Goal: Register for event/course

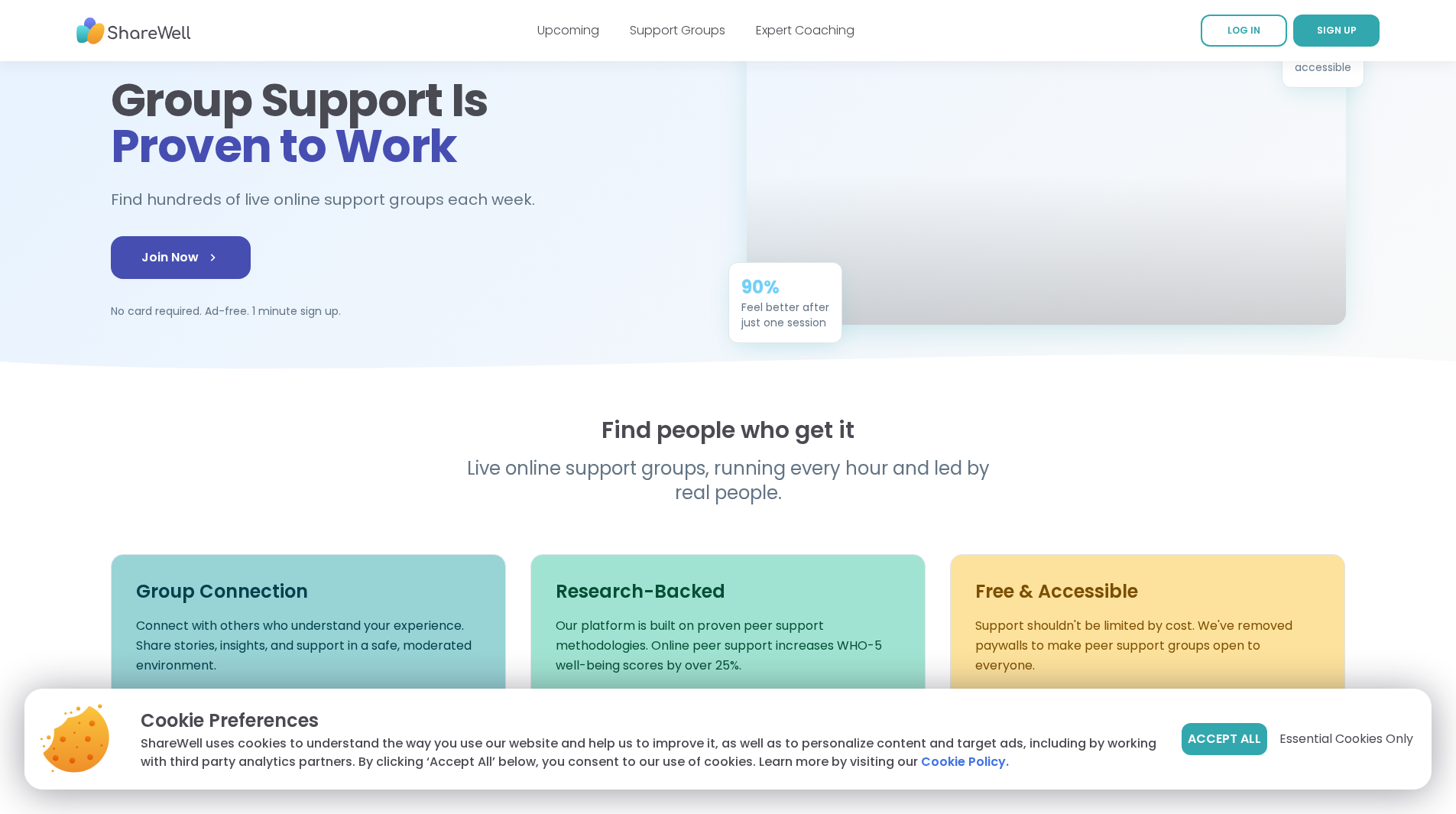
scroll to position [229, 0]
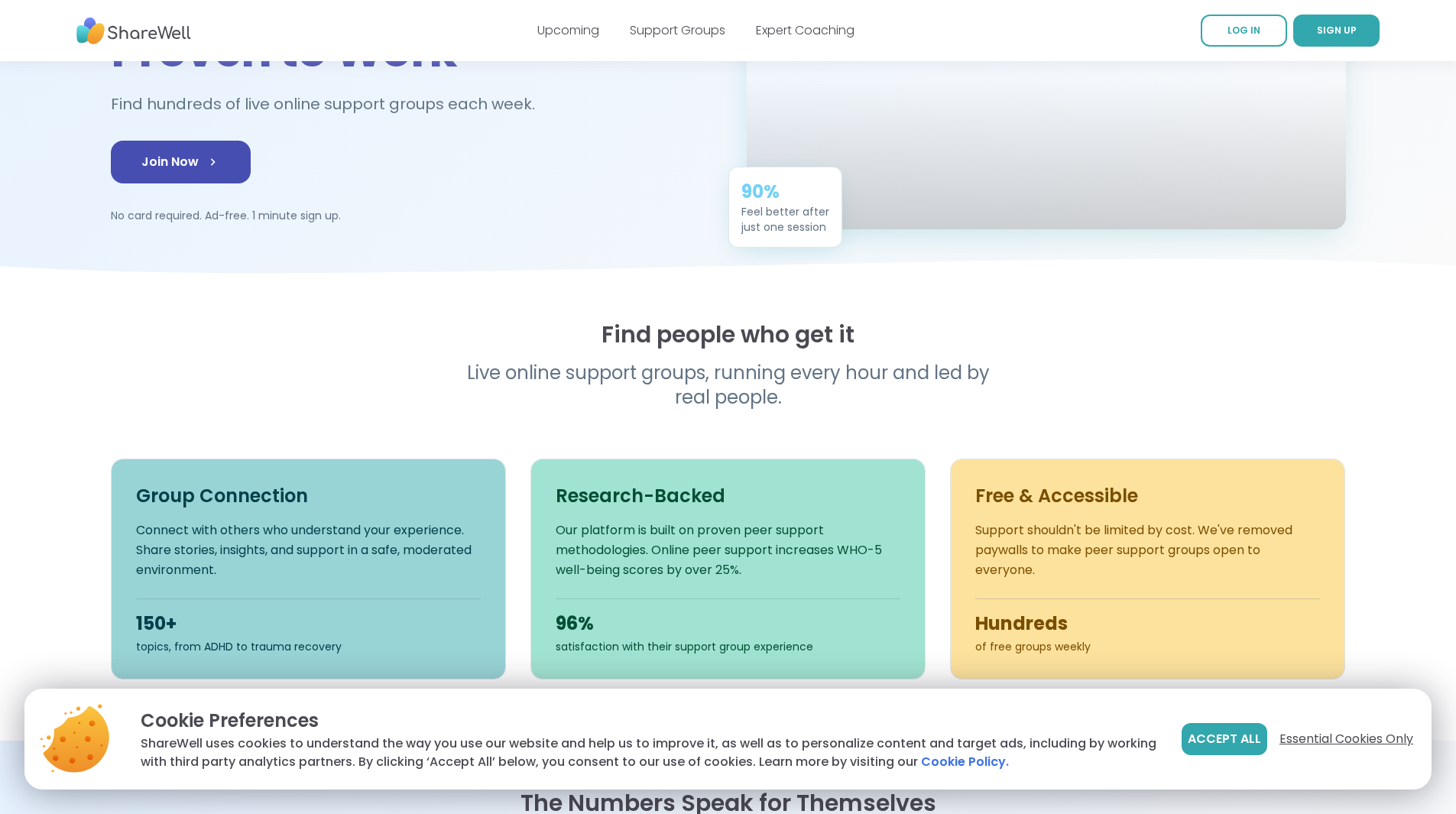
click at [1330, 739] on span "Essential Cookies Only" at bounding box center [1346, 739] width 134 height 18
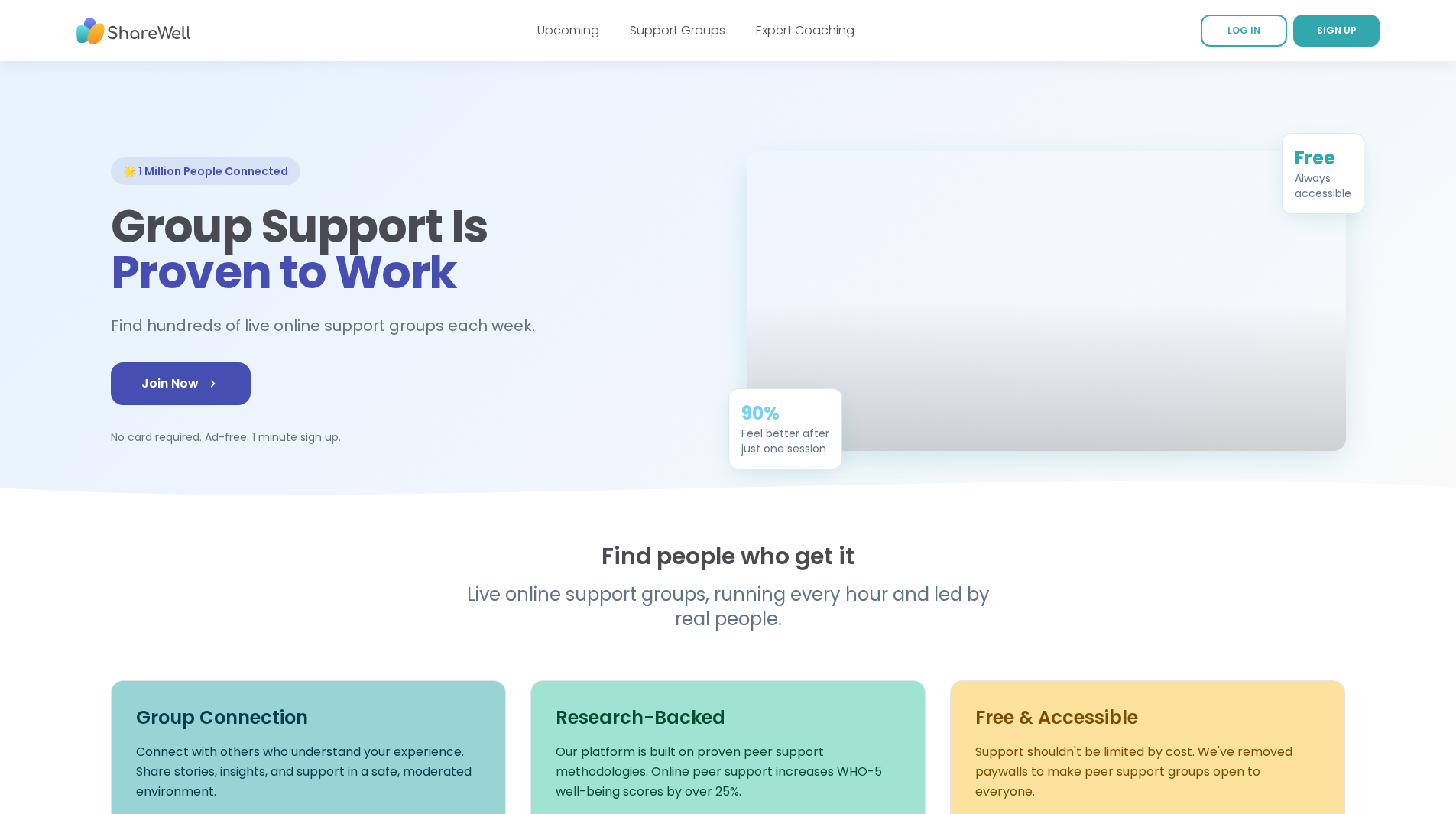
scroll to position [0, 0]
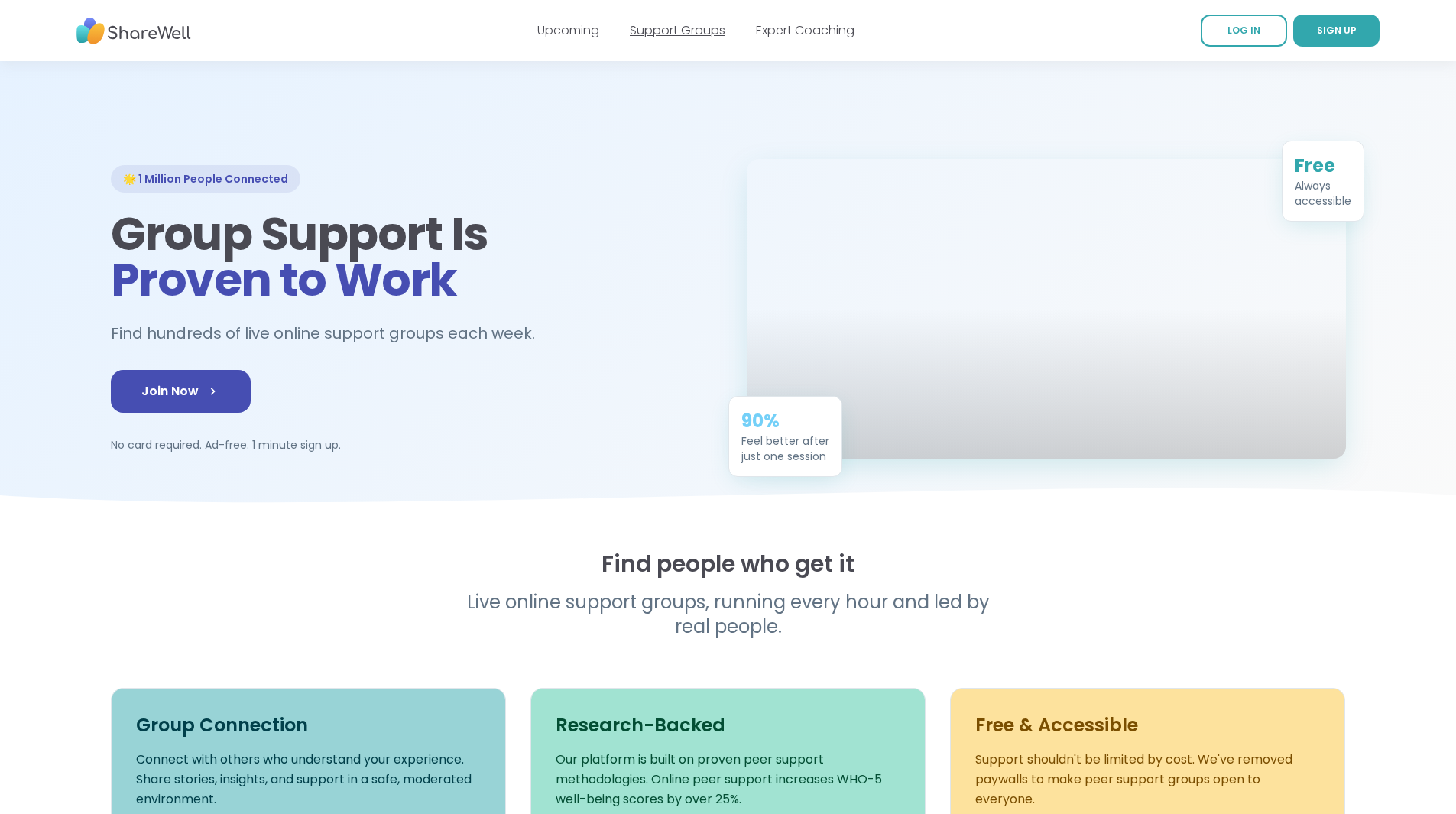
click at [665, 32] on link "Support Groups" at bounding box center [677, 30] width 96 height 17
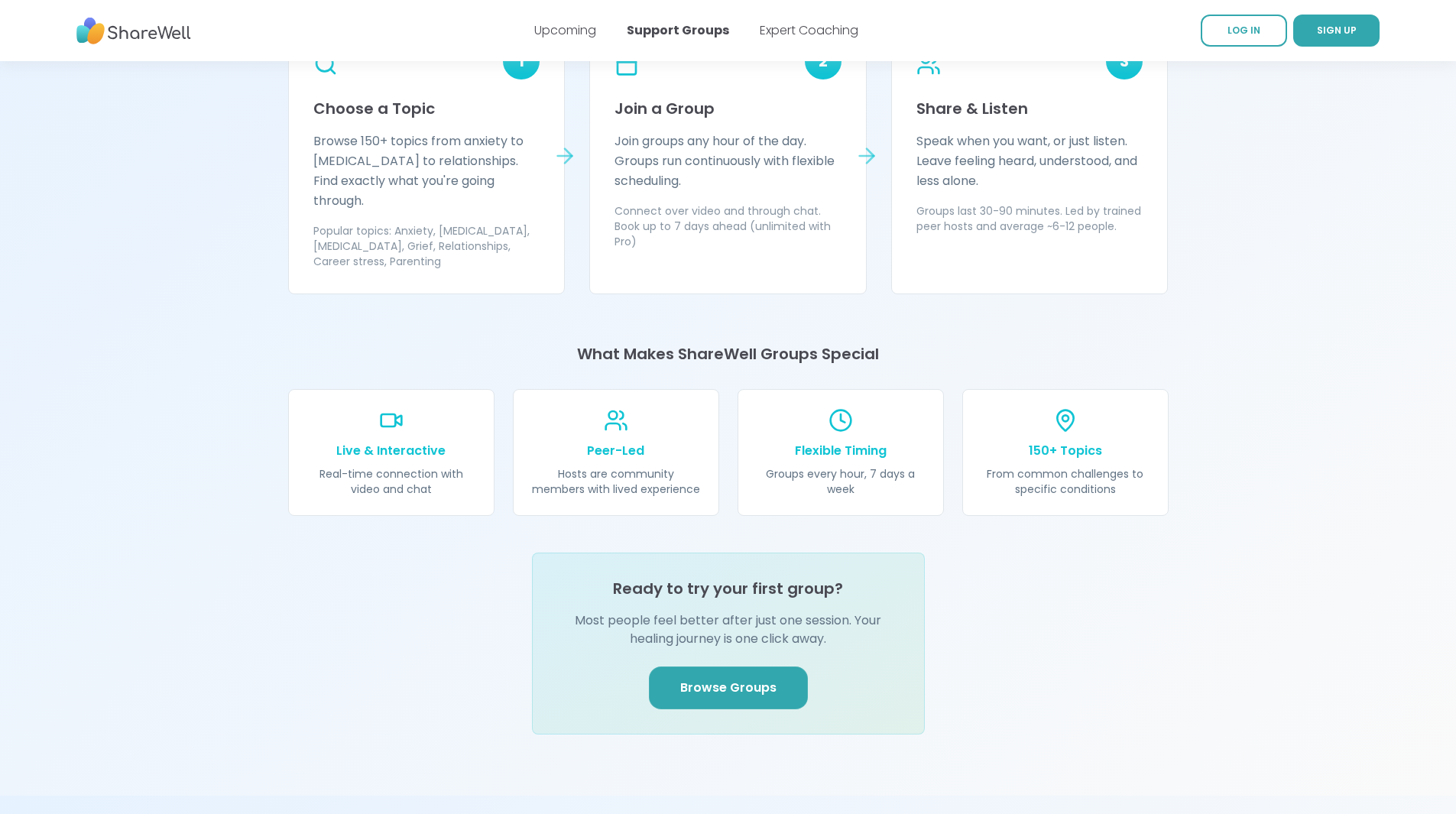
scroll to position [1452, 0]
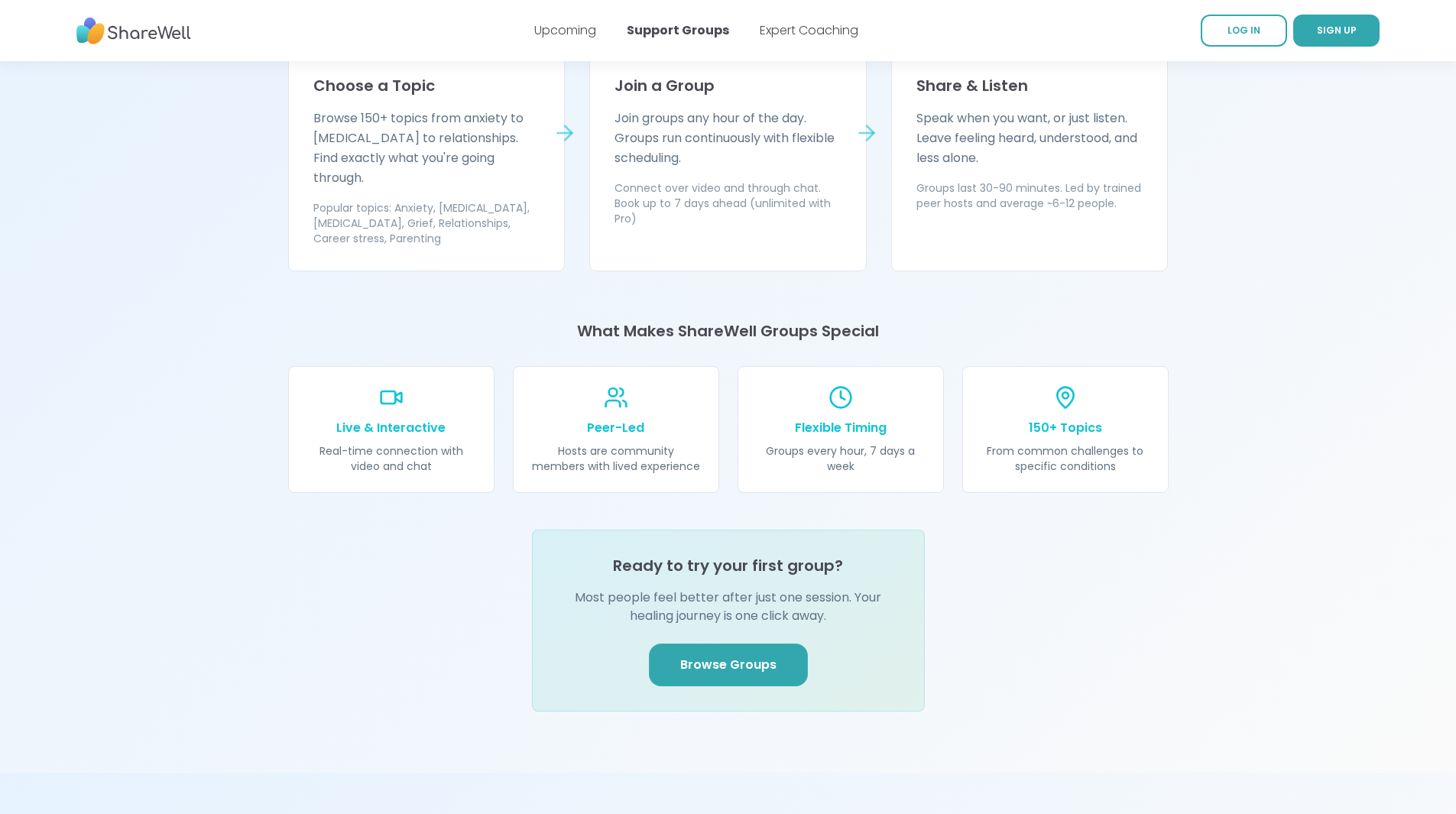
click at [703, 655] on span "Browse Groups" at bounding box center [729, 664] width 96 height 18
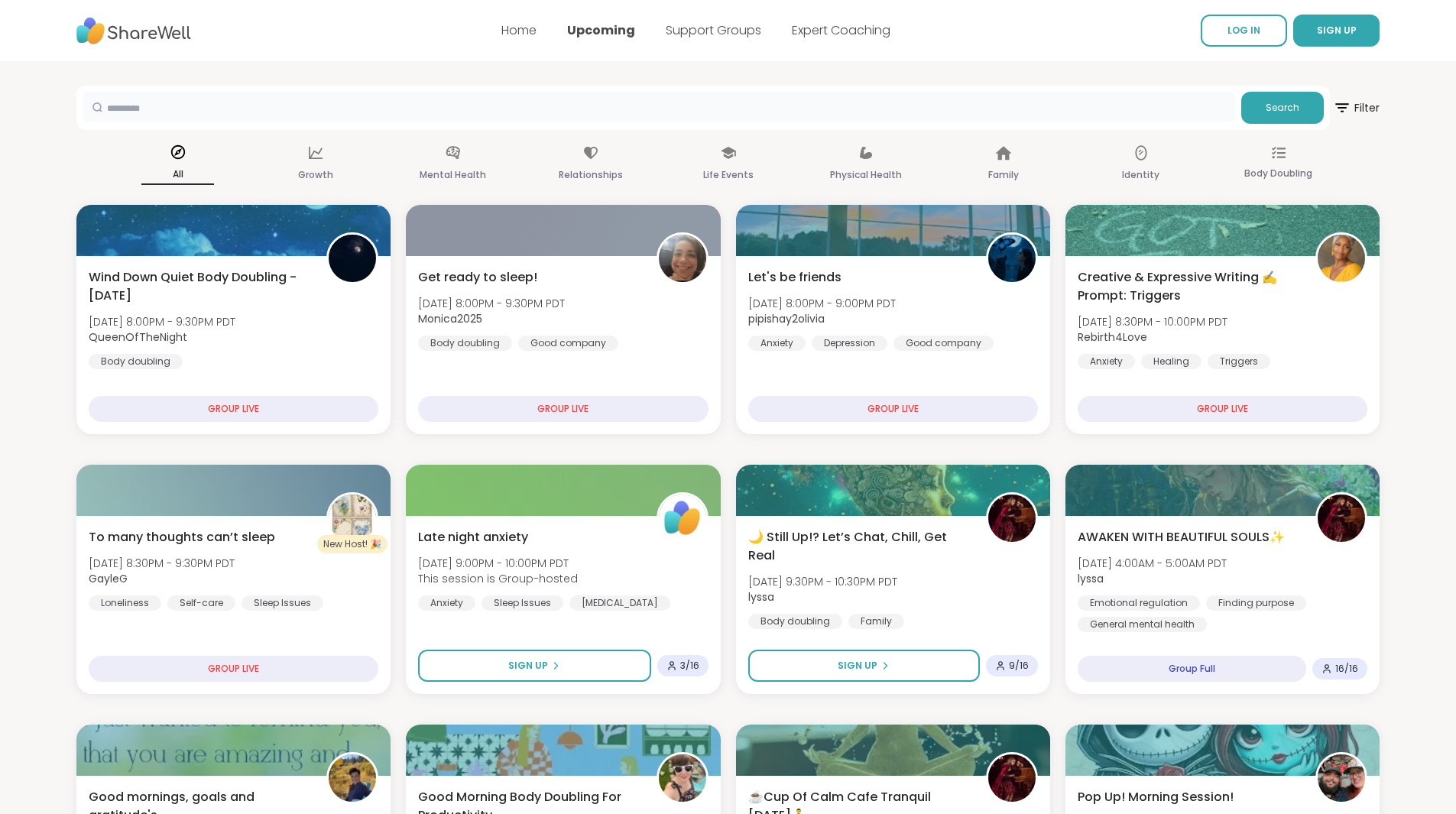
click at [176, 110] on input "text" at bounding box center [658, 106] width 1153 height 31
type input "**********"
click at [1280, 109] on span "Search" at bounding box center [1282, 107] width 33 height 14
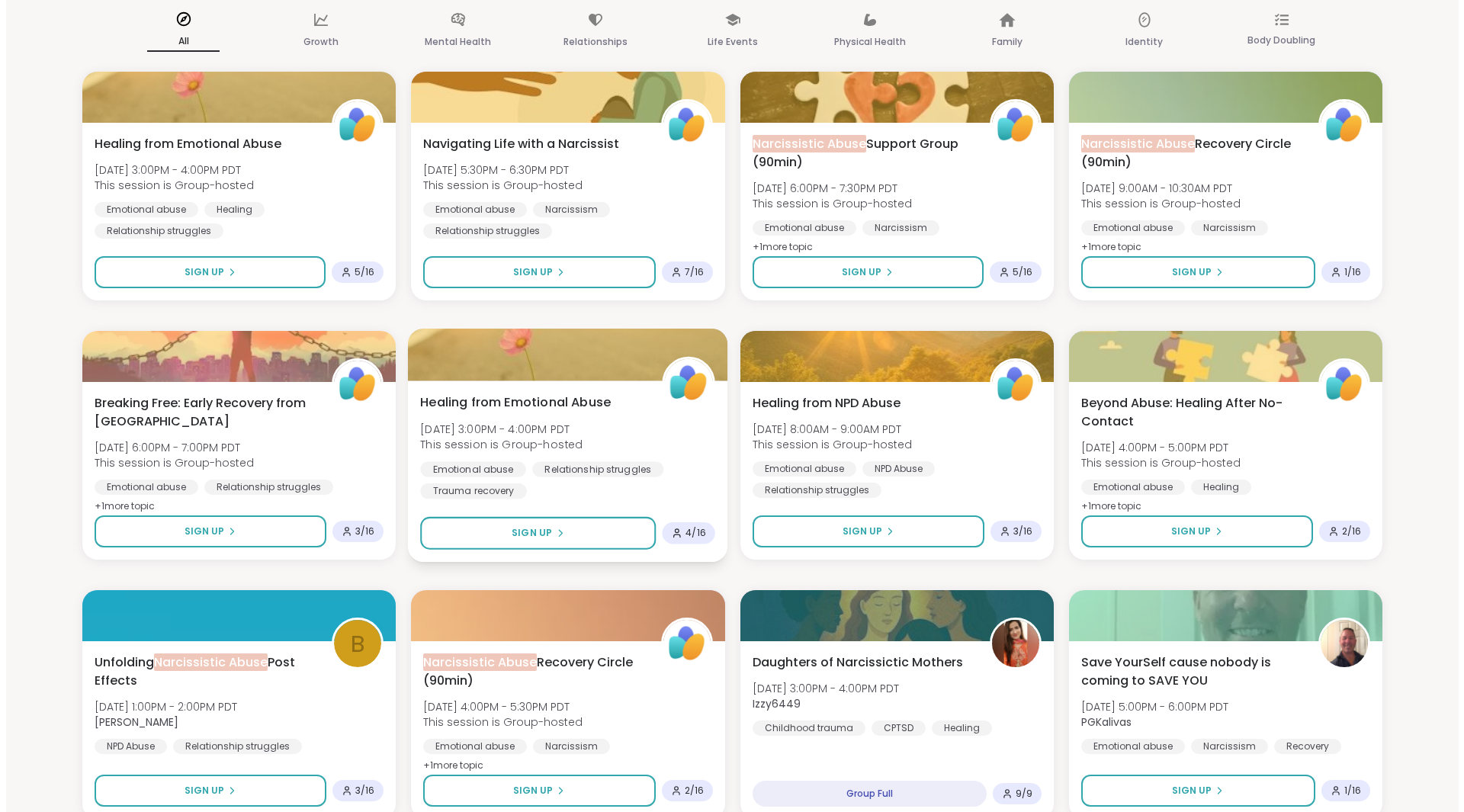
scroll to position [152, 0]
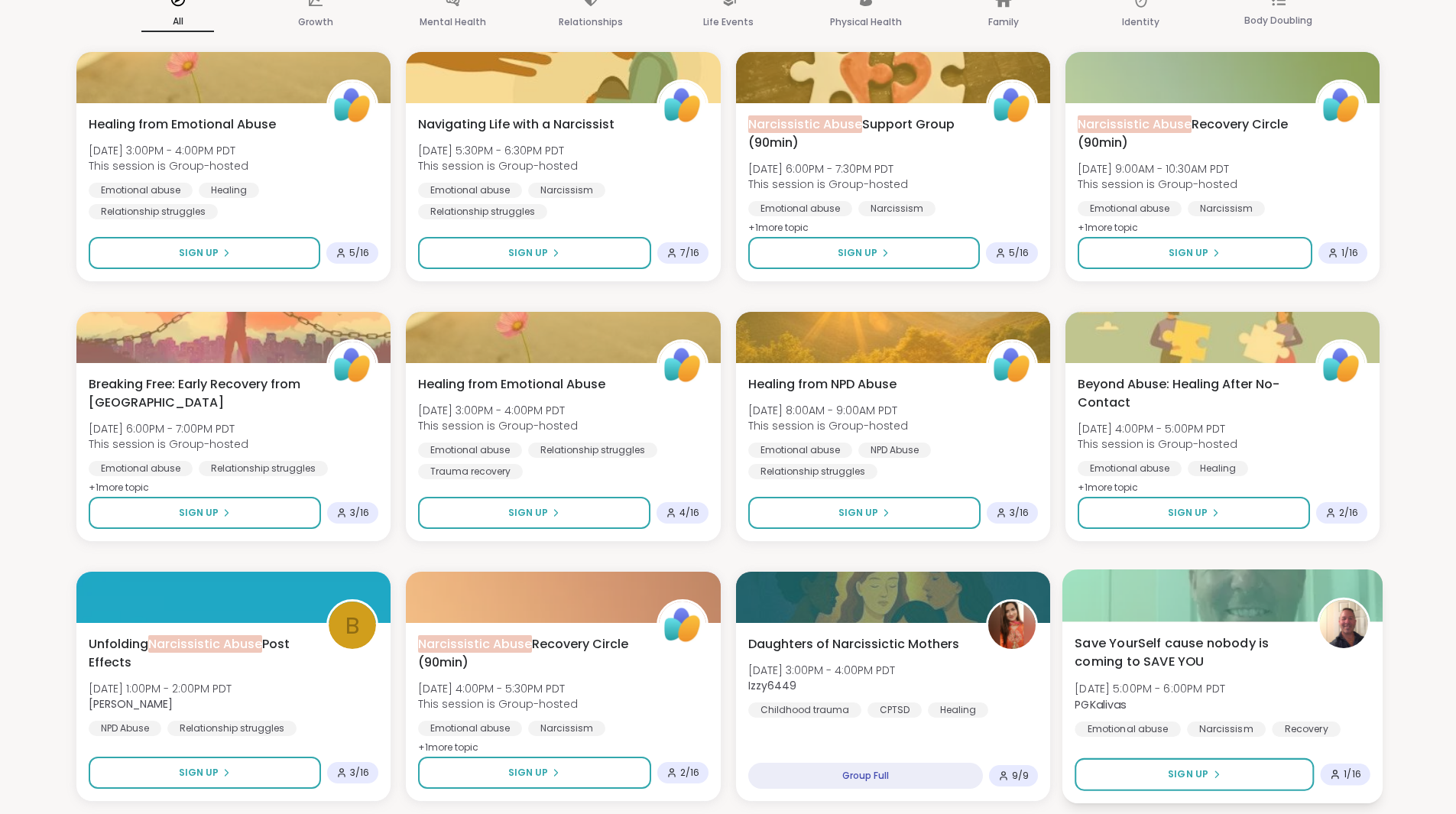
click at [1160, 650] on span "Save YourSelf cause nobody is coming to SAVE YOU" at bounding box center [1187, 653] width 225 height 37
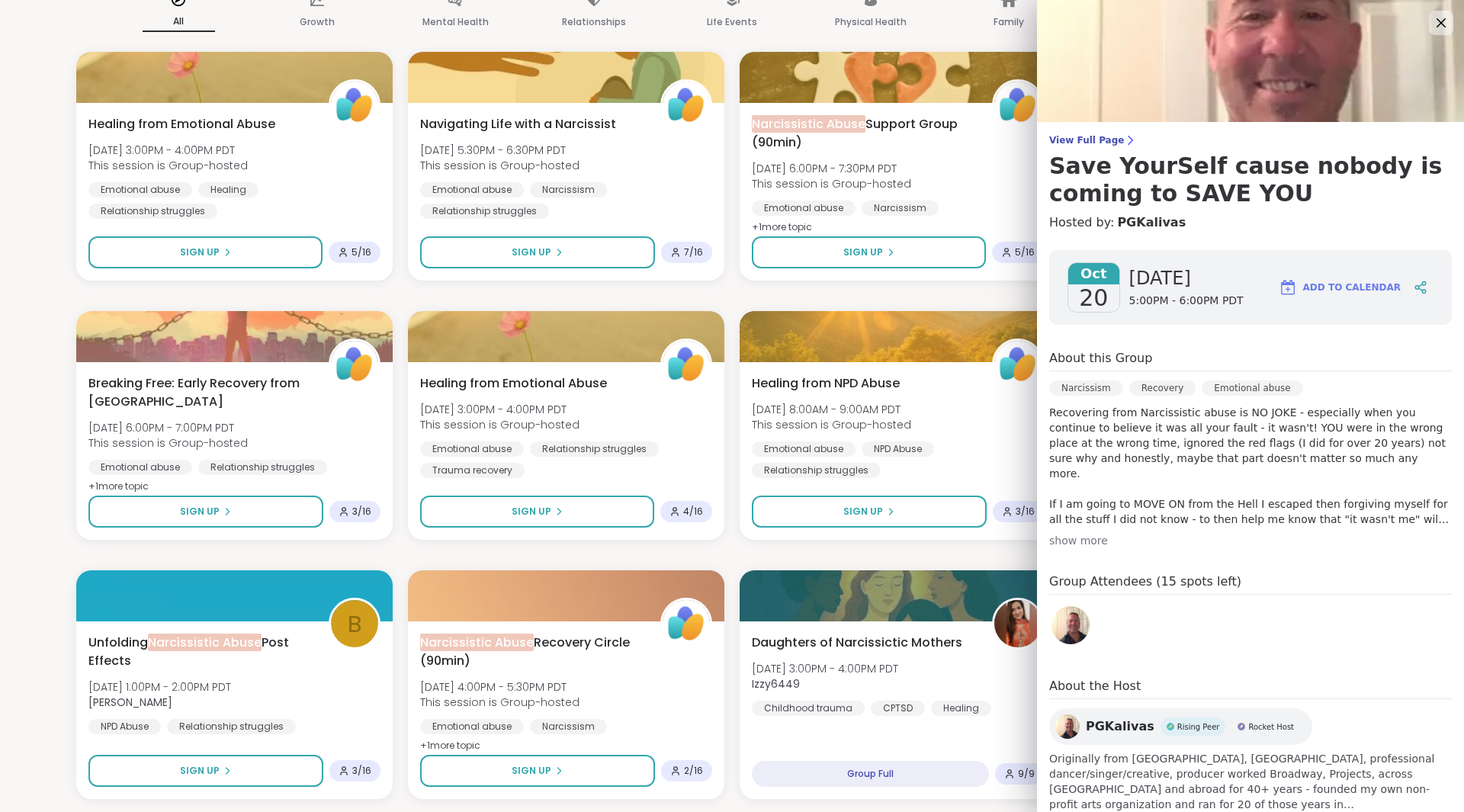
click at [1073, 540] on div "show more" at bounding box center [1251, 540] width 403 height 15
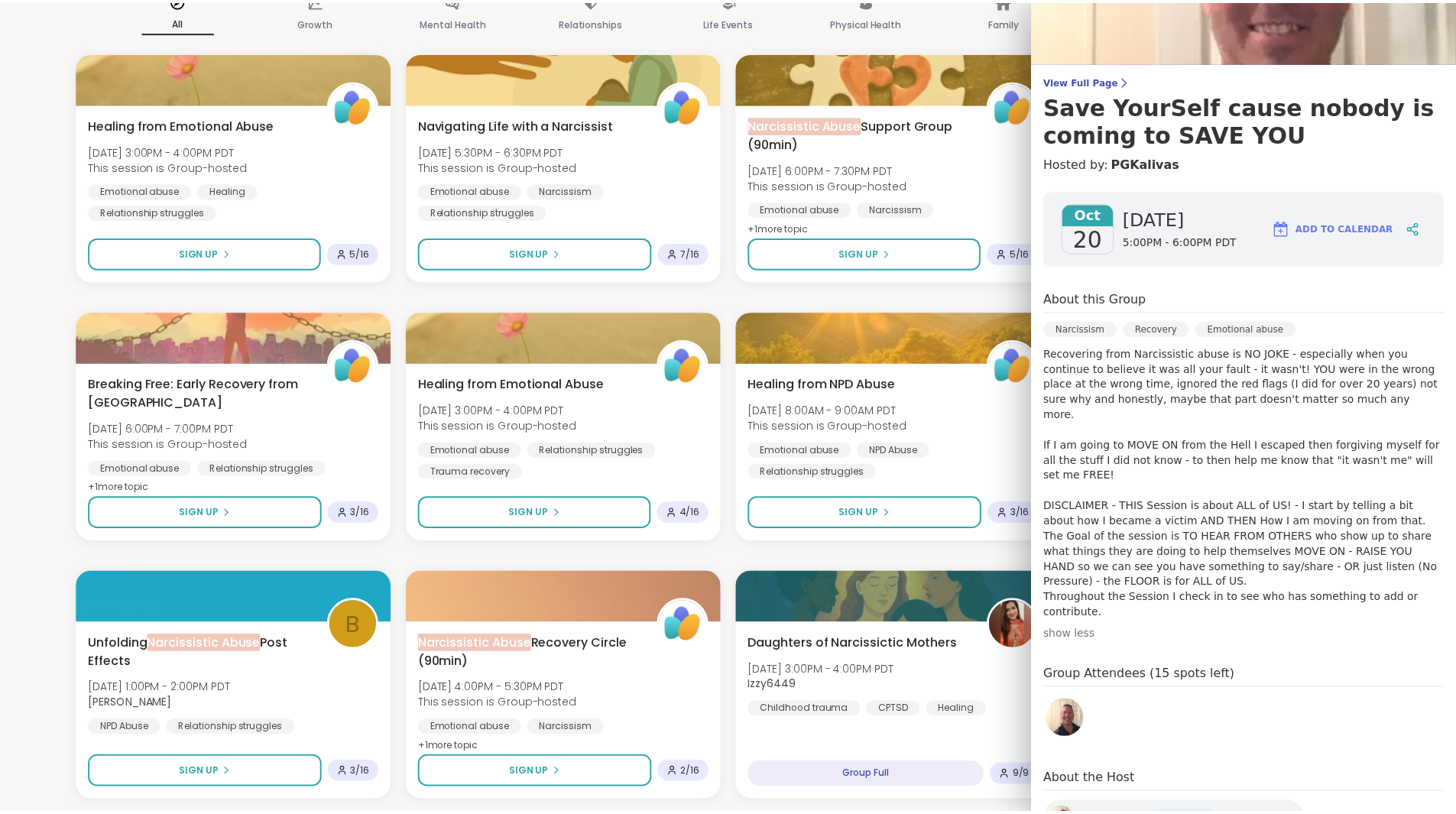
scroll to position [0, 0]
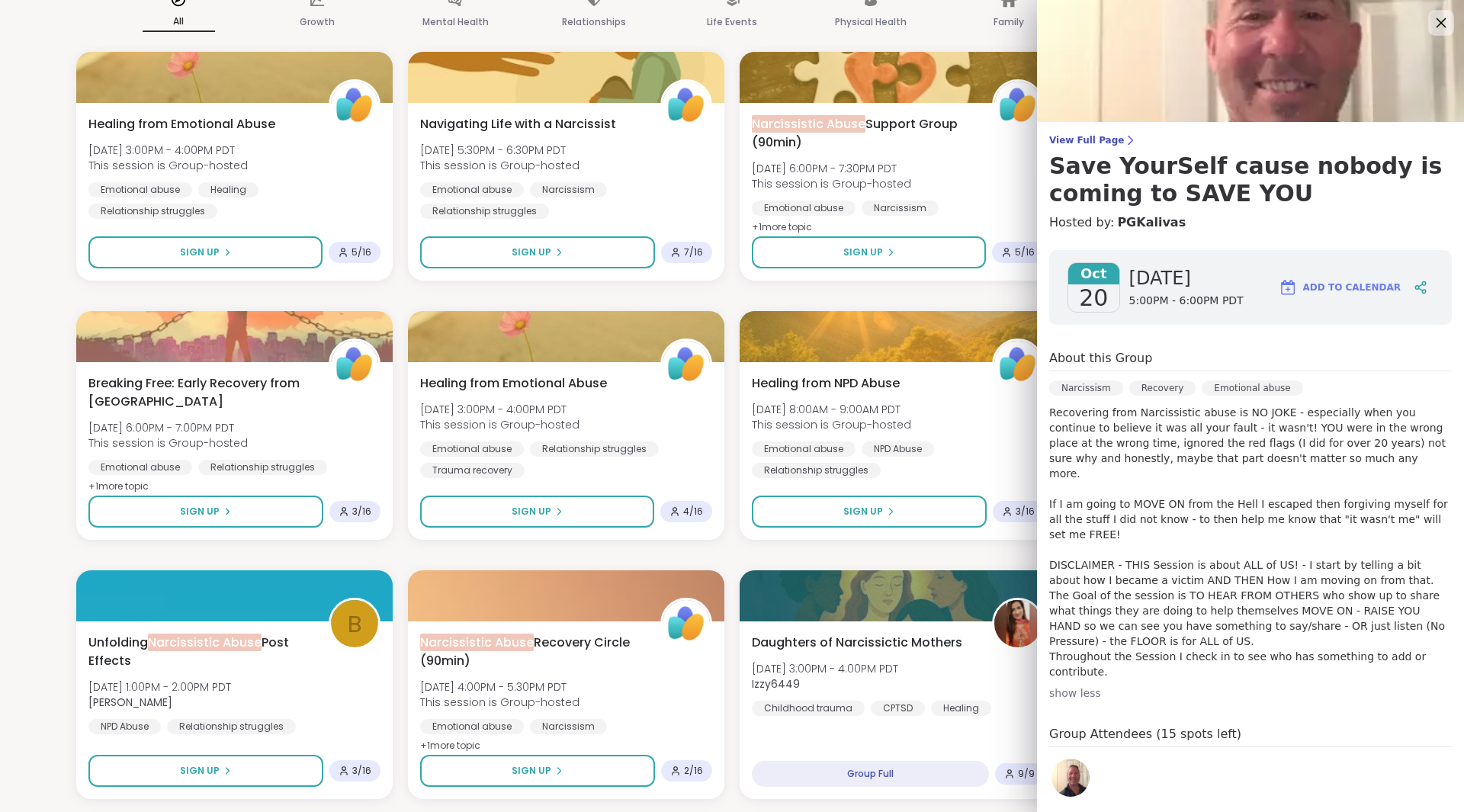
click at [1437, 24] on icon at bounding box center [1442, 23] width 10 height 10
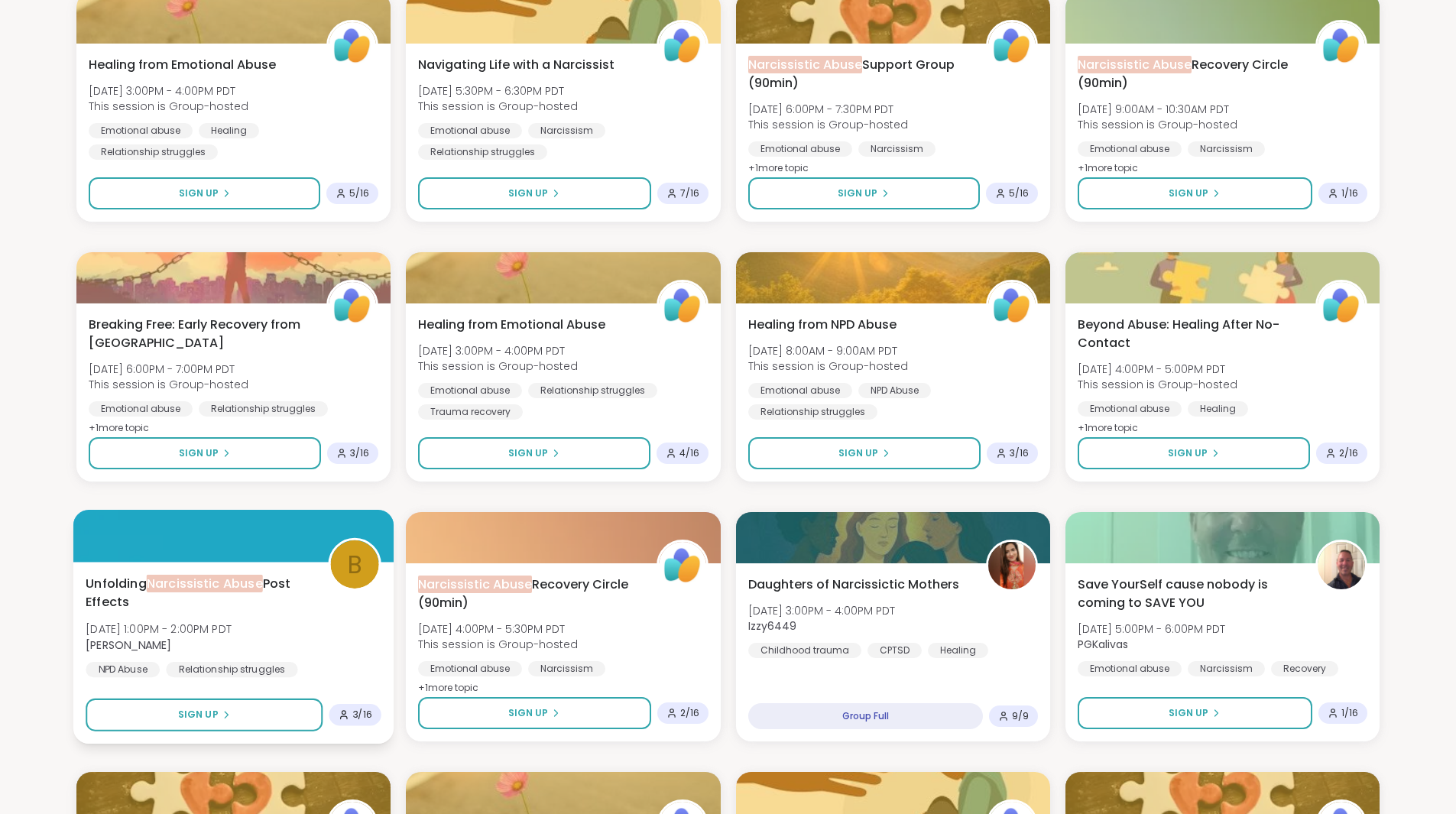
scroll to position [229, 0]
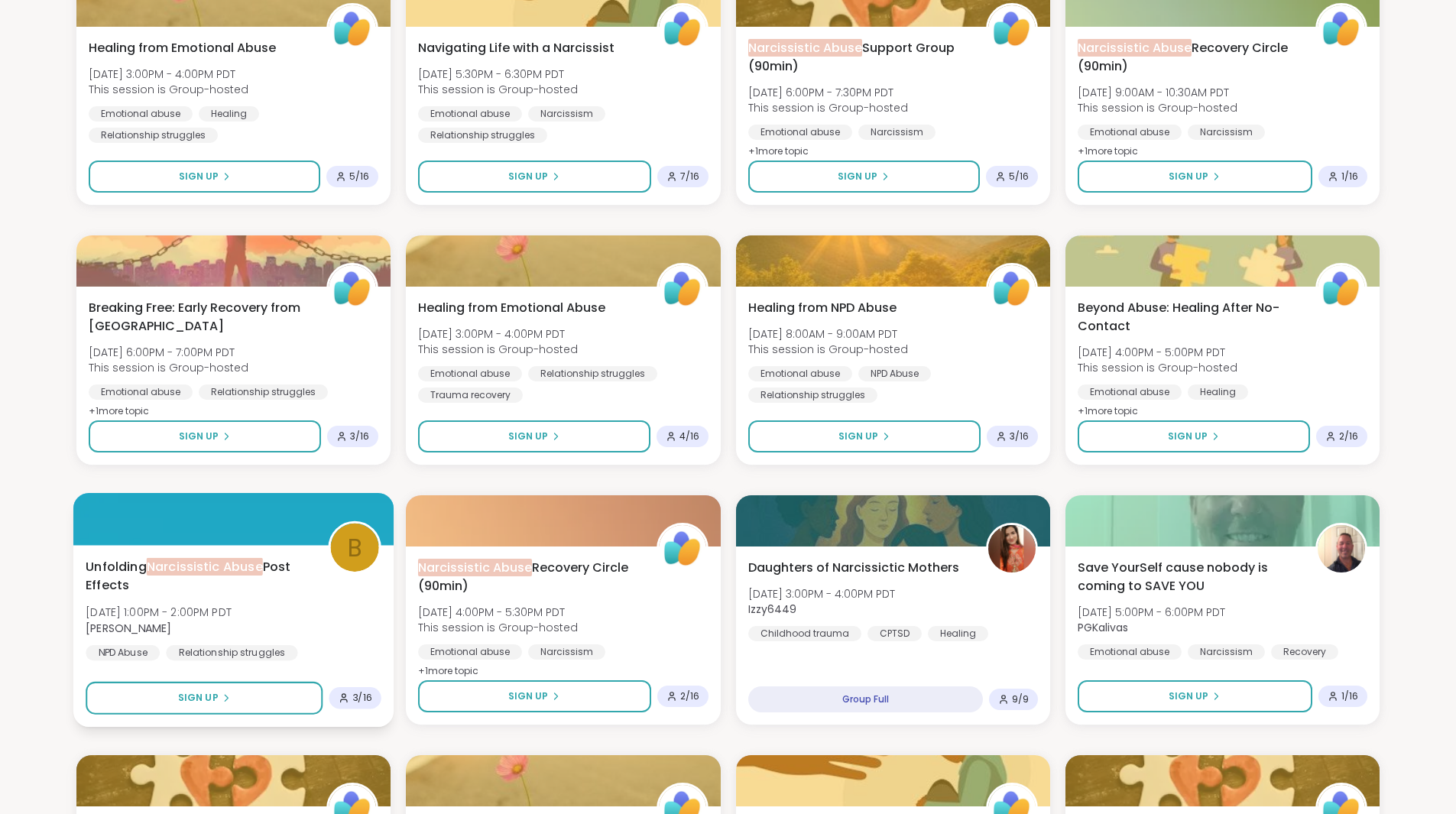
click at [118, 567] on span "Unfolding Narcissistic Abuse Post Effects" at bounding box center [198, 576] width 225 height 37
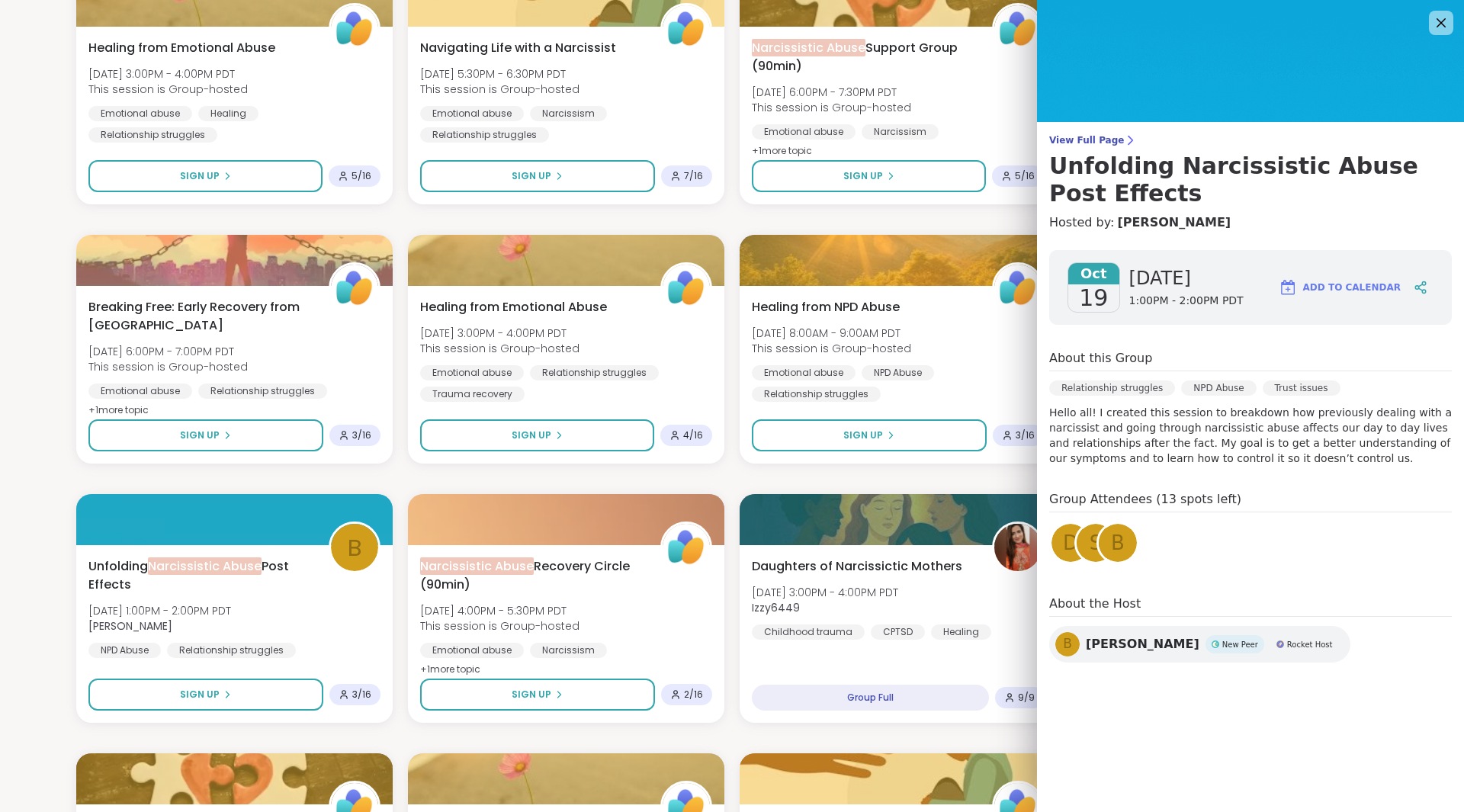
click at [1088, 644] on span "[PERSON_NAME]" at bounding box center [1142, 644] width 114 height 18
click at [1432, 20] on icon at bounding box center [1441, 22] width 19 height 19
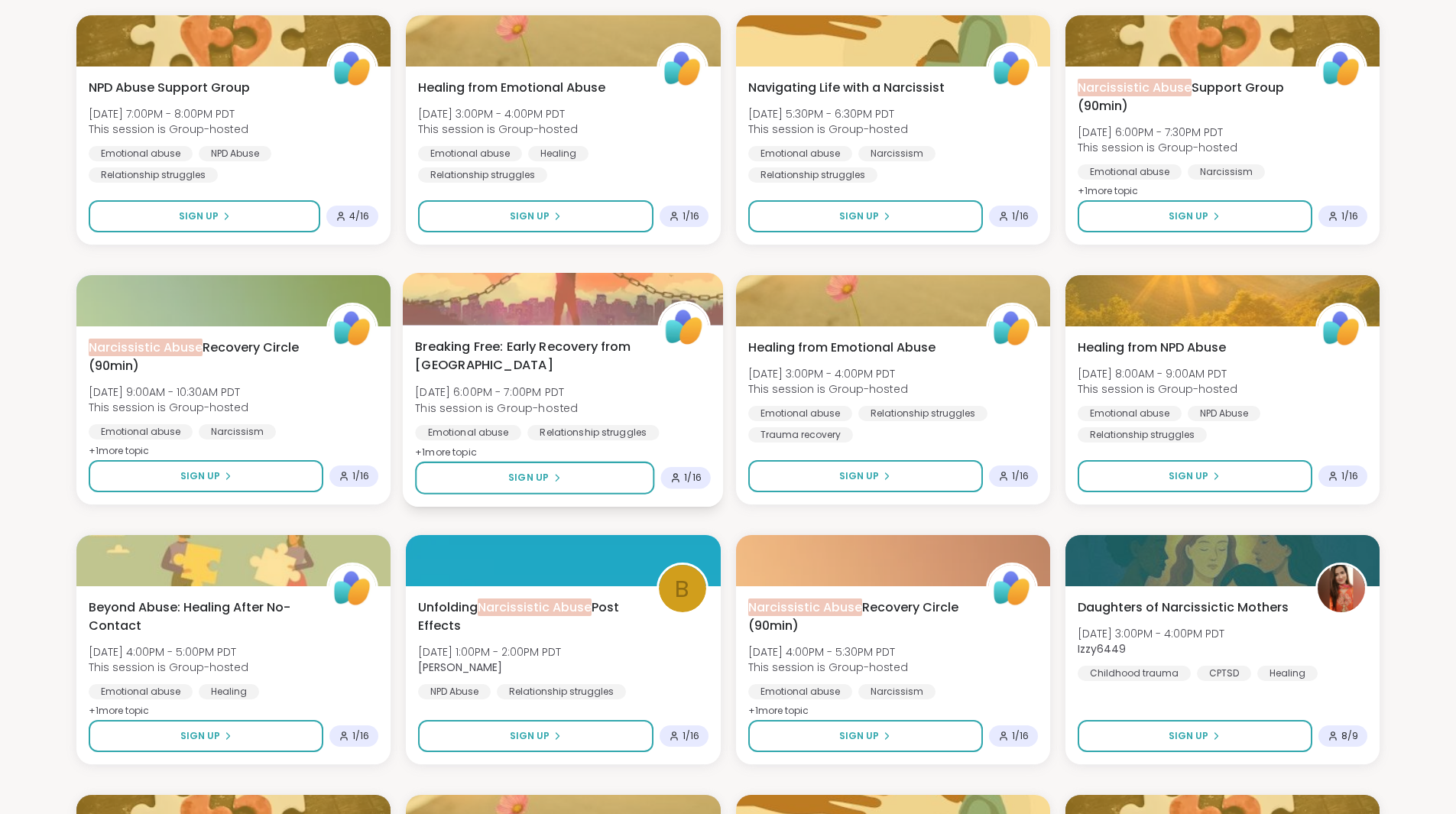
scroll to position [993, 0]
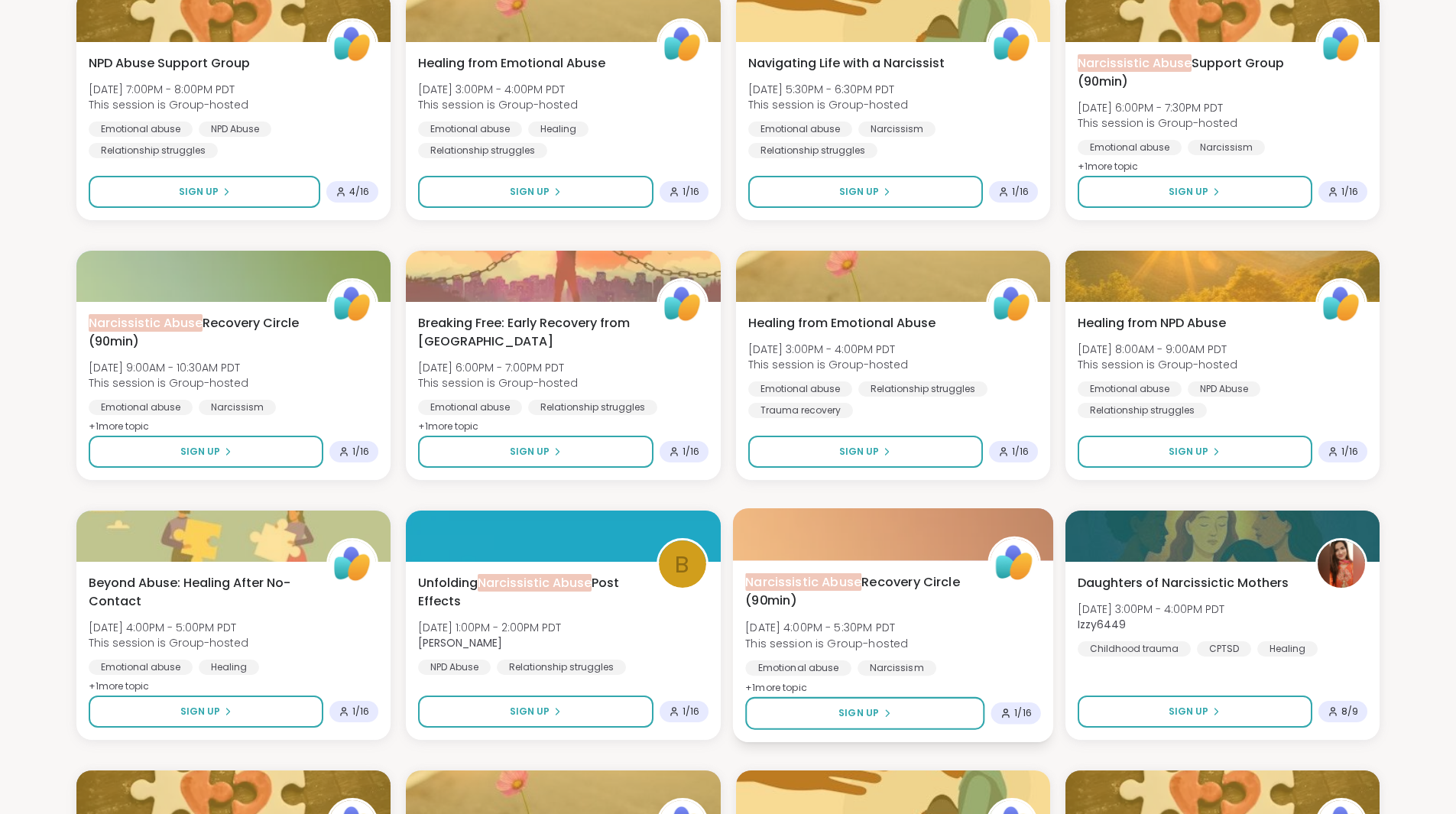
click at [868, 580] on span "Narcissistic Abuse Recovery Circle (90min)" at bounding box center [858, 591] width 225 height 37
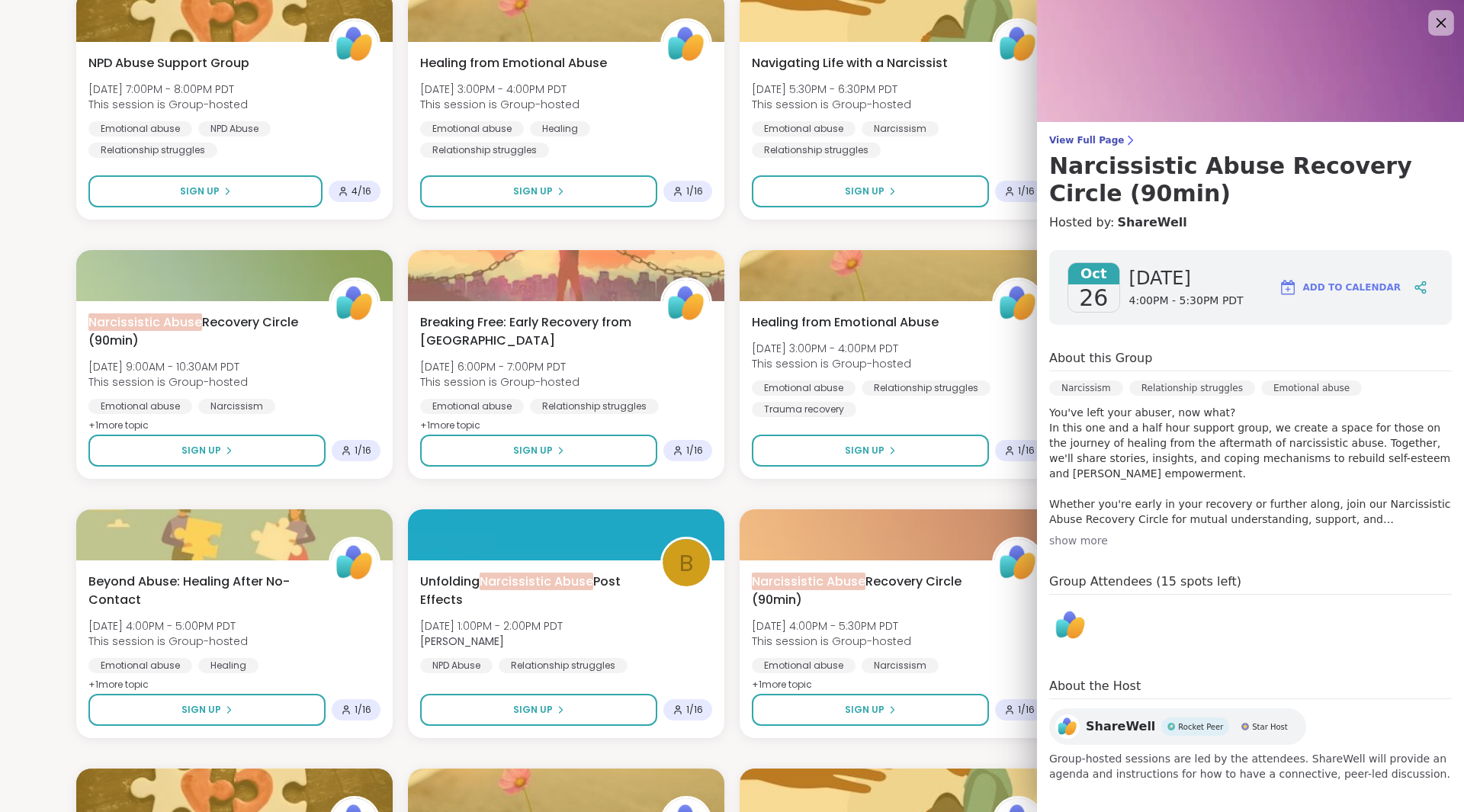
click at [1432, 21] on icon at bounding box center [1441, 22] width 19 height 19
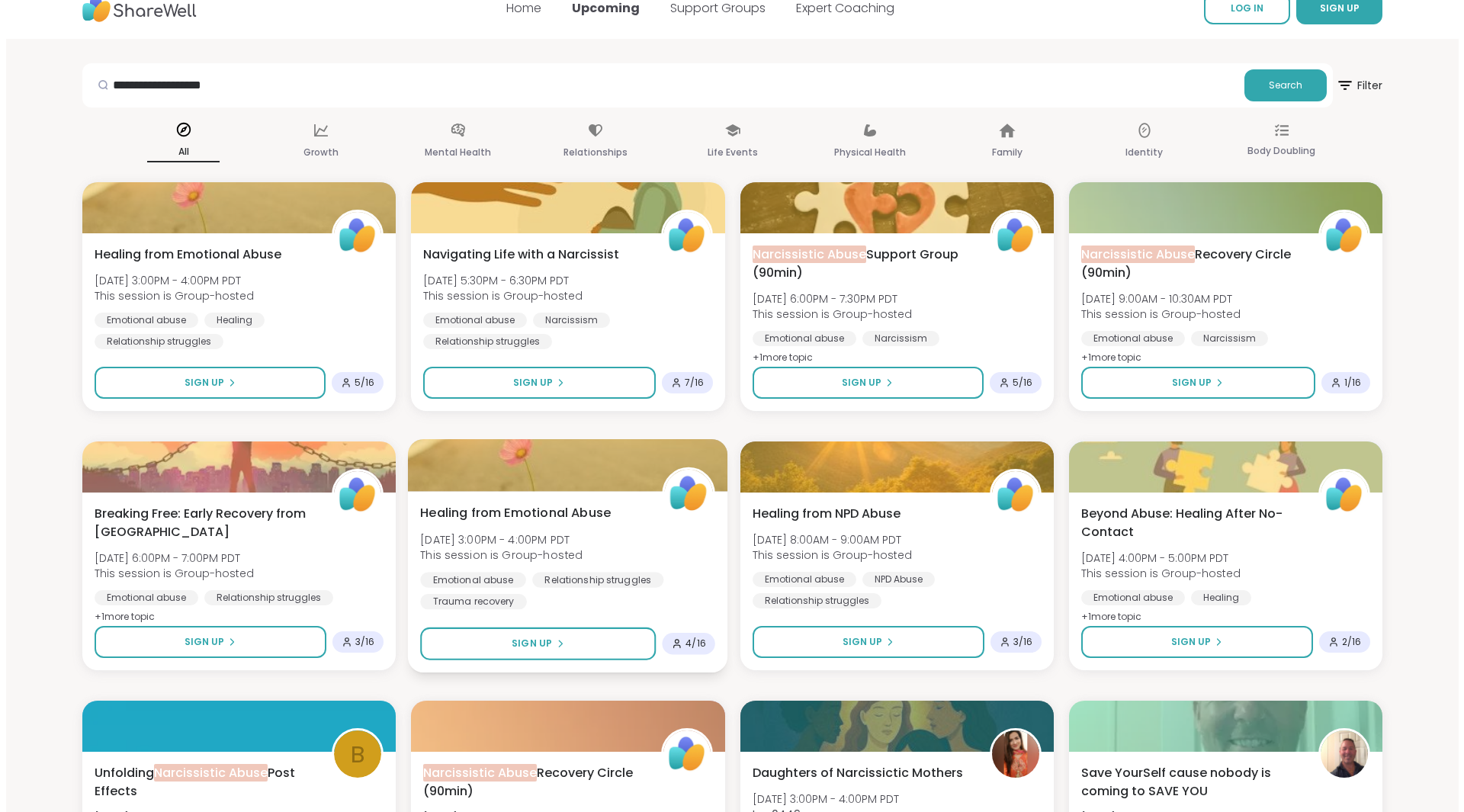
scroll to position [0, 0]
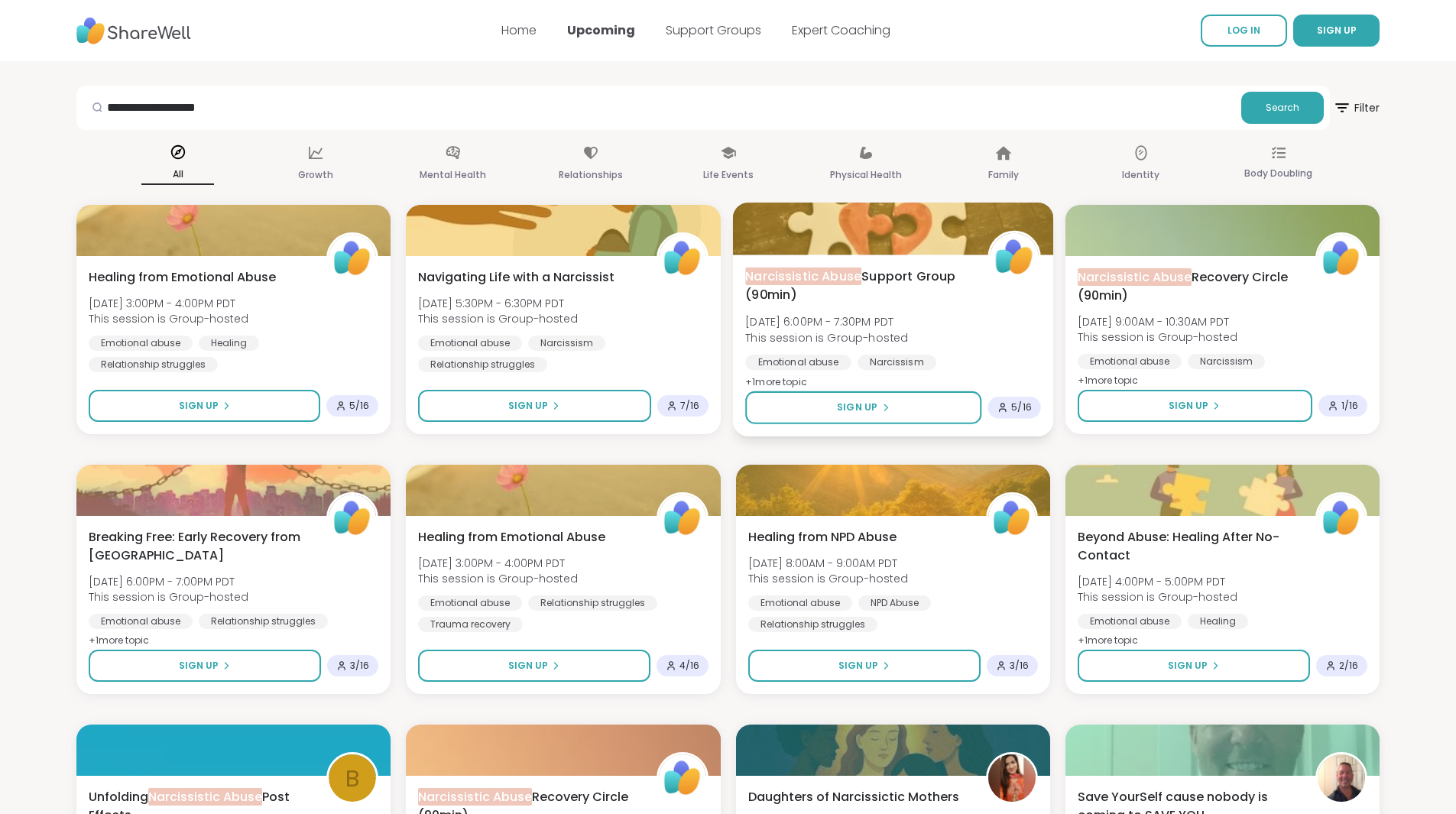
click at [886, 273] on span "Narcissistic Abuse Support Group (90min)" at bounding box center [858, 286] width 225 height 37
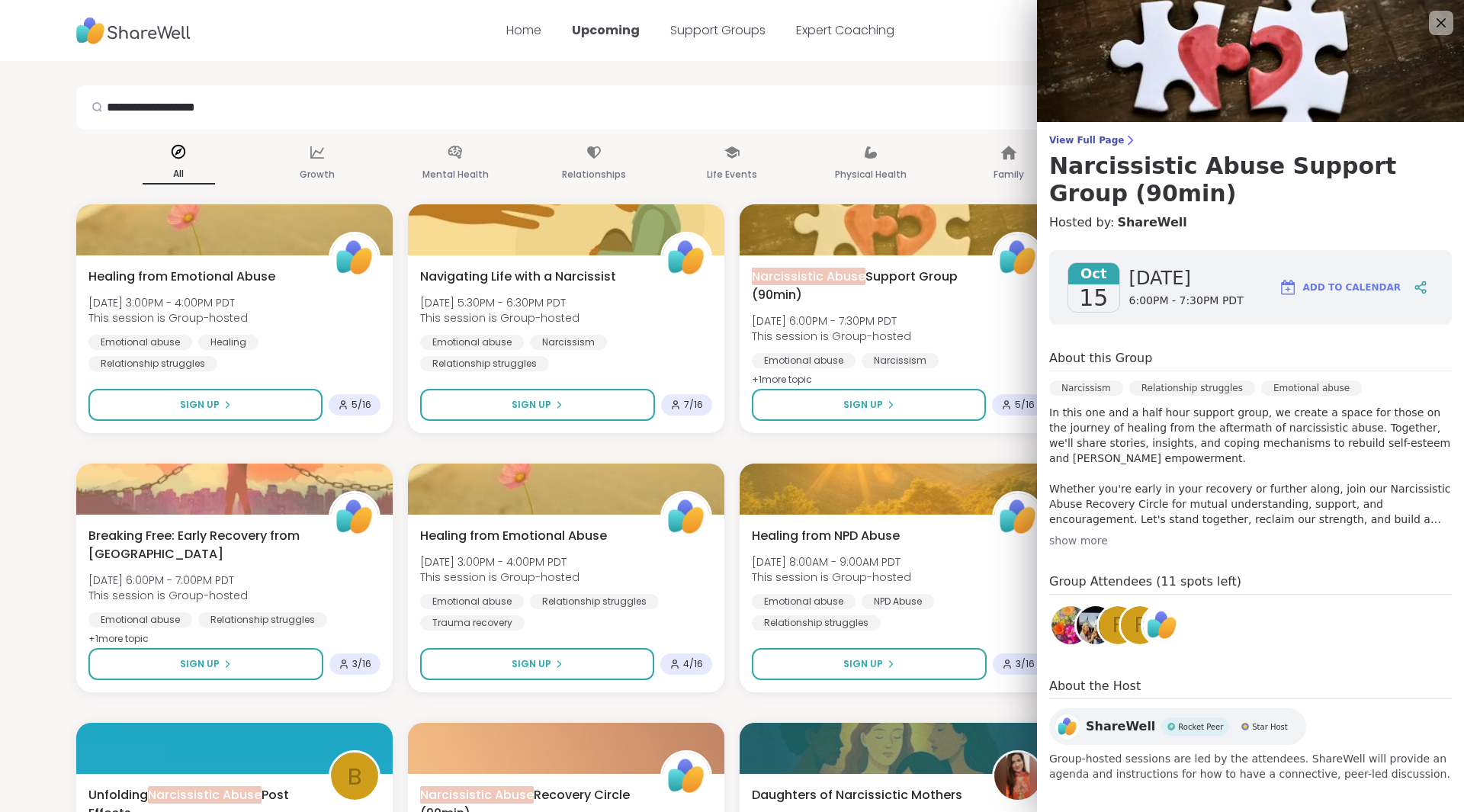
click at [1063, 540] on div "show more" at bounding box center [1251, 540] width 403 height 15
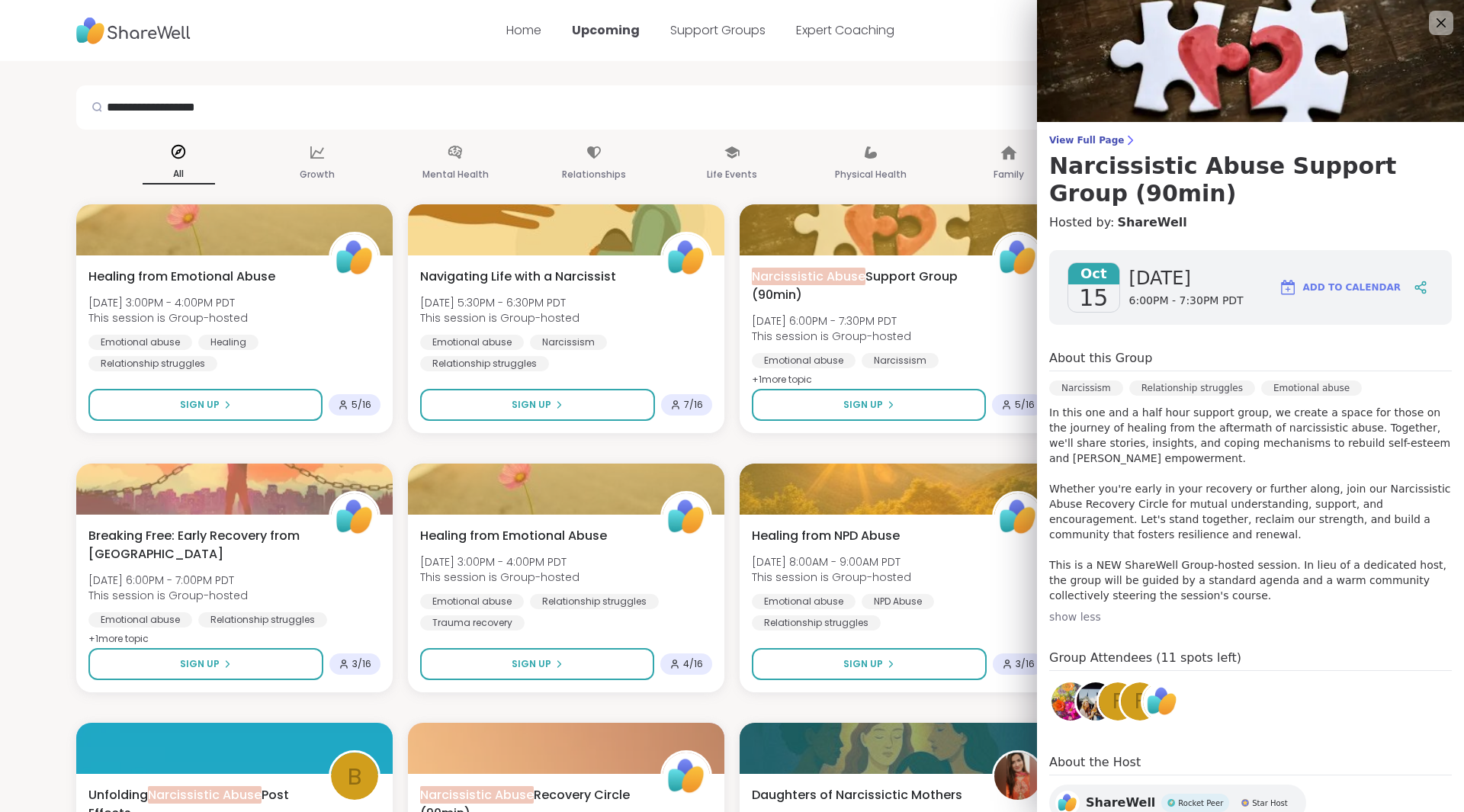
click at [1052, 700] on img at bounding box center [1071, 701] width 38 height 38
click at [1077, 703] on img at bounding box center [1096, 701] width 38 height 38
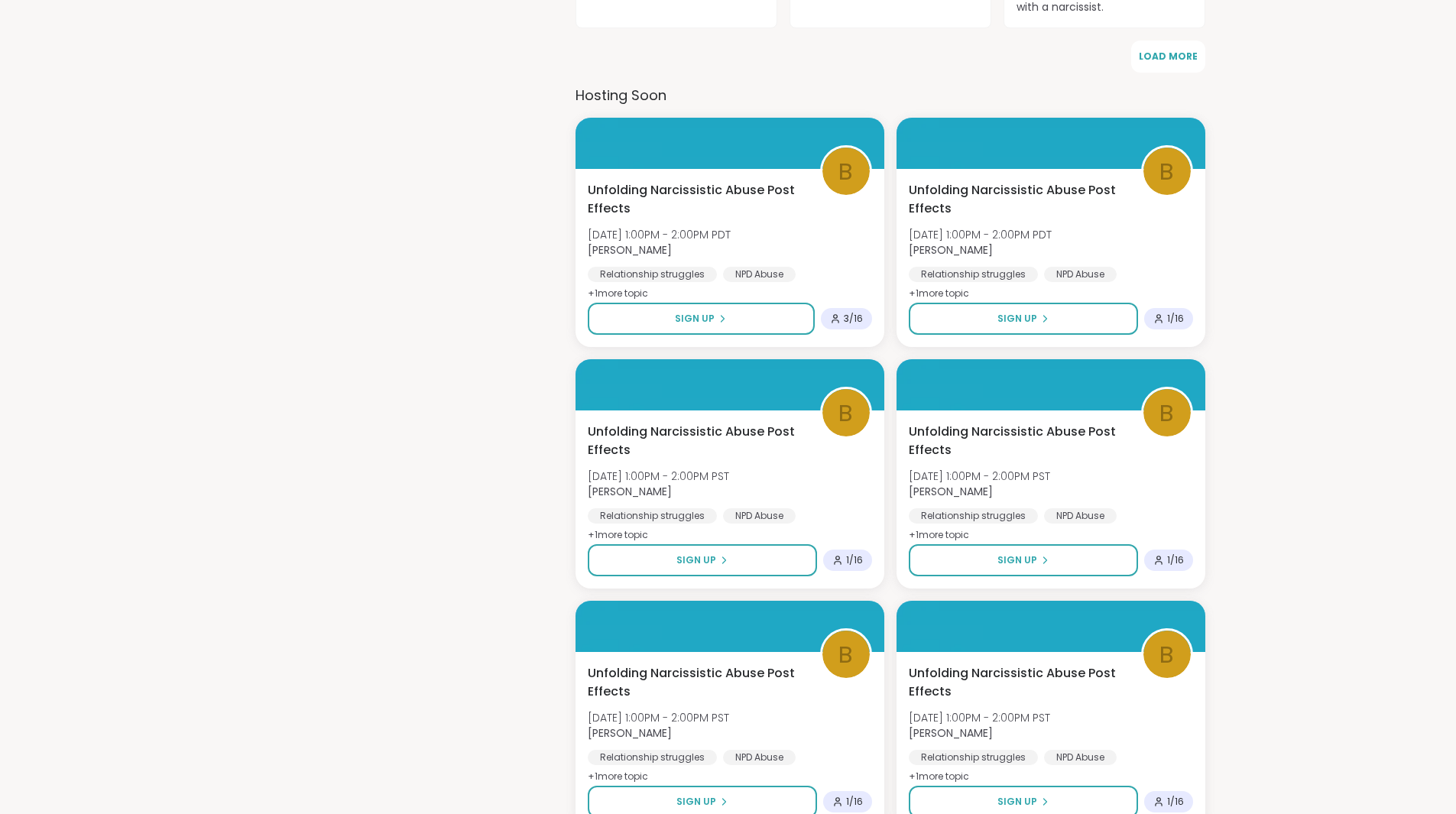
scroll to position [611, 0]
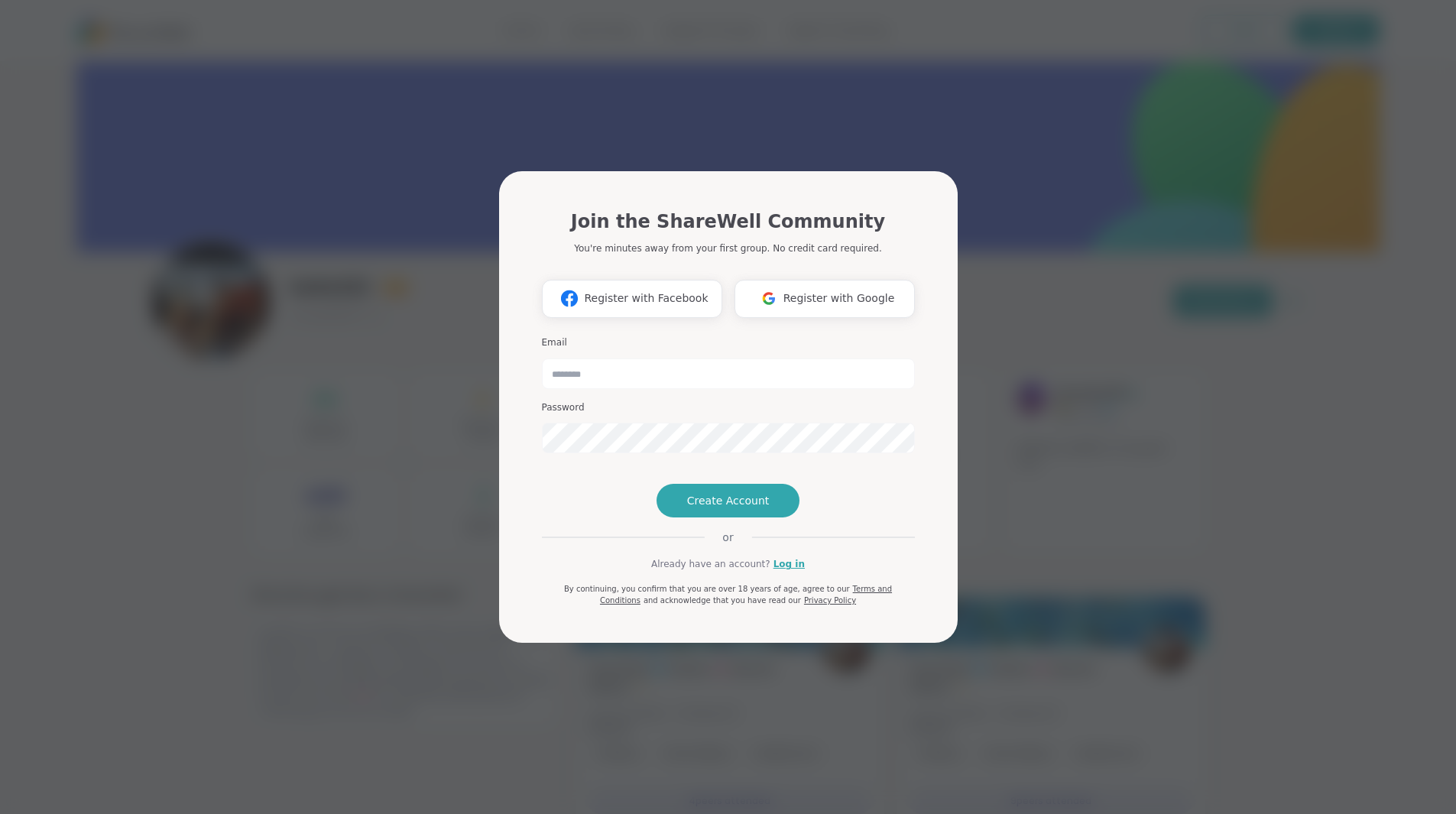
click at [1069, 455] on div "Join the ShareWell Community You're minutes away from your first group. No cred…" at bounding box center [728, 407] width 1438 height 814
click at [841, 291] on span "Register with Google" at bounding box center [839, 298] width 111 height 16
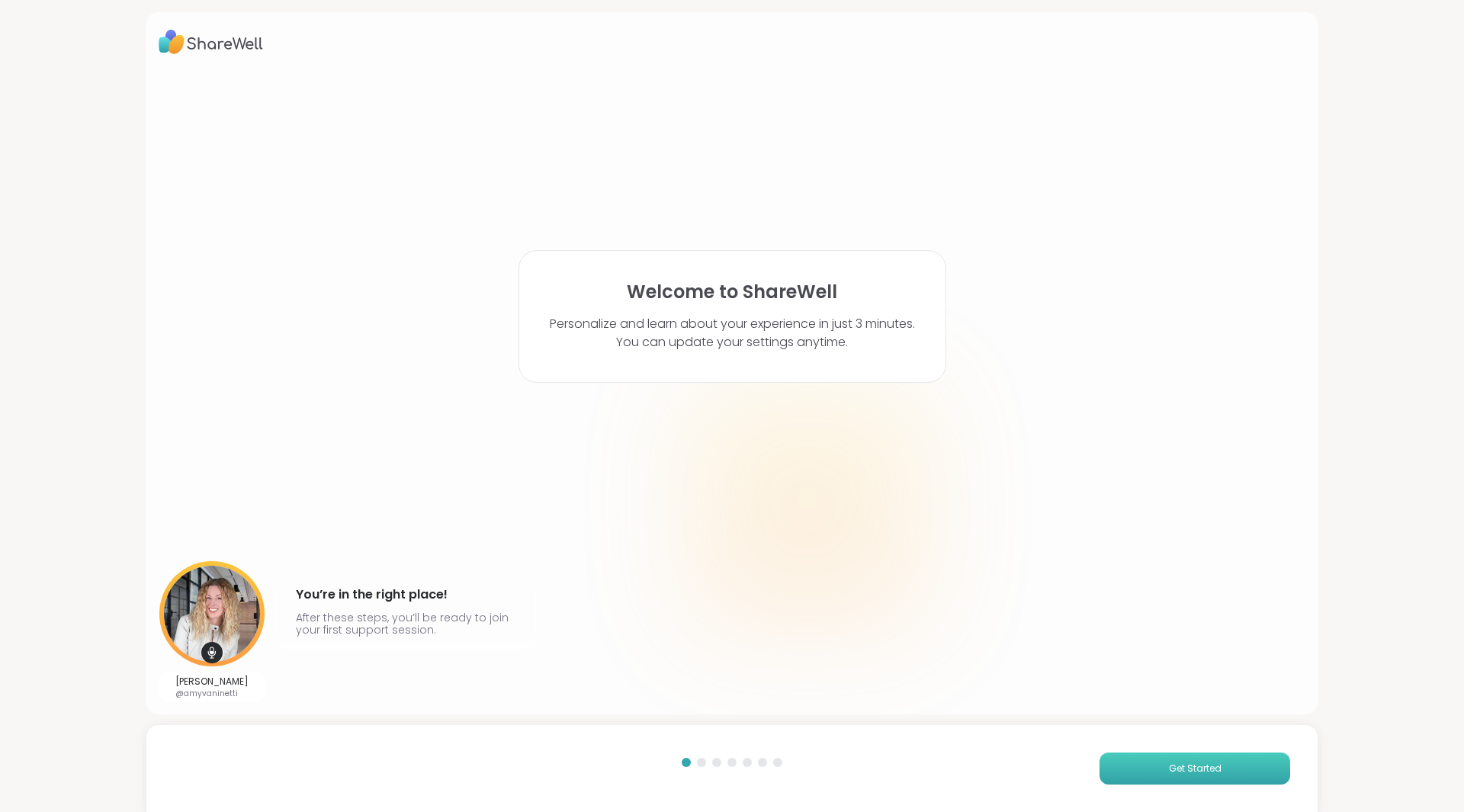
click at [1176, 769] on span "Get Started" at bounding box center [1195, 768] width 52 height 14
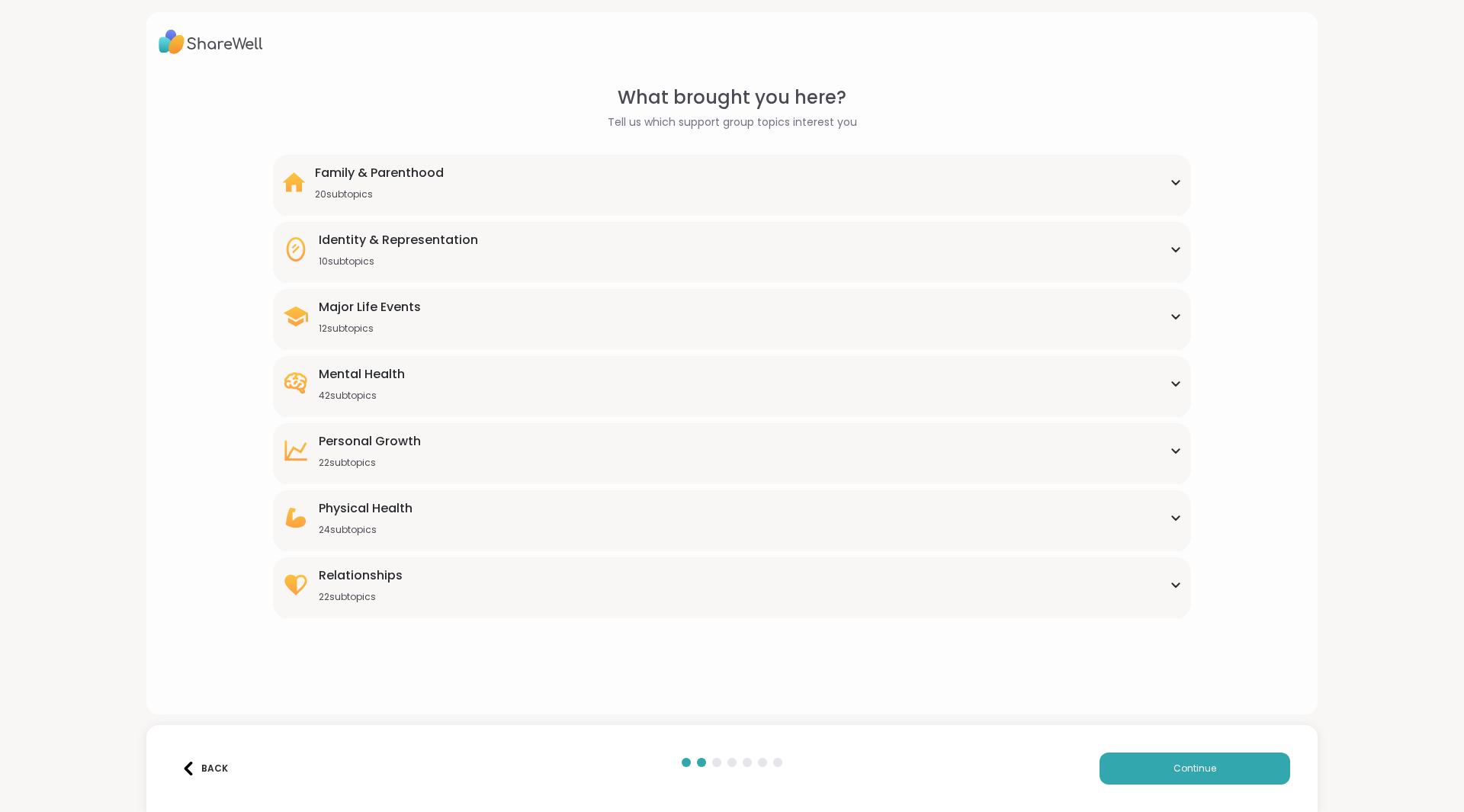
click at [1170, 385] on icon at bounding box center [1176, 383] width 12 height 7
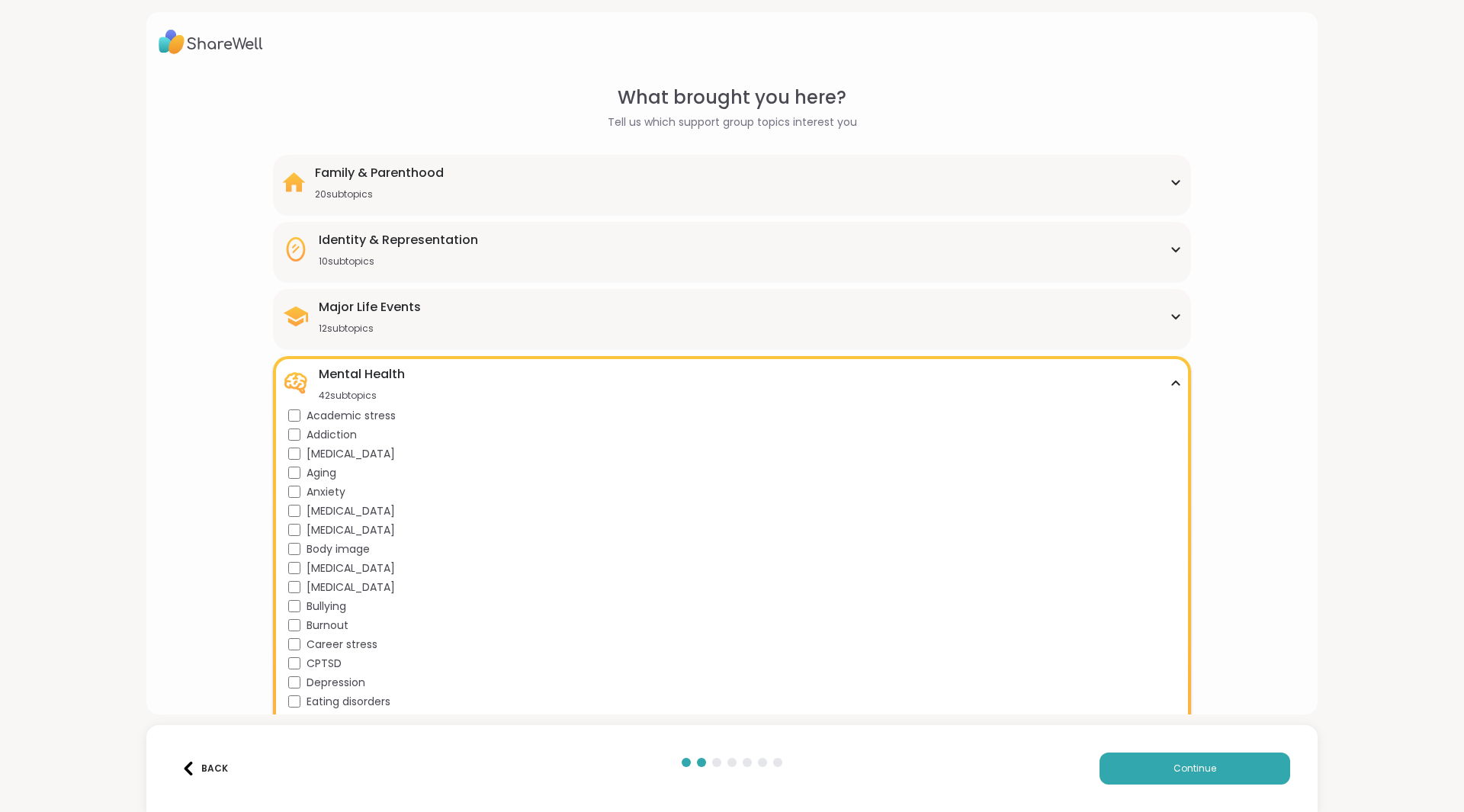
click at [1170, 315] on icon at bounding box center [1176, 316] width 12 height 7
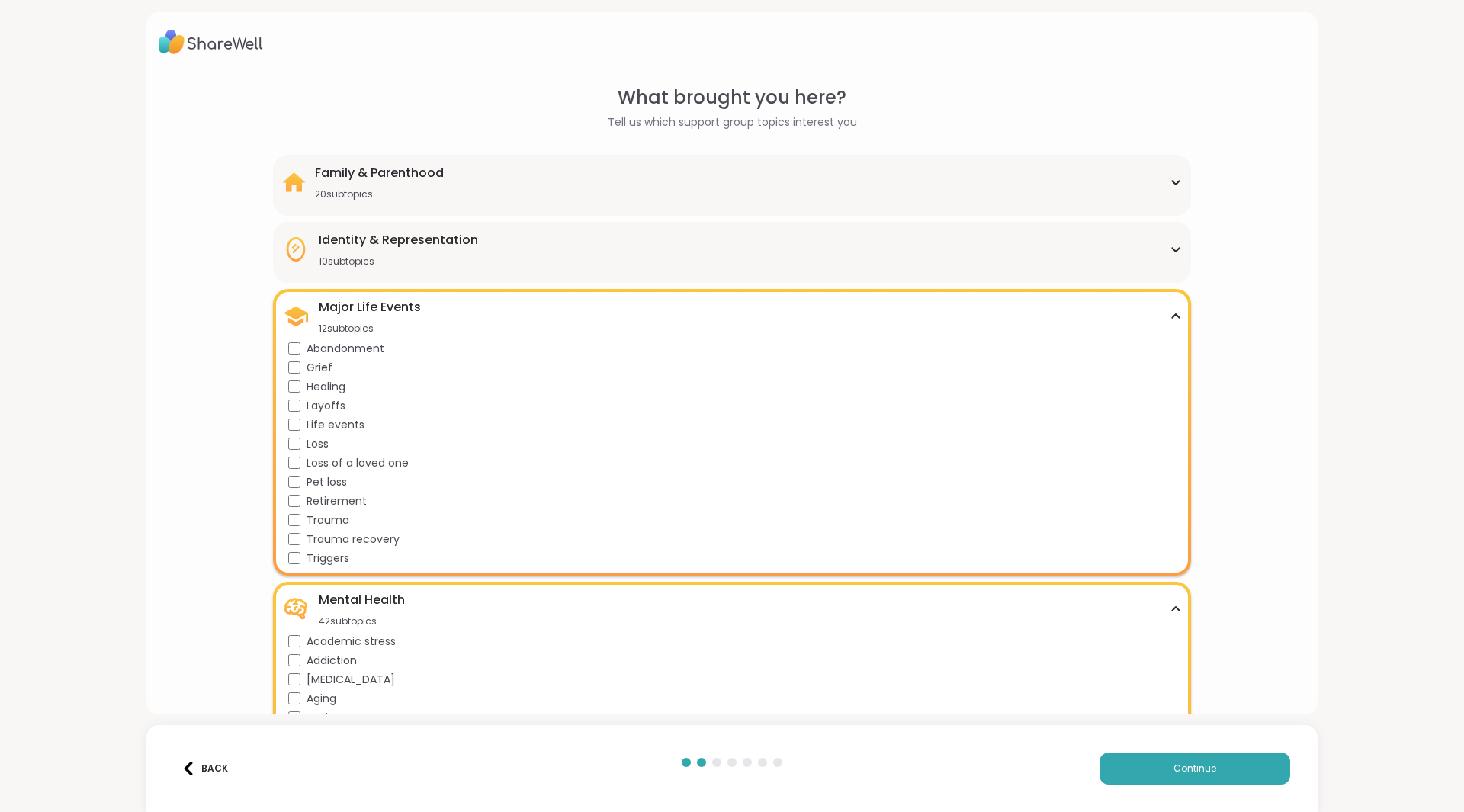
click at [1172, 251] on icon at bounding box center [1176, 249] width 7 height 4
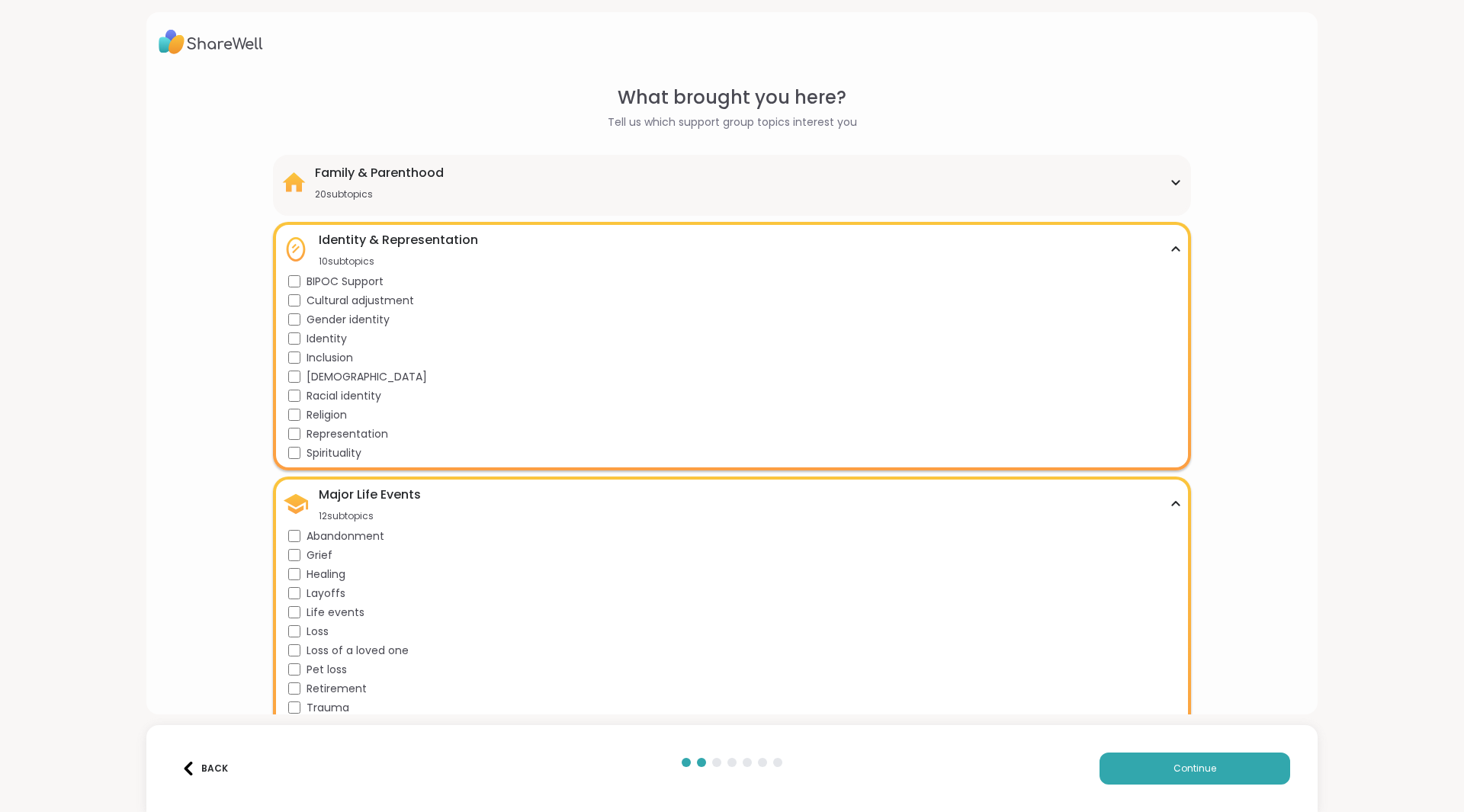
click at [1170, 182] on icon at bounding box center [1176, 181] width 12 height 7
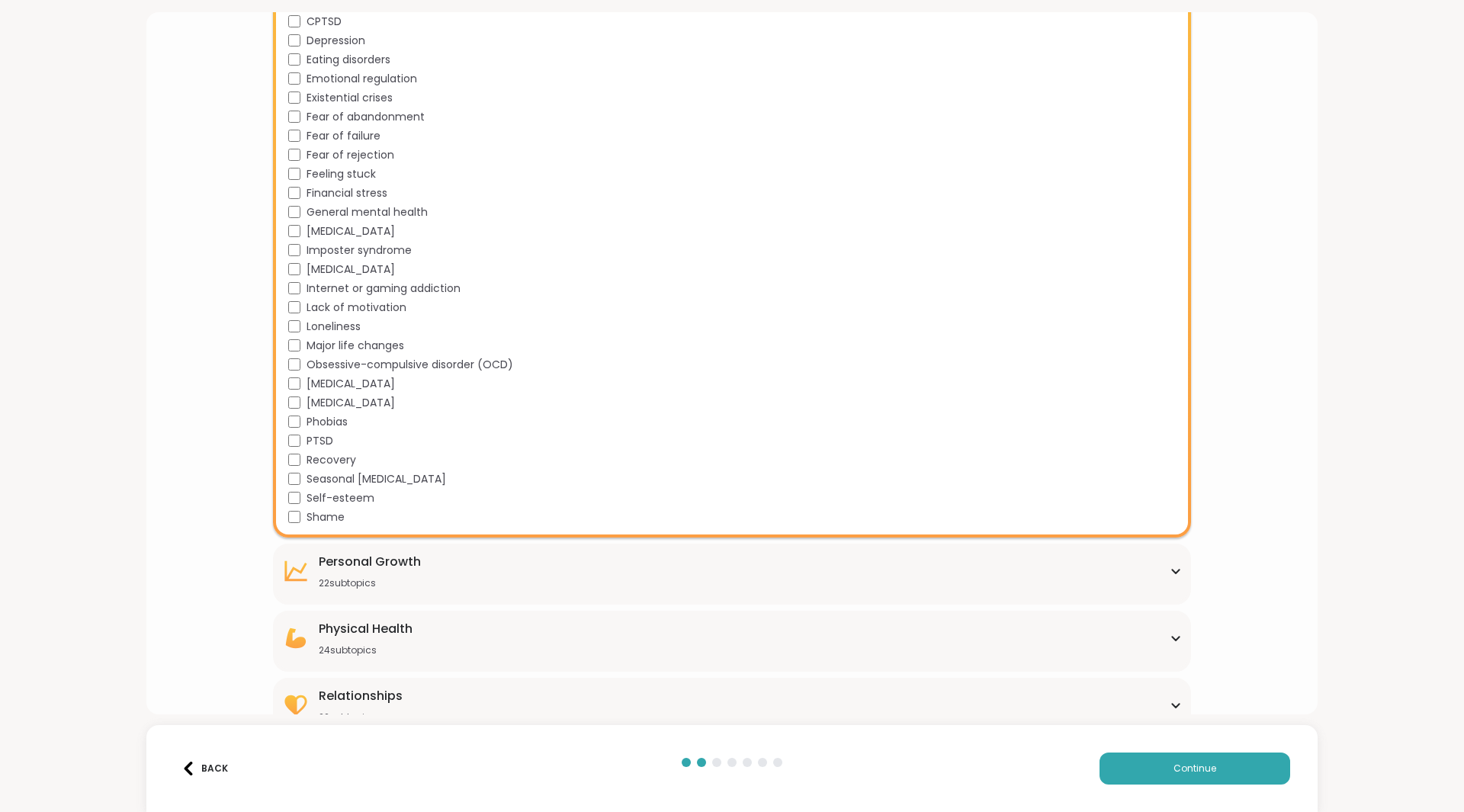
scroll to position [1457, 0]
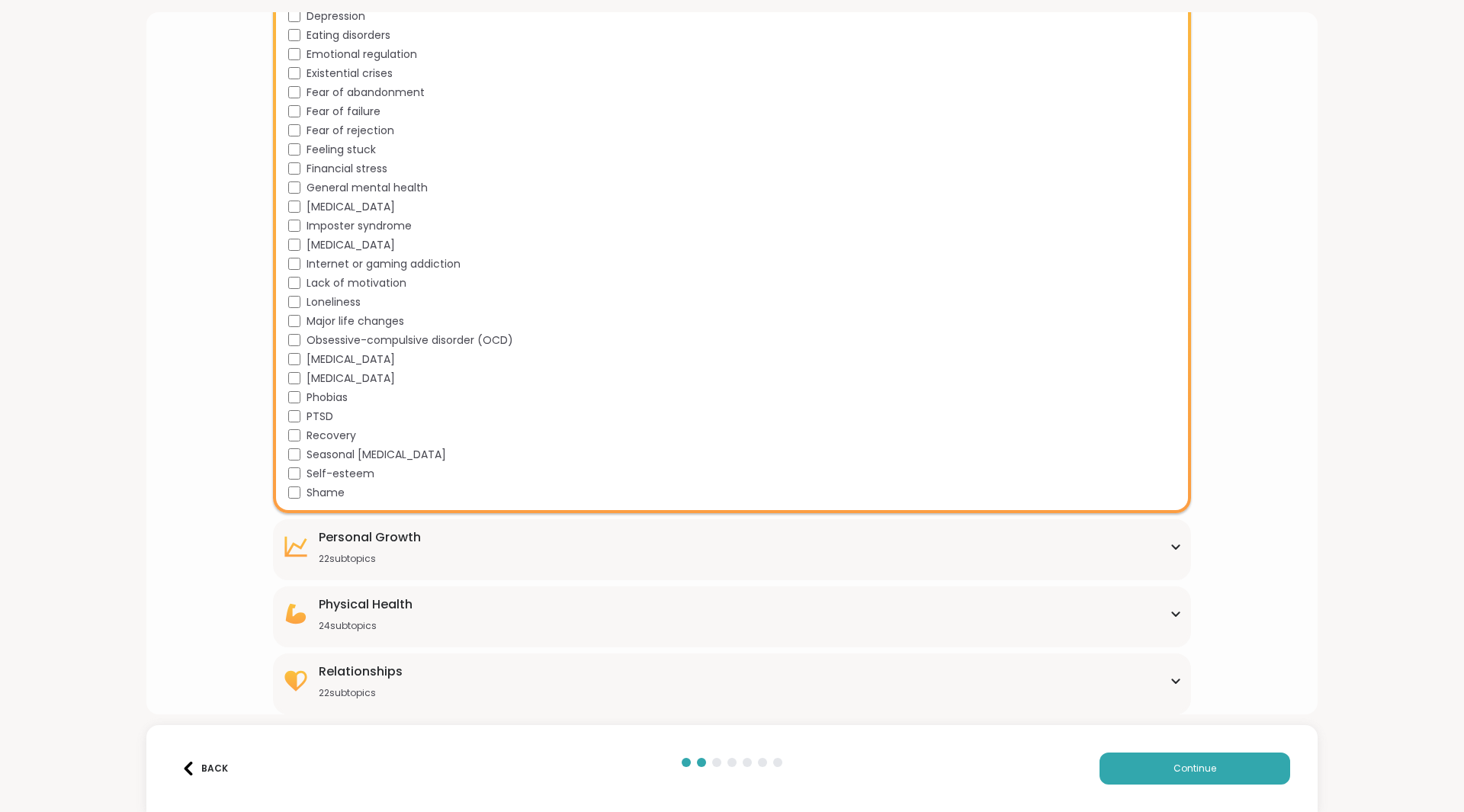
click at [1170, 544] on icon at bounding box center [1176, 546] width 12 height 7
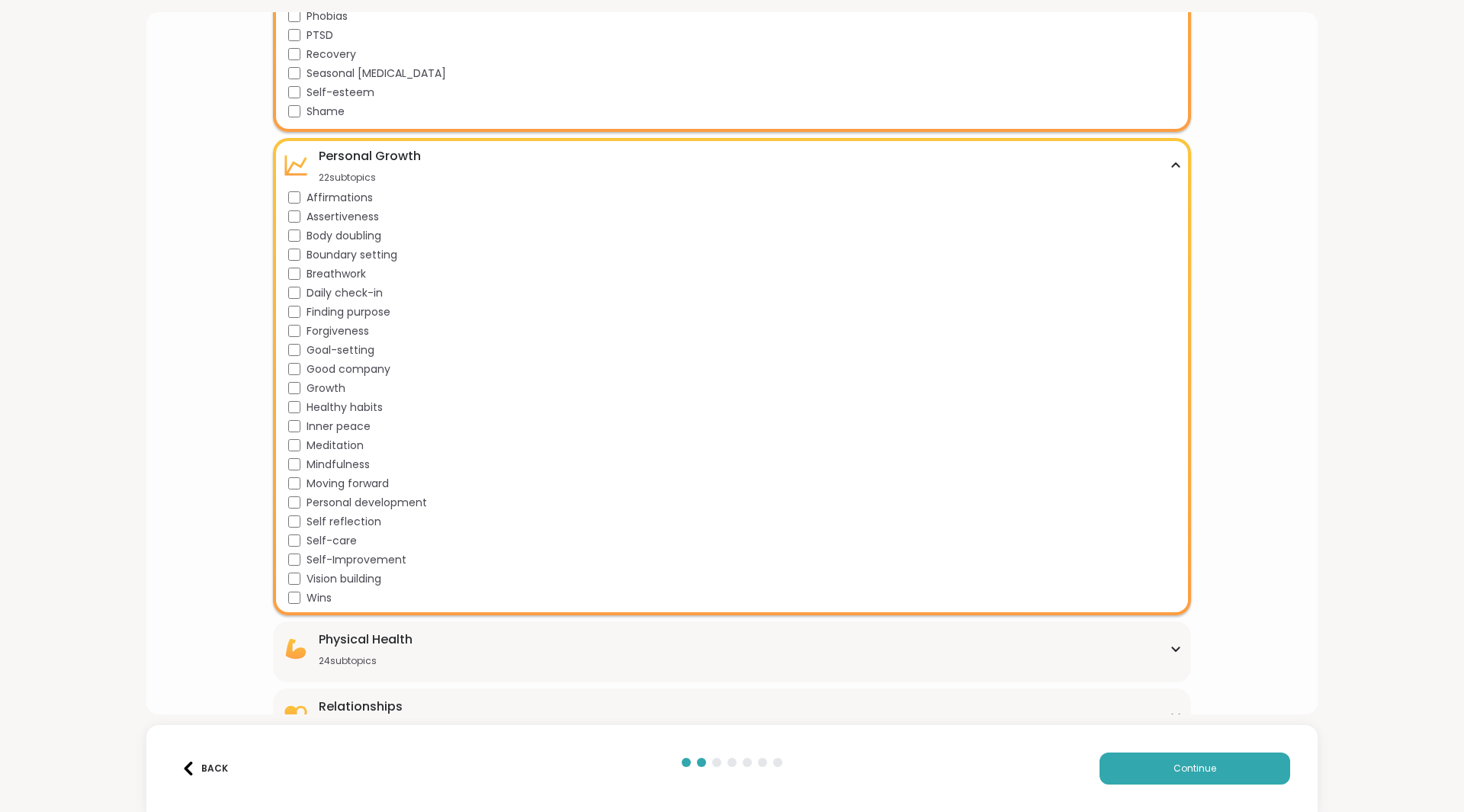
scroll to position [1873, 0]
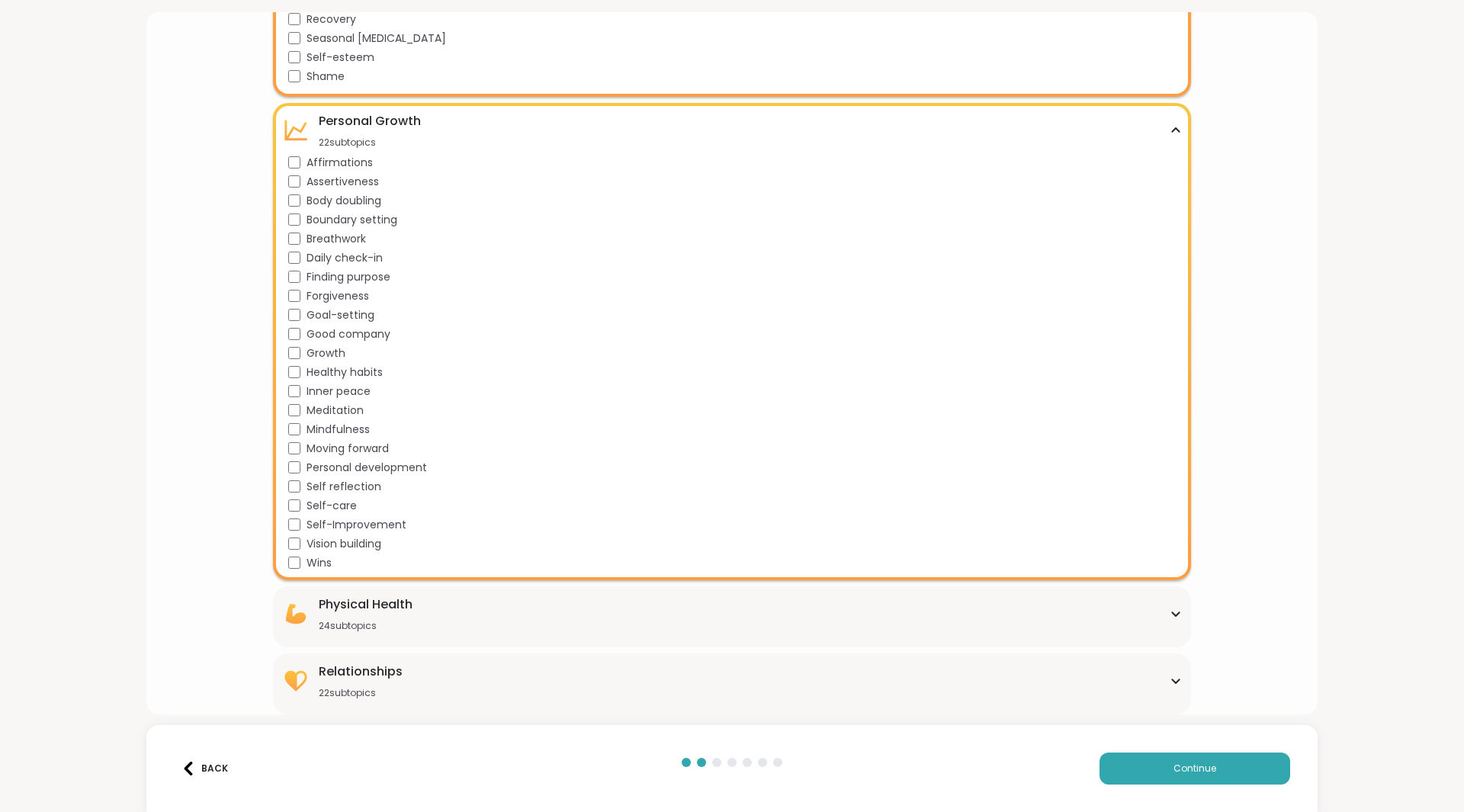
click at [1170, 615] on icon at bounding box center [1176, 613] width 12 height 7
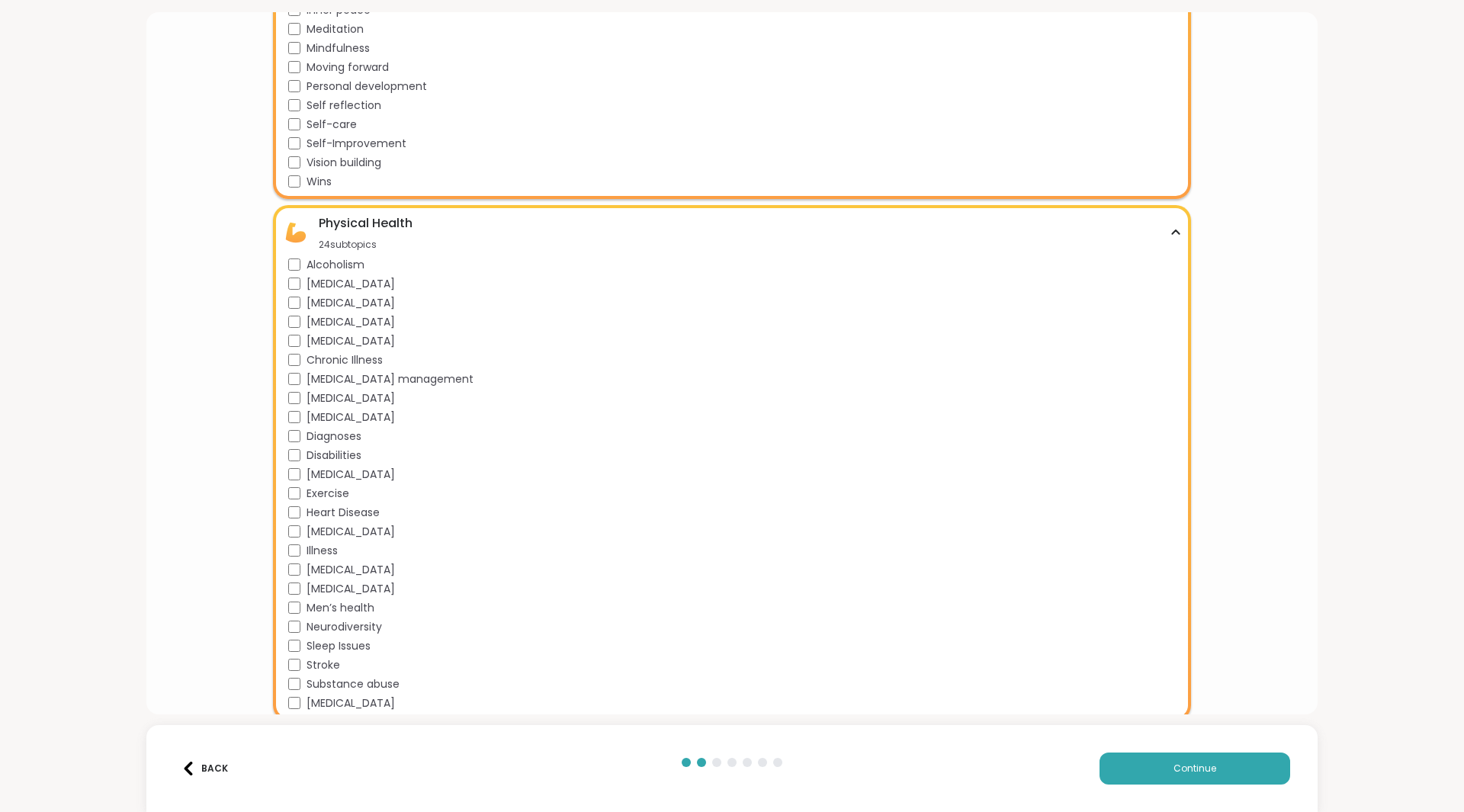
scroll to position [2327, 0]
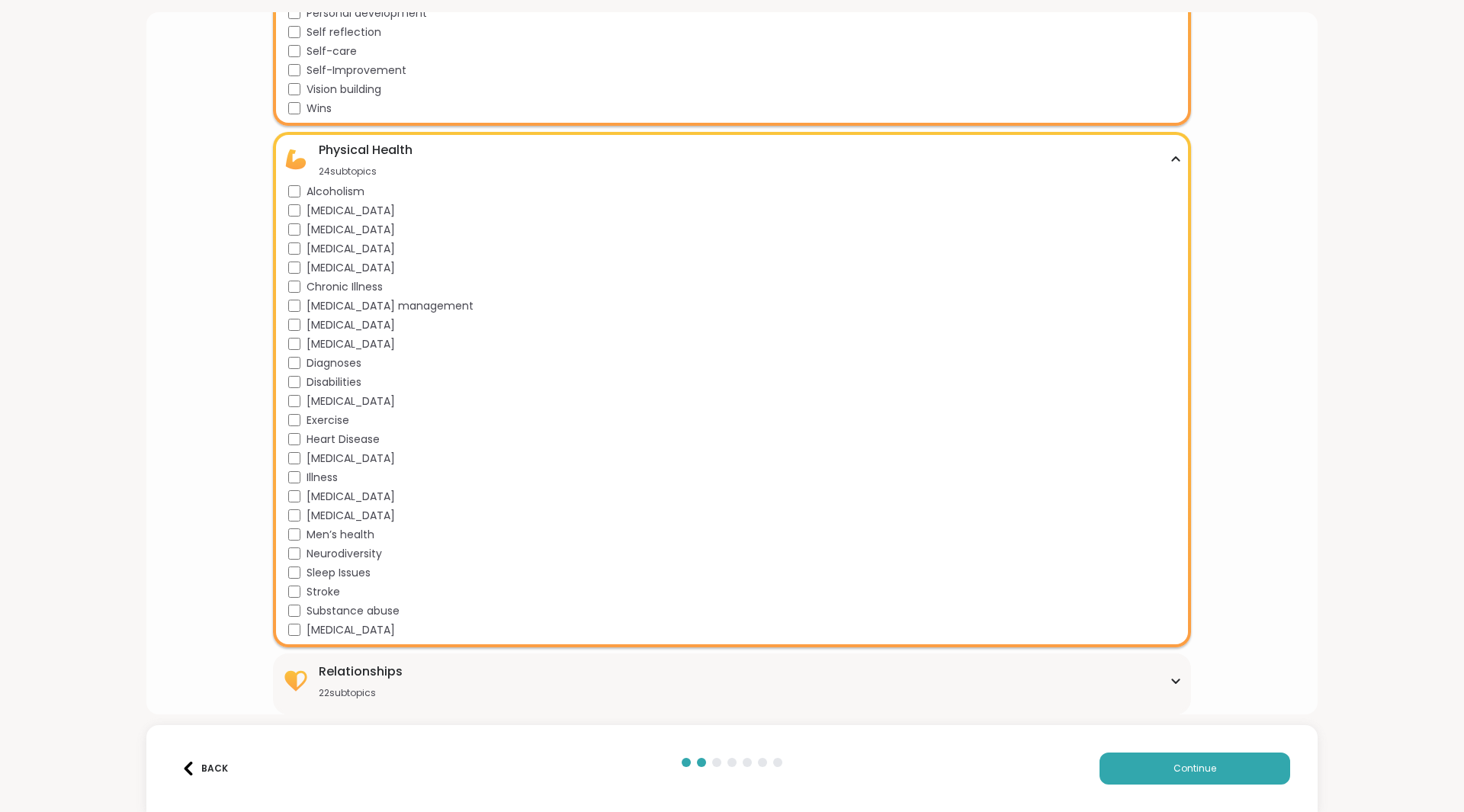
click at [1172, 682] on icon at bounding box center [1176, 681] width 7 height 4
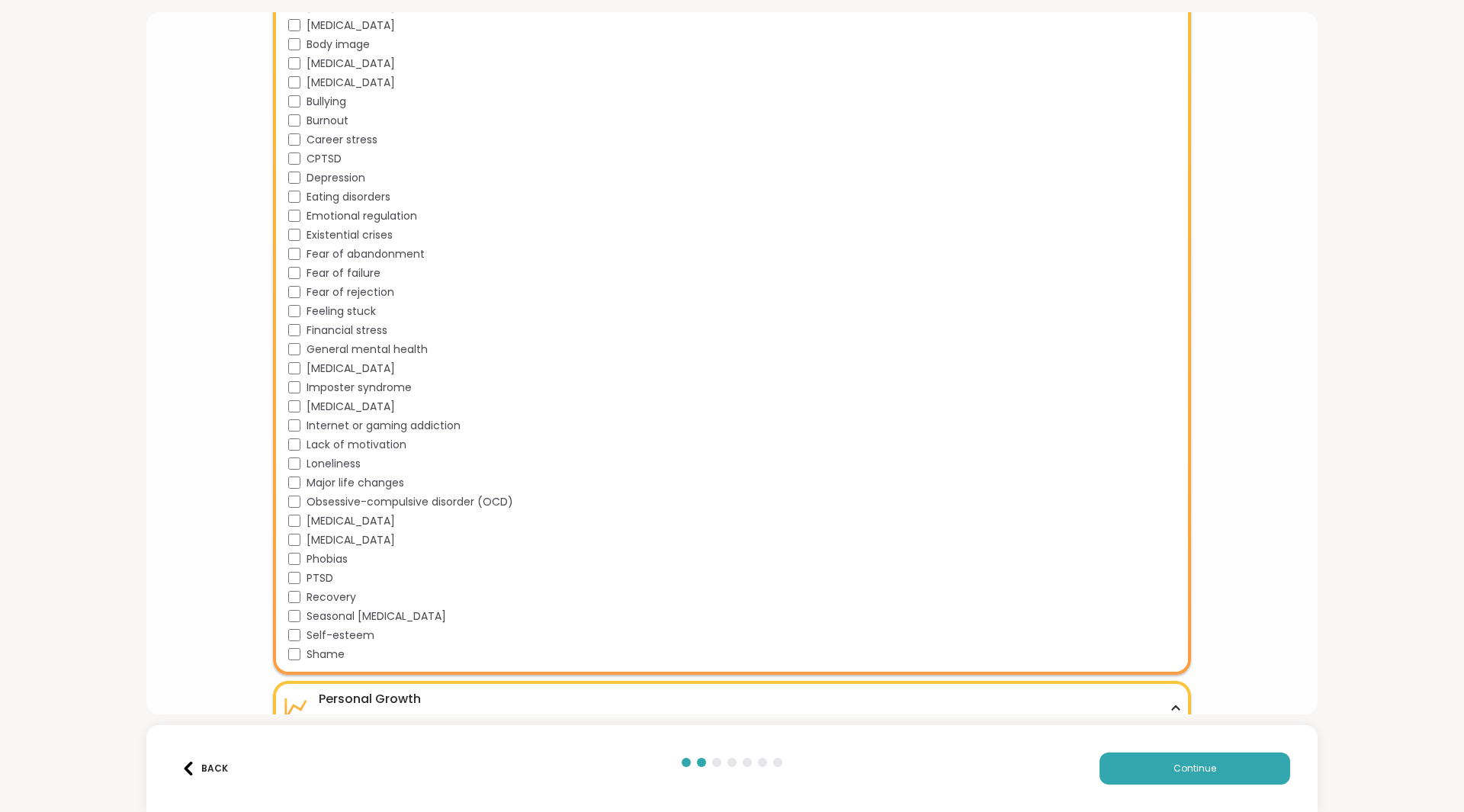
scroll to position [1372, 0]
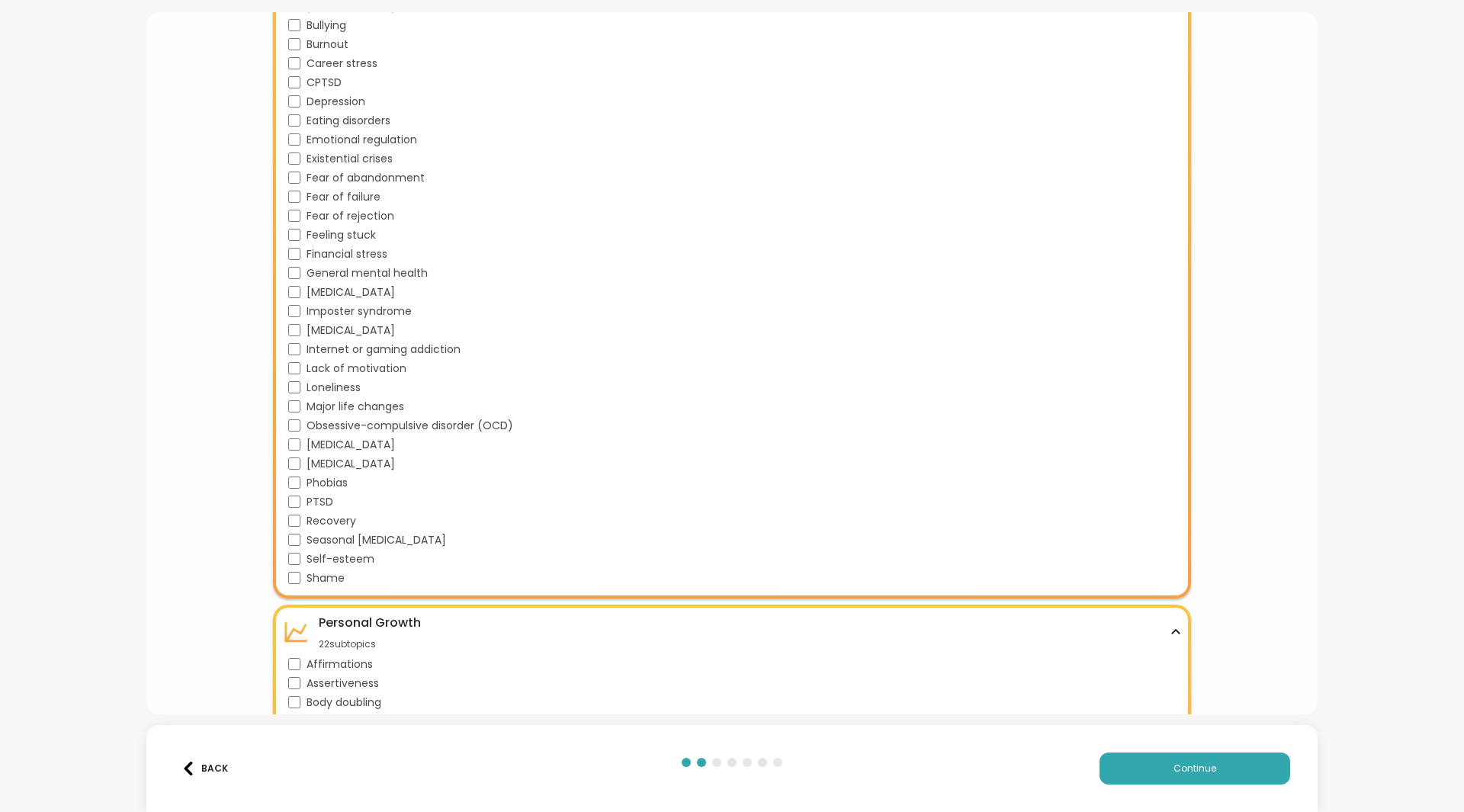
click at [299, 557] on div "Self-esteem" at bounding box center [734, 558] width 893 height 16
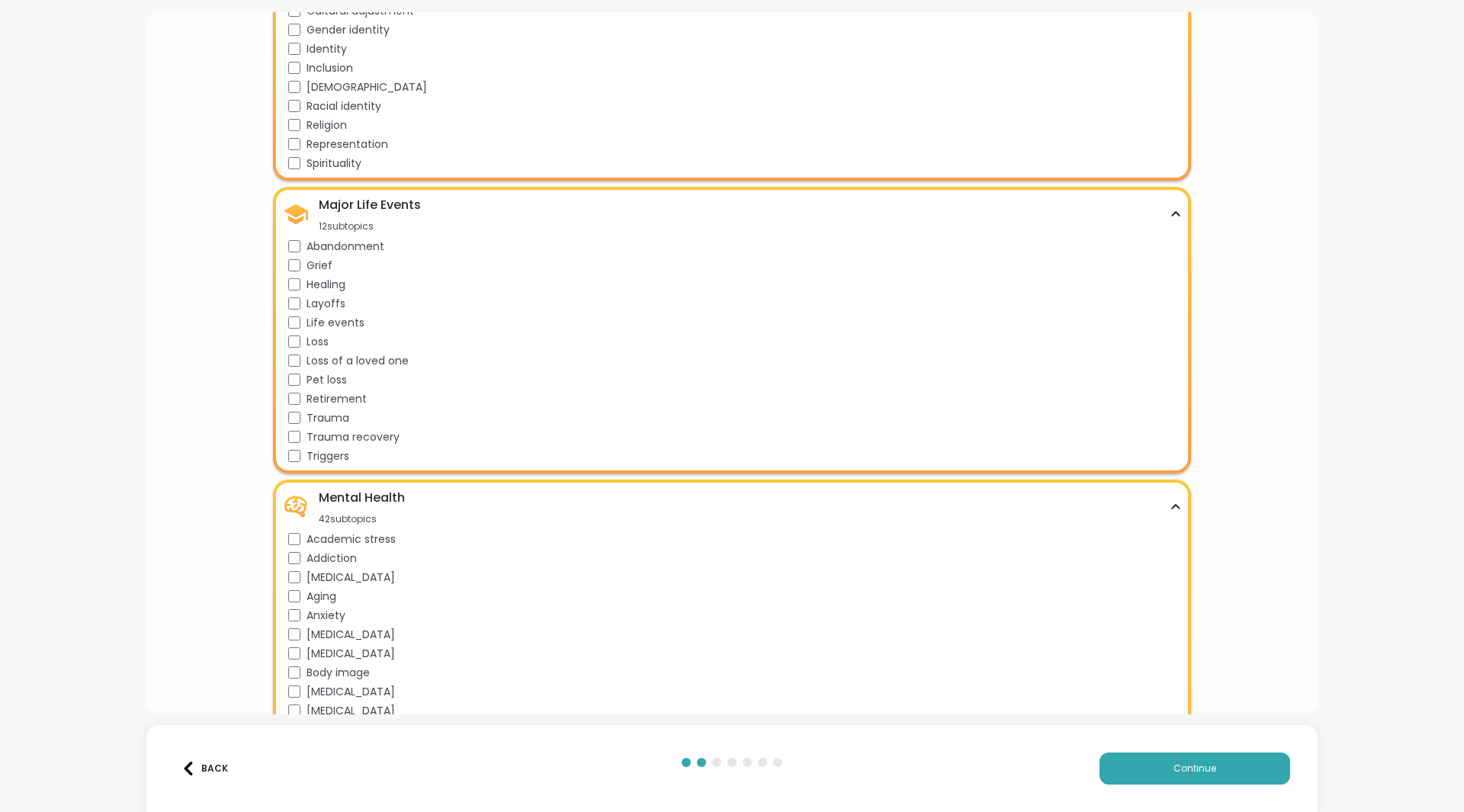
scroll to position [686, 0]
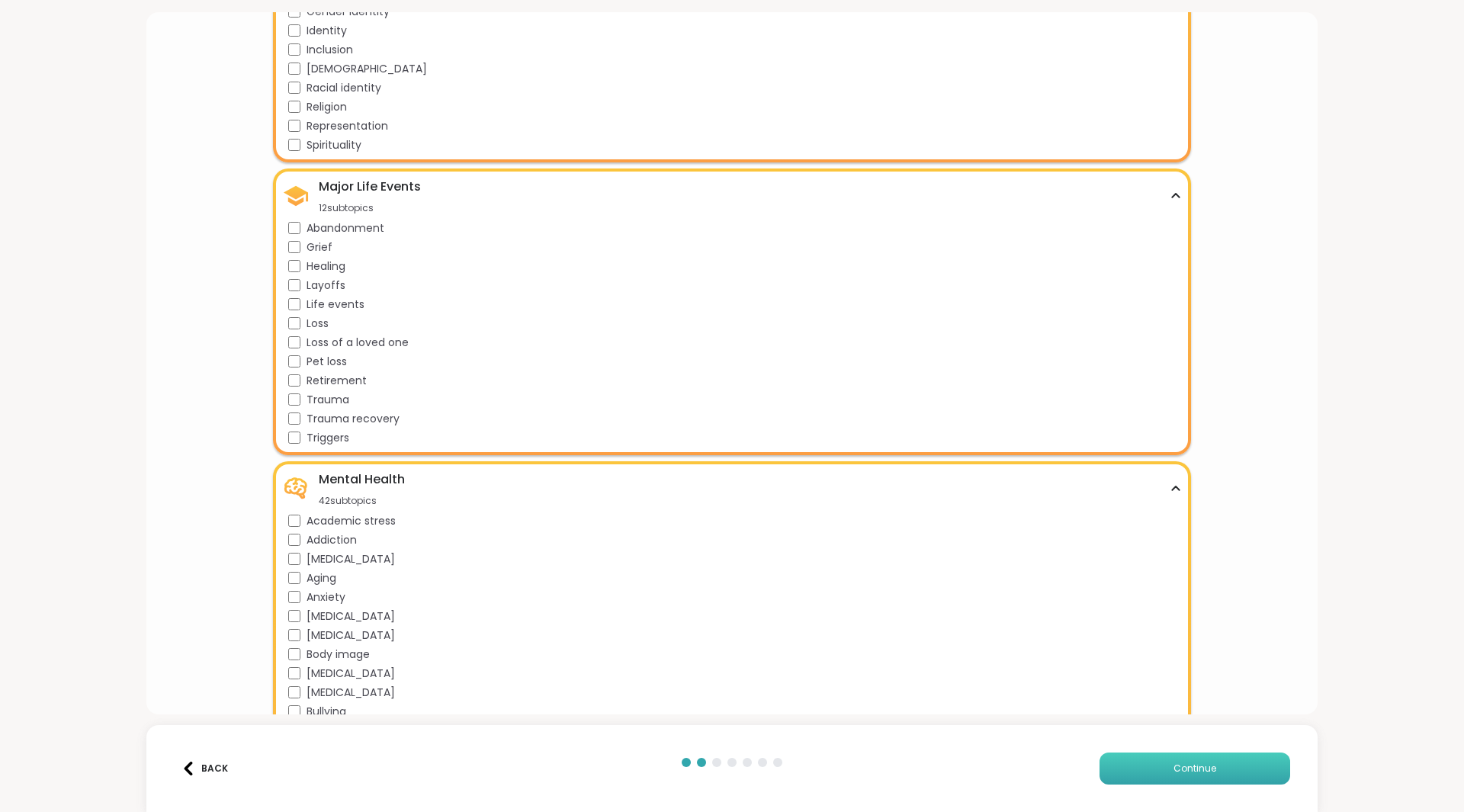
click at [1162, 776] on button "Continue" at bounding box center [1195, 768] width 191 height 32
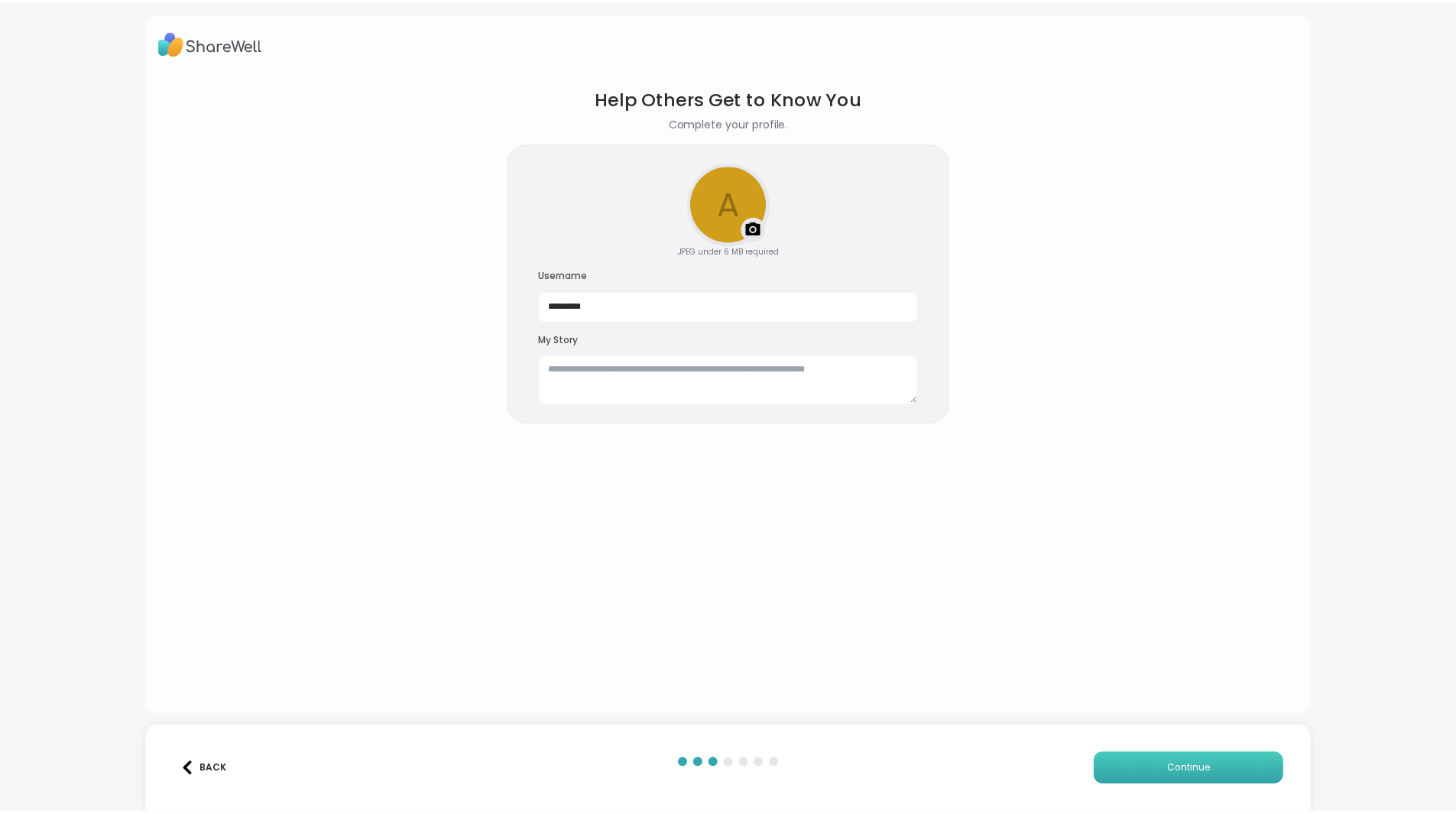
scroll to position [0, 0]
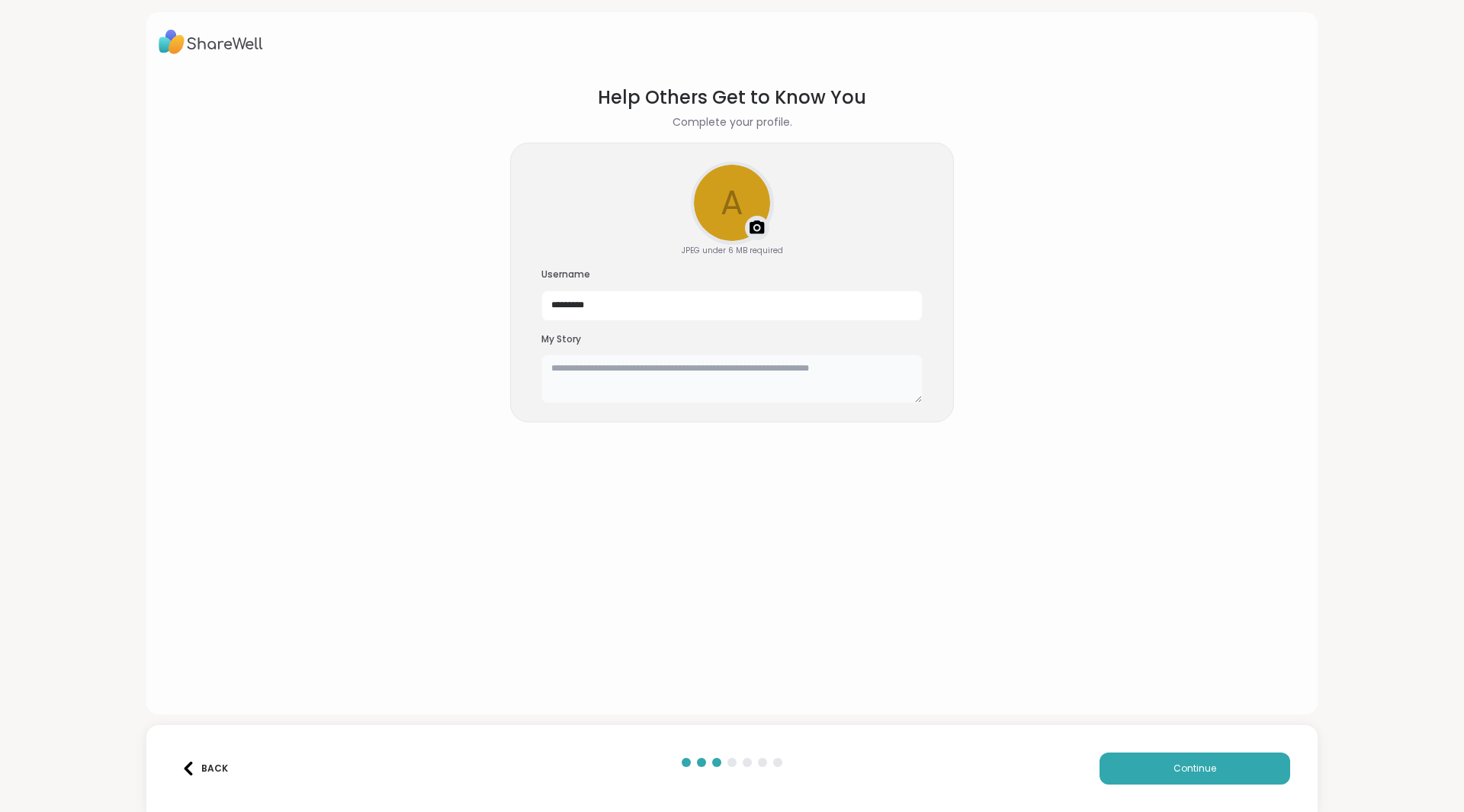
click at [545, 365] on textarea at bounding box center [732, 379] width 381 height 49
type textarea "**********"
click at [1176, 769] on span "Continue" at bounding box center [1195, 768] width 43 height 14
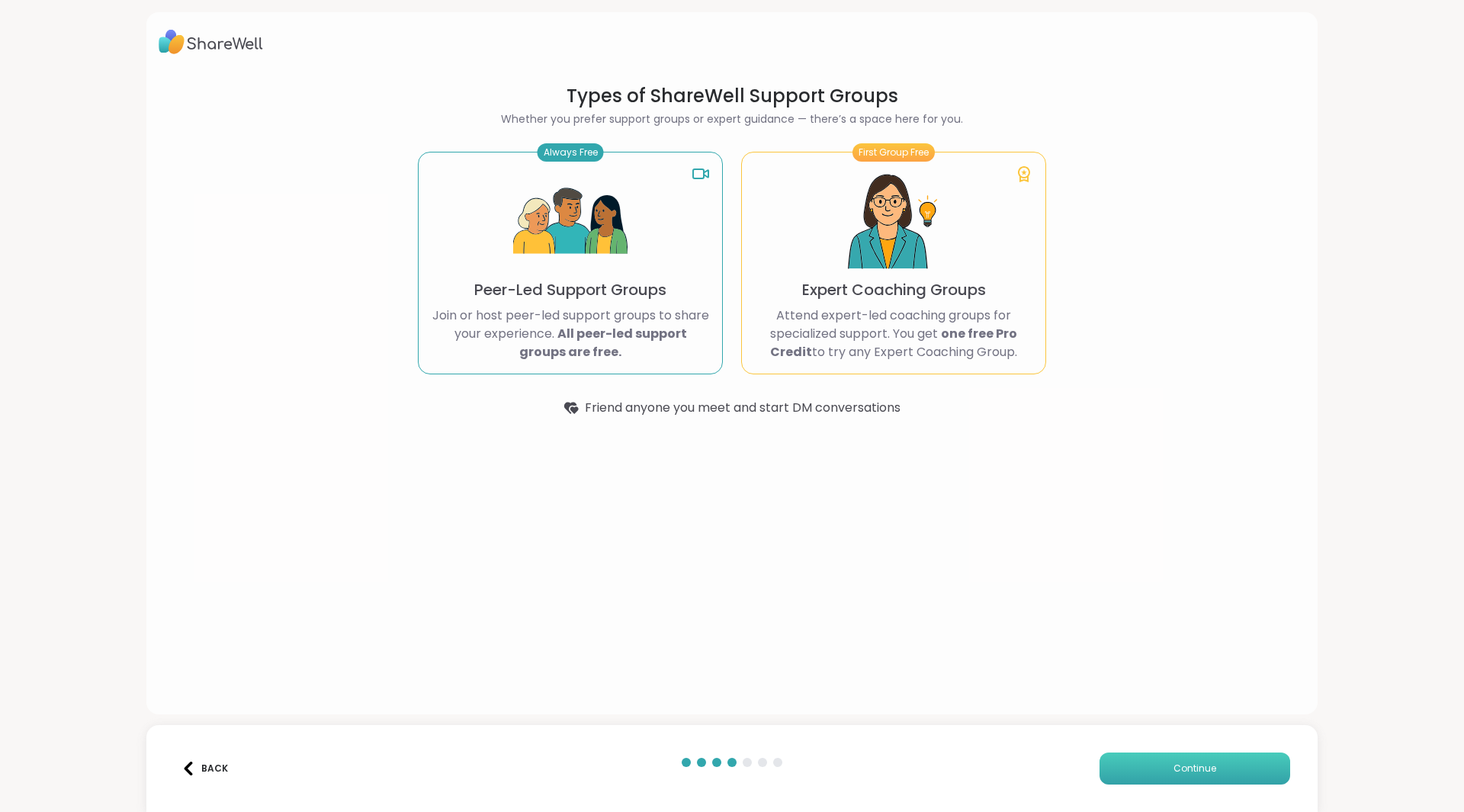
click at [1186, 771] on span "Continue" at bounding box center [1195, 768] width 43 height 14
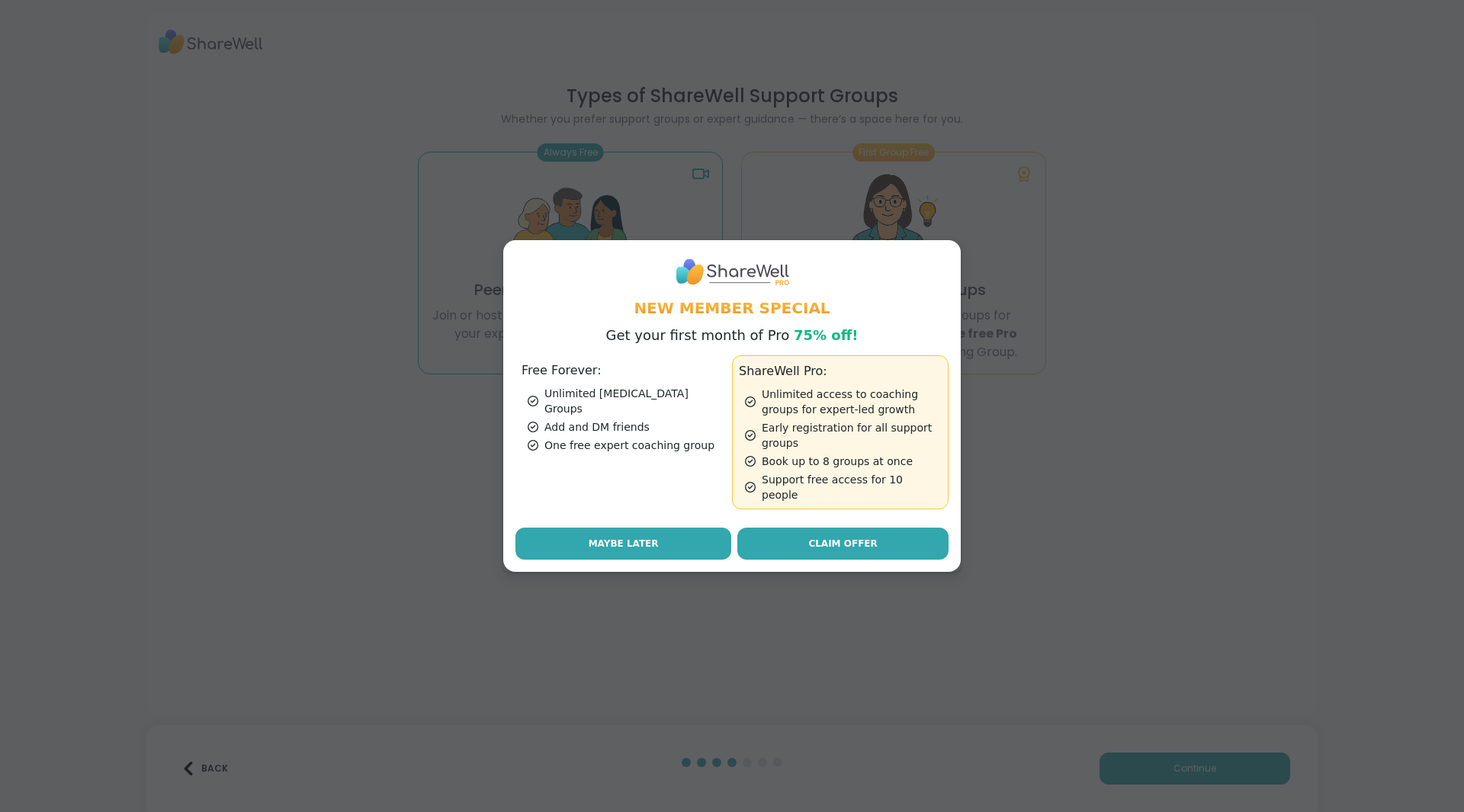
click at [610, 537] on span "Maybe Later" at bounding box center [623, 544] width 70 height 14
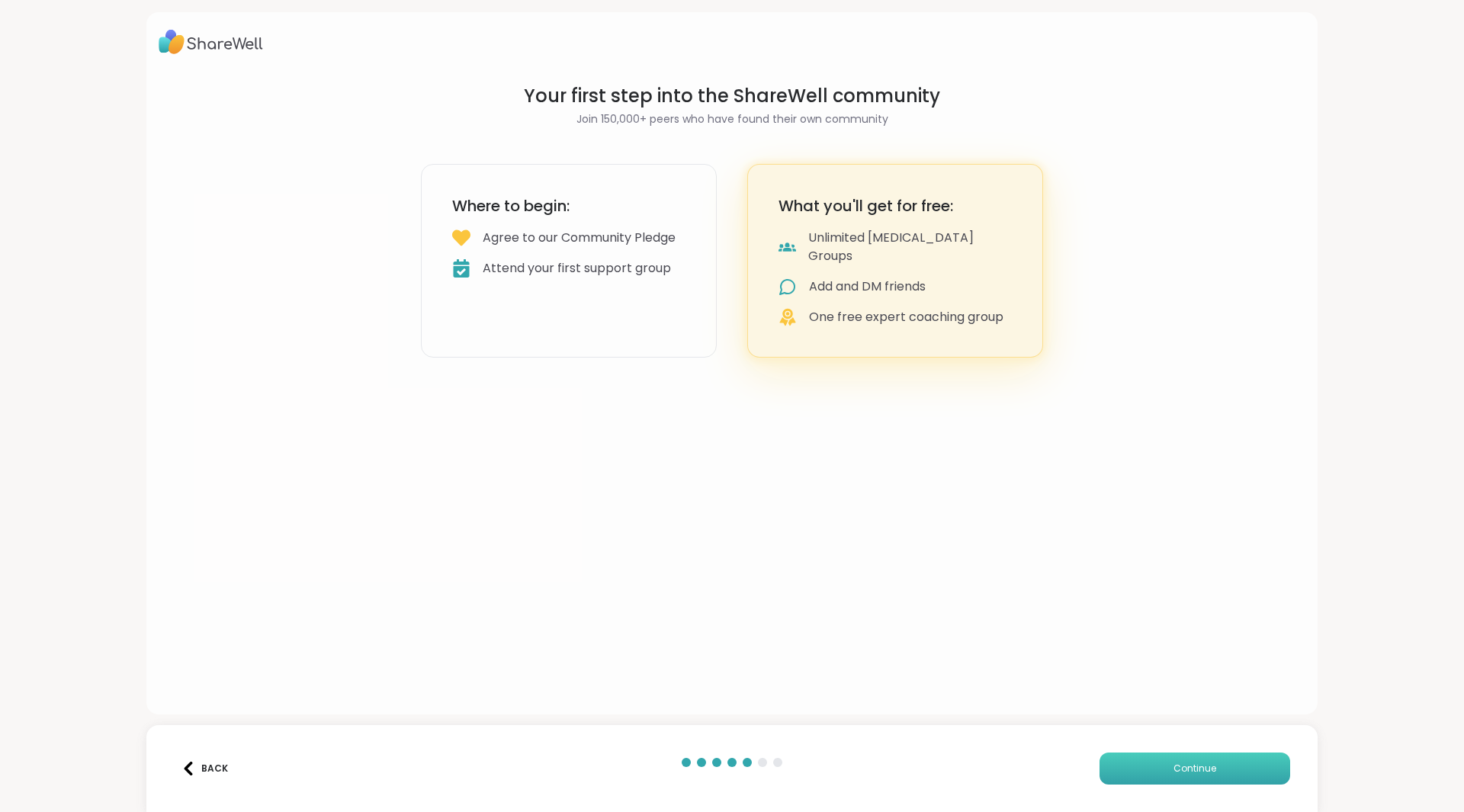
click at [1178, 768] on span "Continue" at bounding box center [1195, 768] width 43 height 14
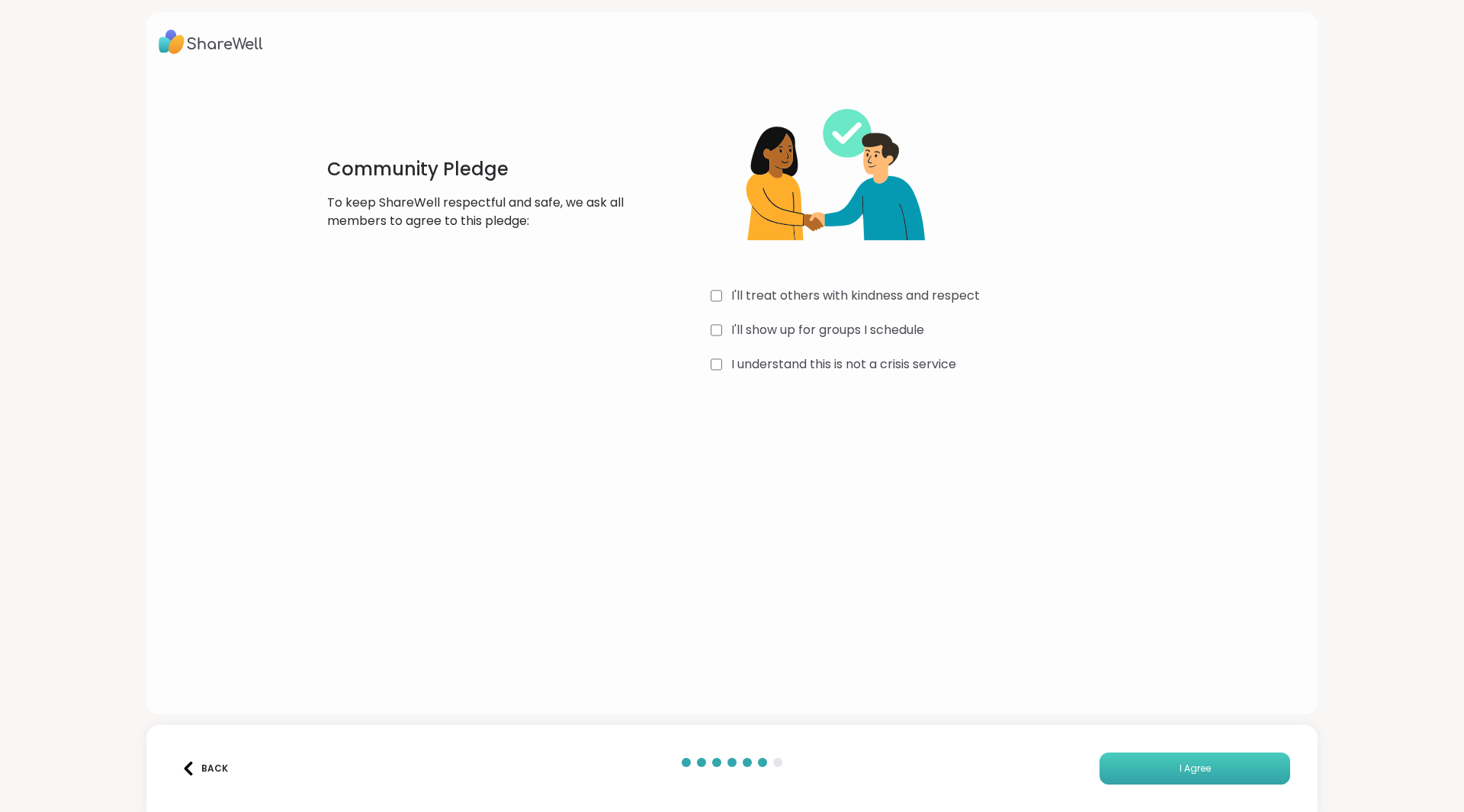
click at [1182, 766] on span "I Agree" at bounding box center [1195, 768] width 32 height 14
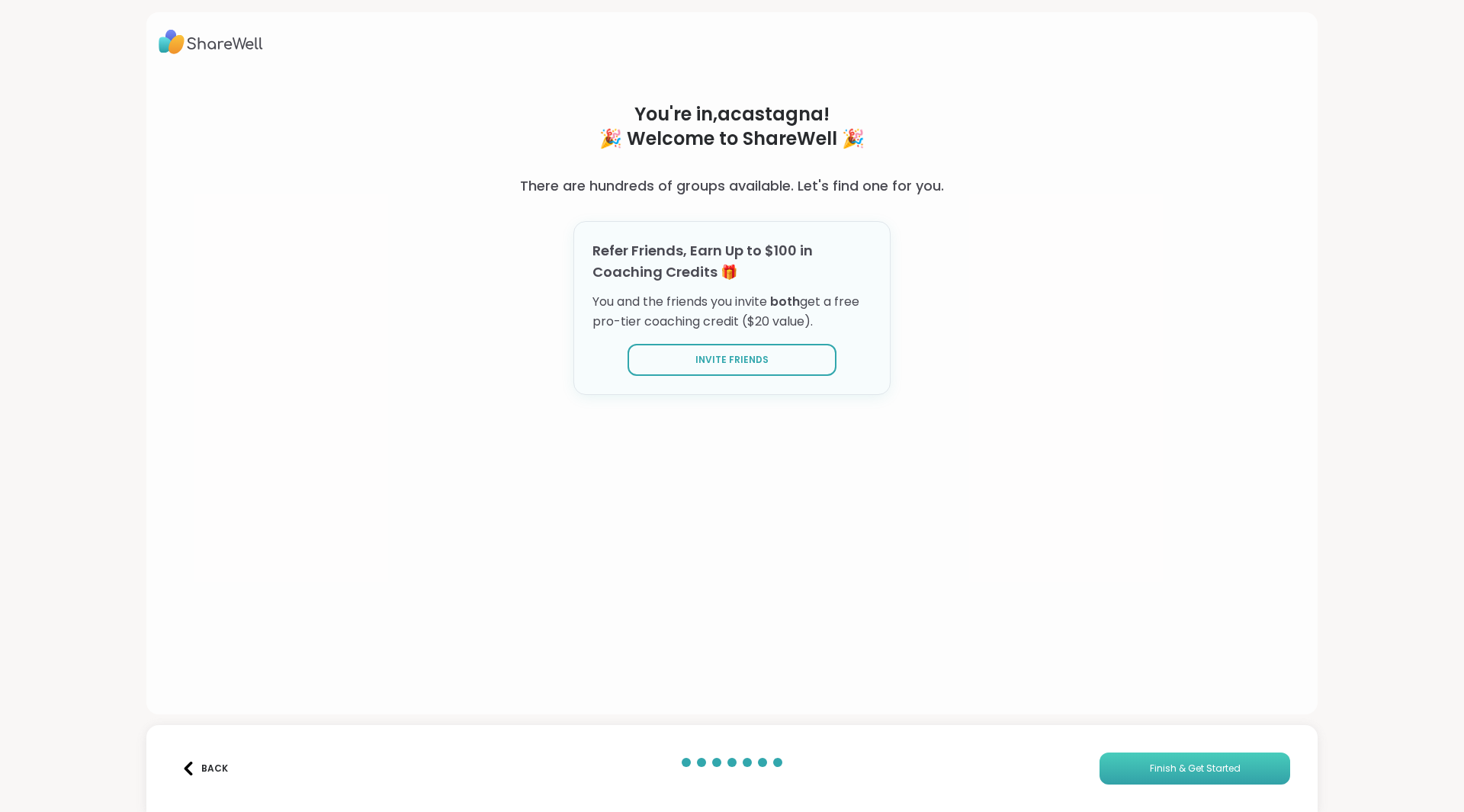
click at [1181, 768] on span "Finish & Get Started" at bounding box center [1195, 768] width 90 height 14
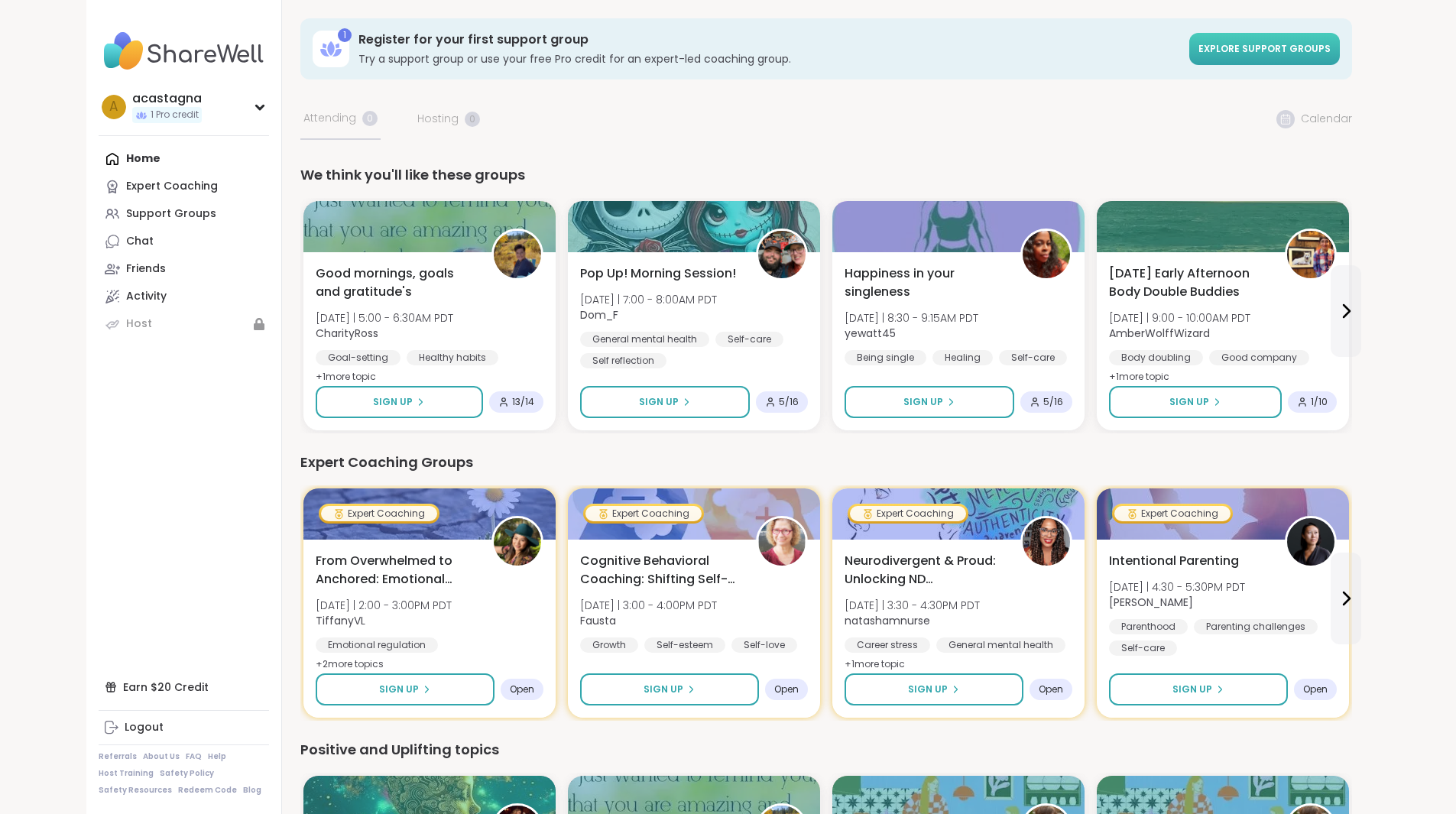
click at [1331, 52] on span "Explore support groups" at bounding box center [1264, 49] width 132 height 13
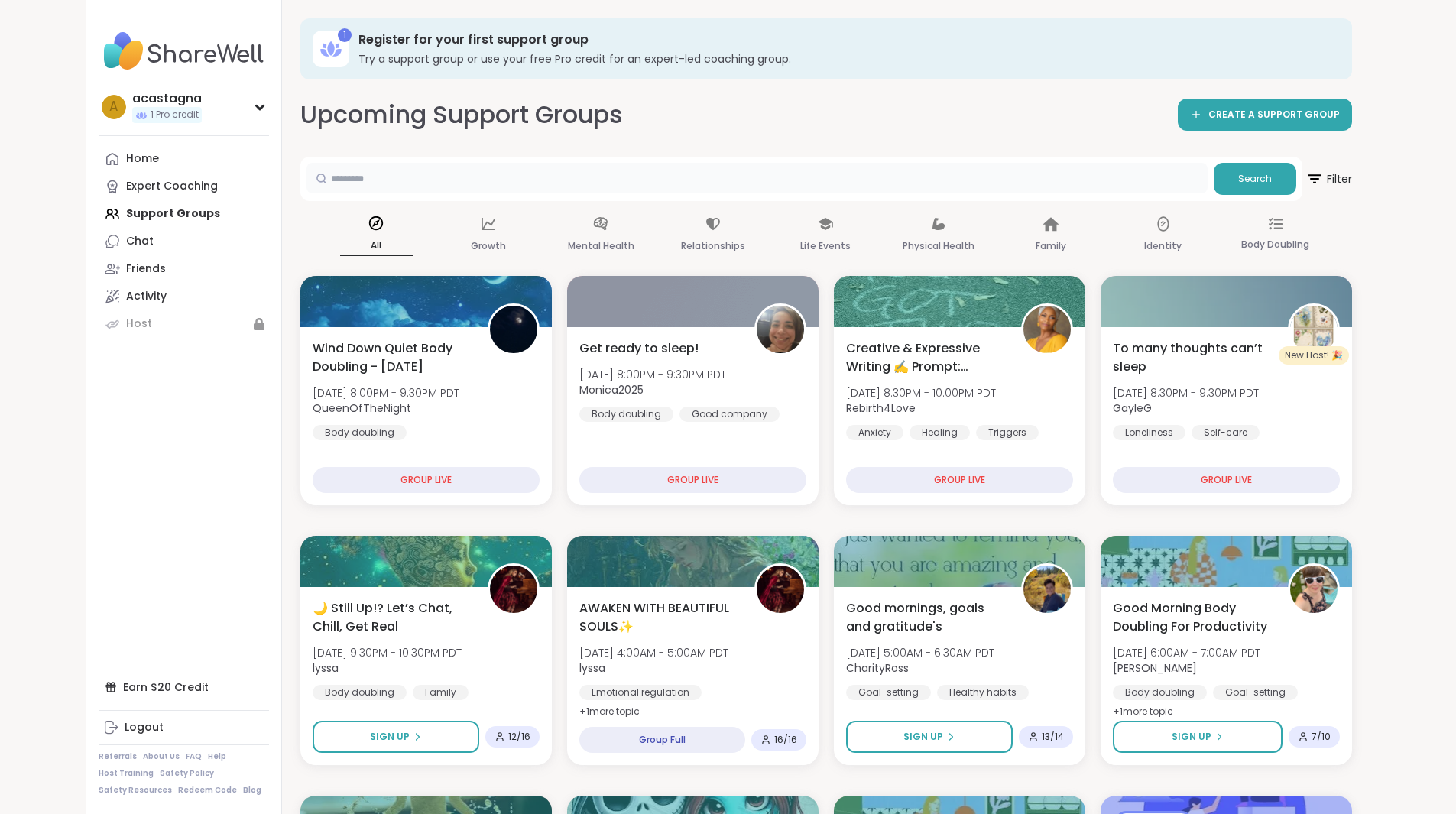
click at [307, 177] on input "text" at bounding box center [757, 178] width 902 height 31
type input "**********"
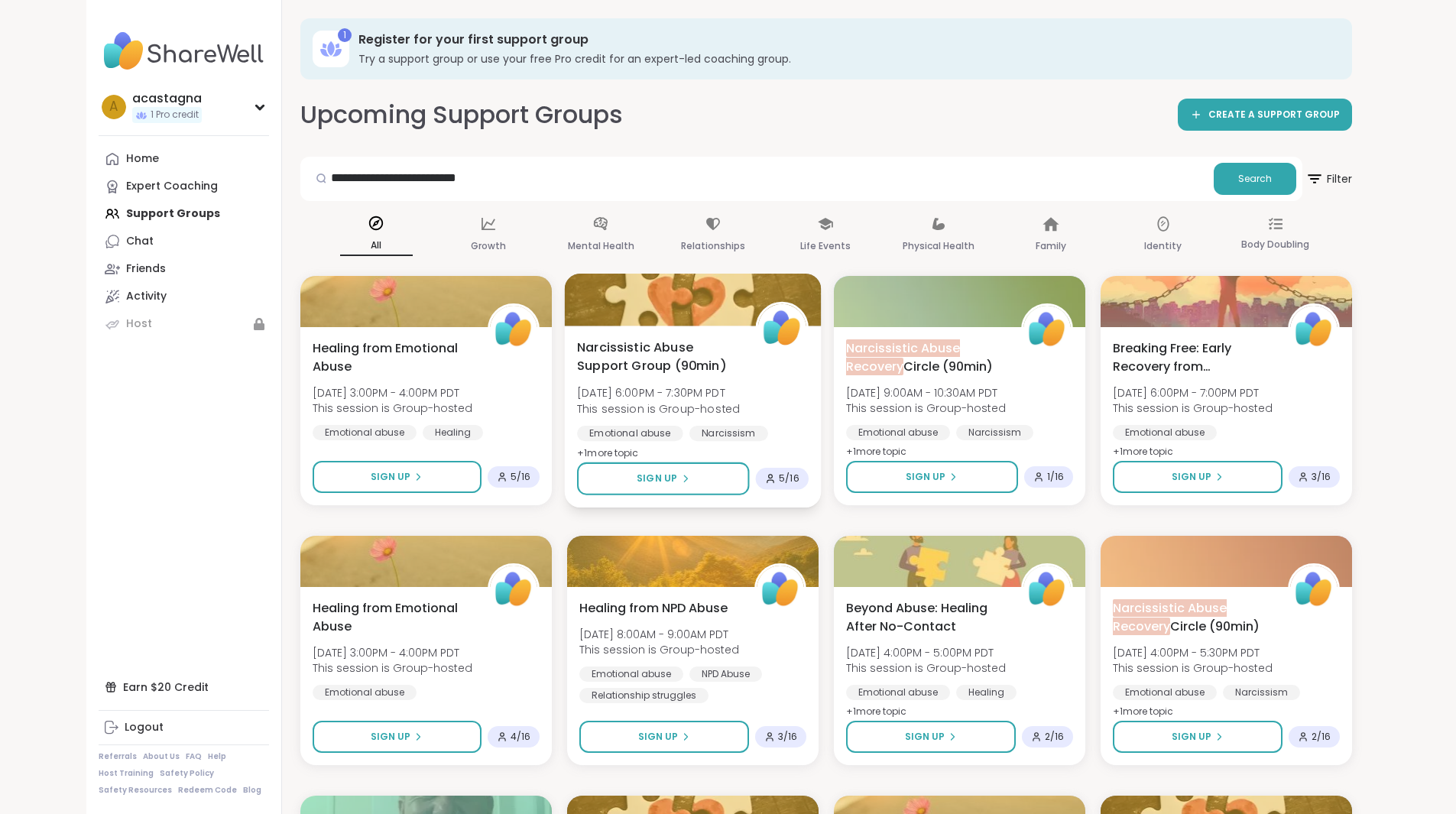
click at [602, 348] on span "Narcissistic Abuse Support Group (90min)" at bounding box center [658, 356] width 161 height 37
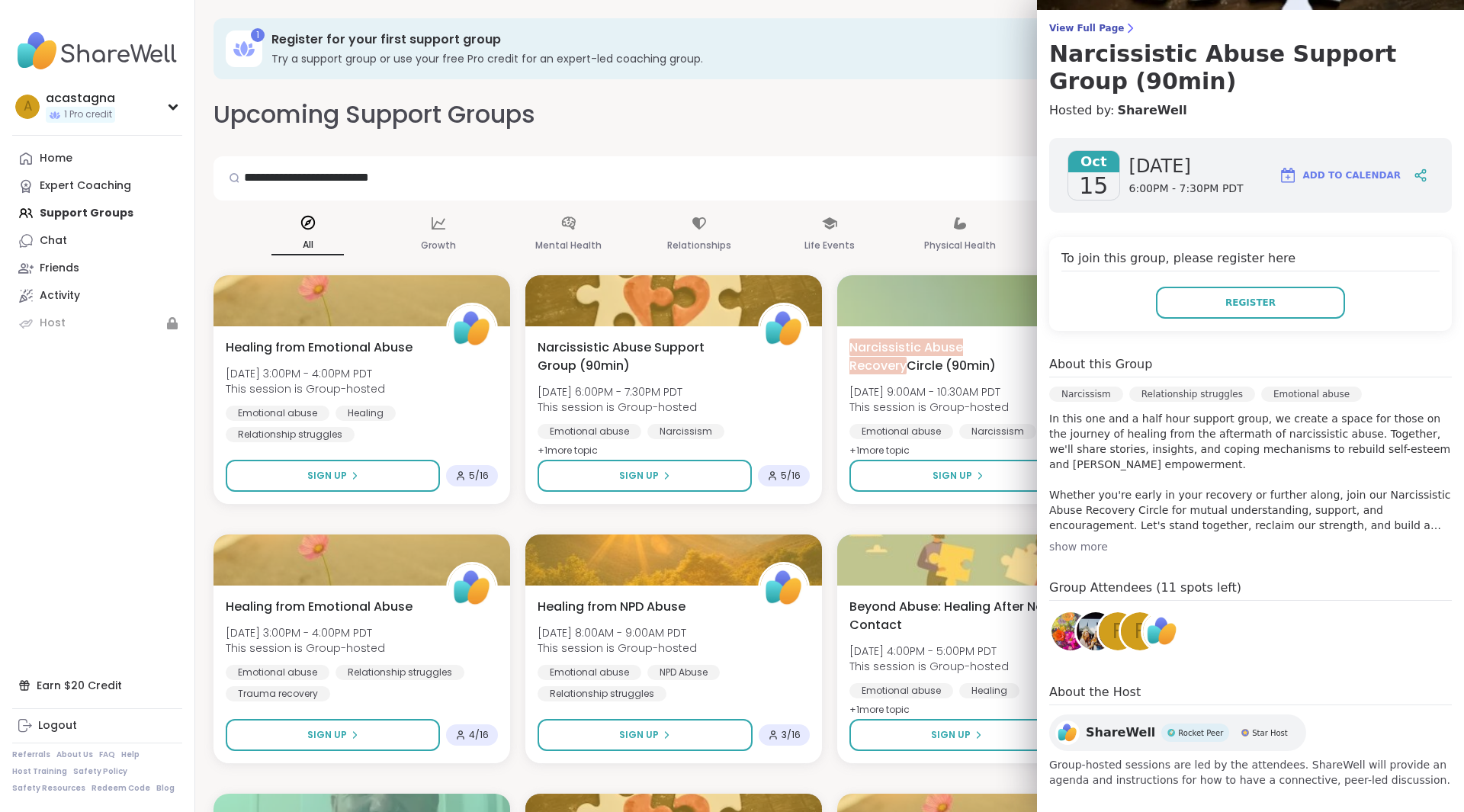
scroll to position [124, 0]
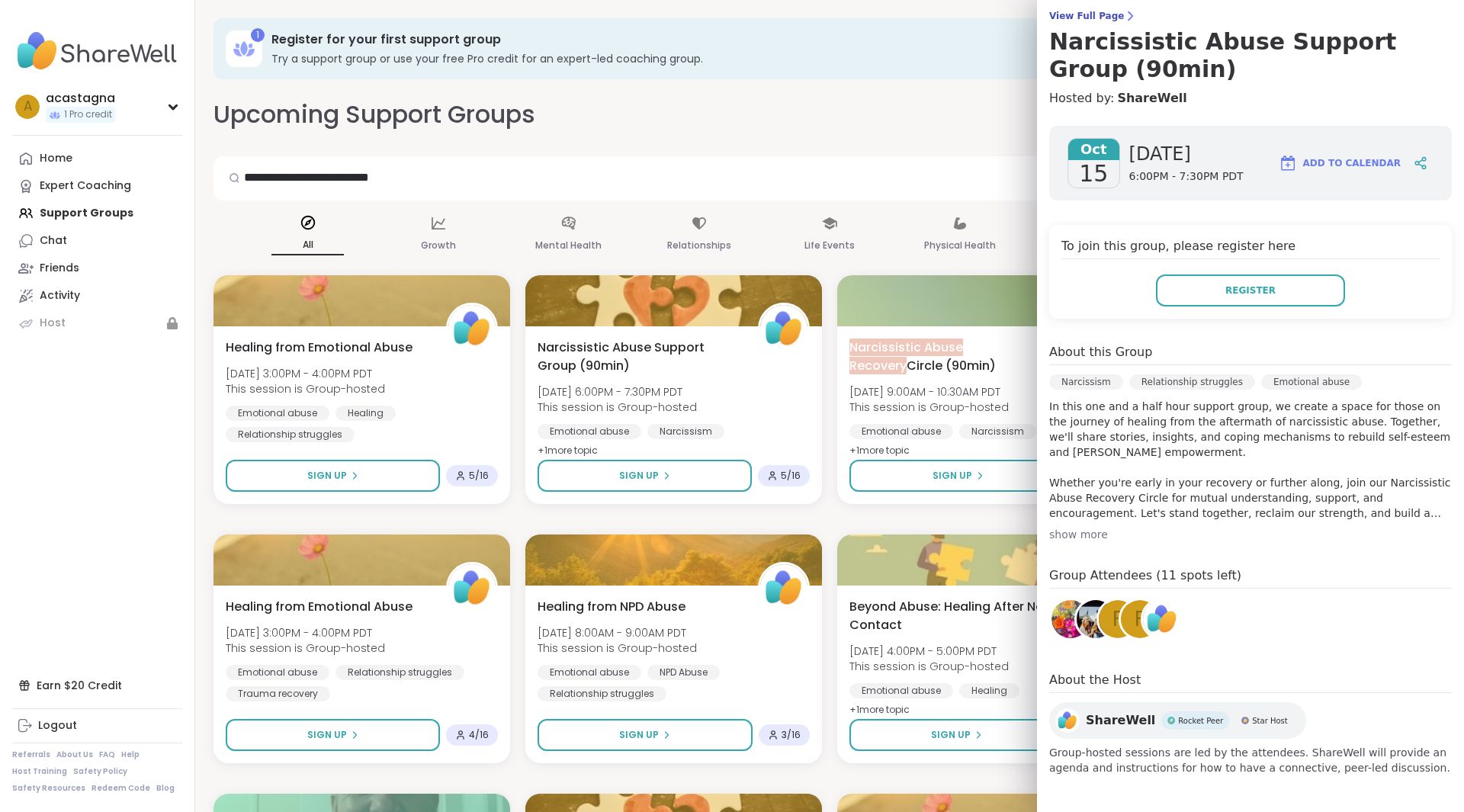
click at [1077, 623] on img at bounding box center [1096, 619] width 38 height 38
click at [1099, 619] on div "F" at bounding box center [1118, 619] width 38 height 38
click at [1135, 618] on span "f" at bounding box center [1141, 619] width 12 height 30
click at [565, 452] on span "+ 1 more topic" at bounding box center [565, 451] width 62 height 12
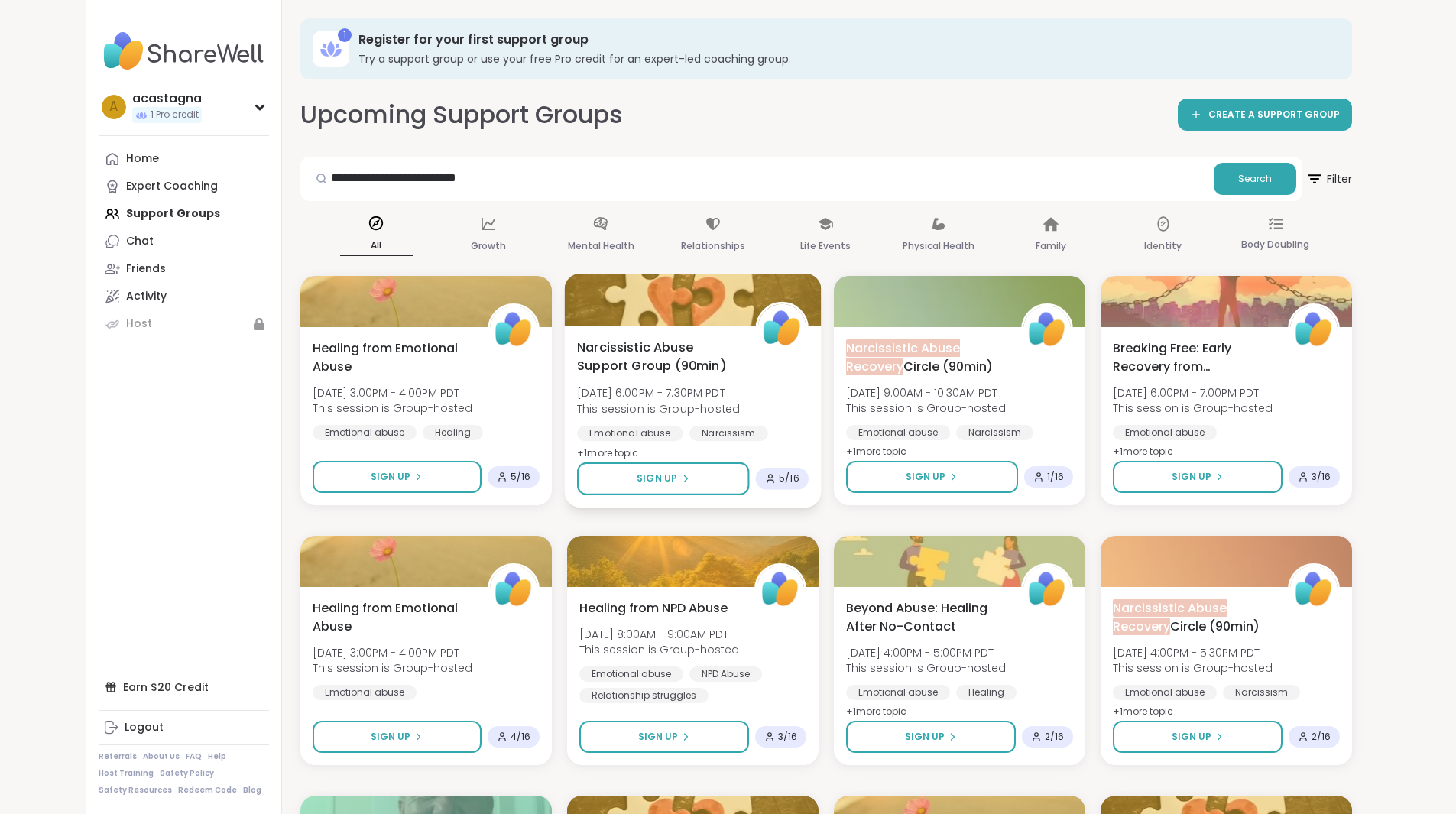
click at [578, 454] on span "+ 1 more topic" at bounding box center [608, 452] width 62 height 12
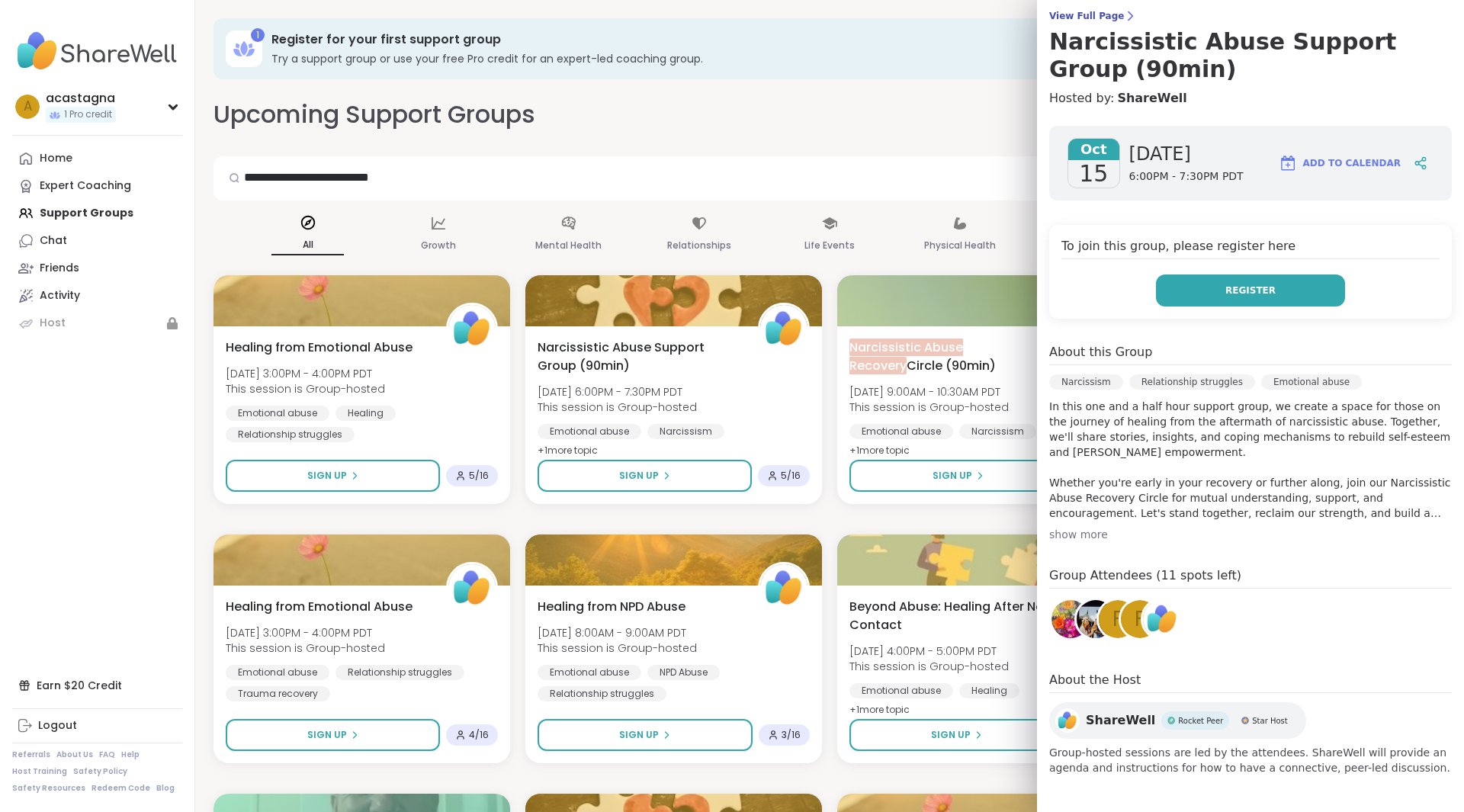
click at [1237, 290] on span "Register" at bounding box center [1250, 290] width 51 height 14
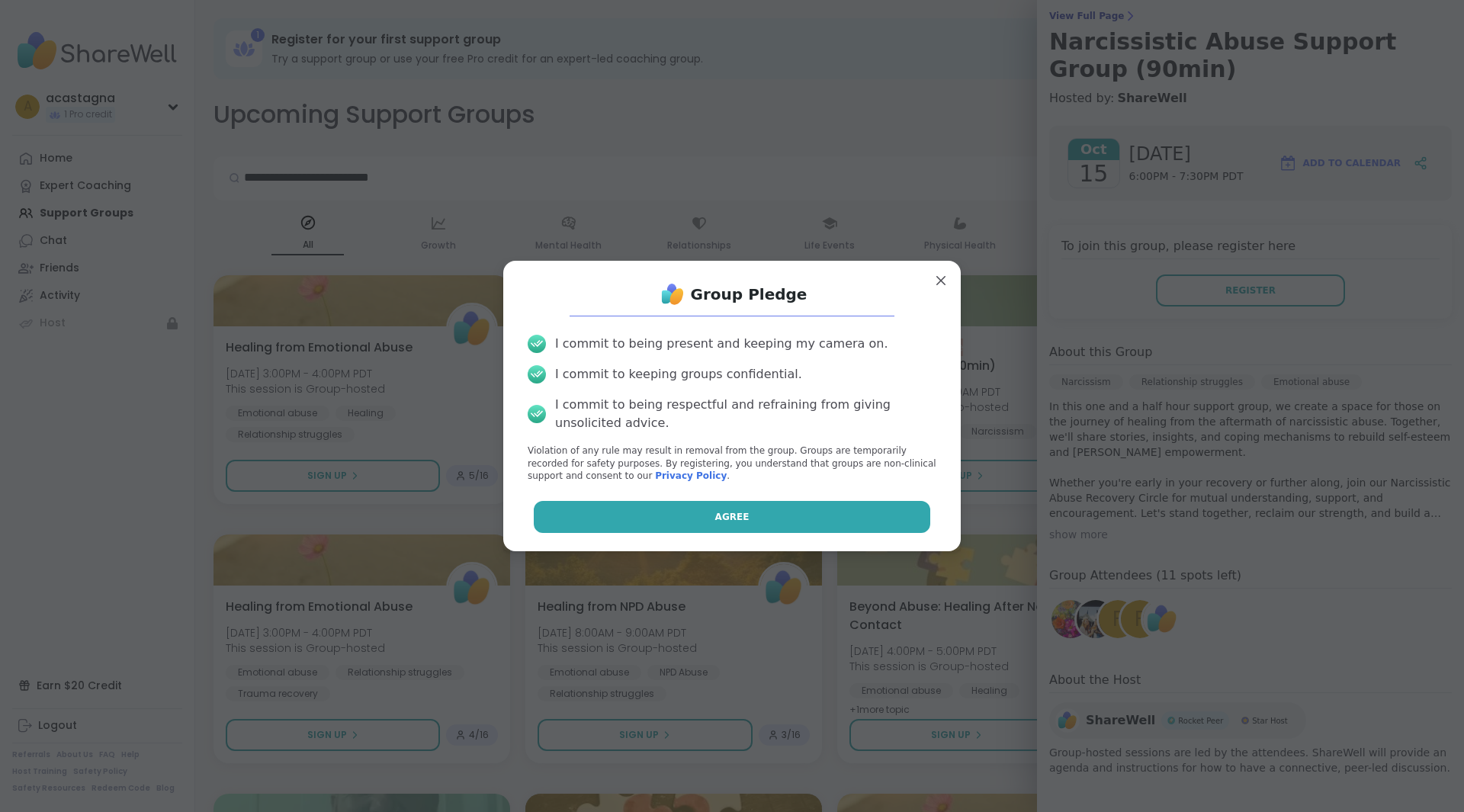
click at [725, 514] on span "Agree" at bounding box center [732, 516] width 34 height 14
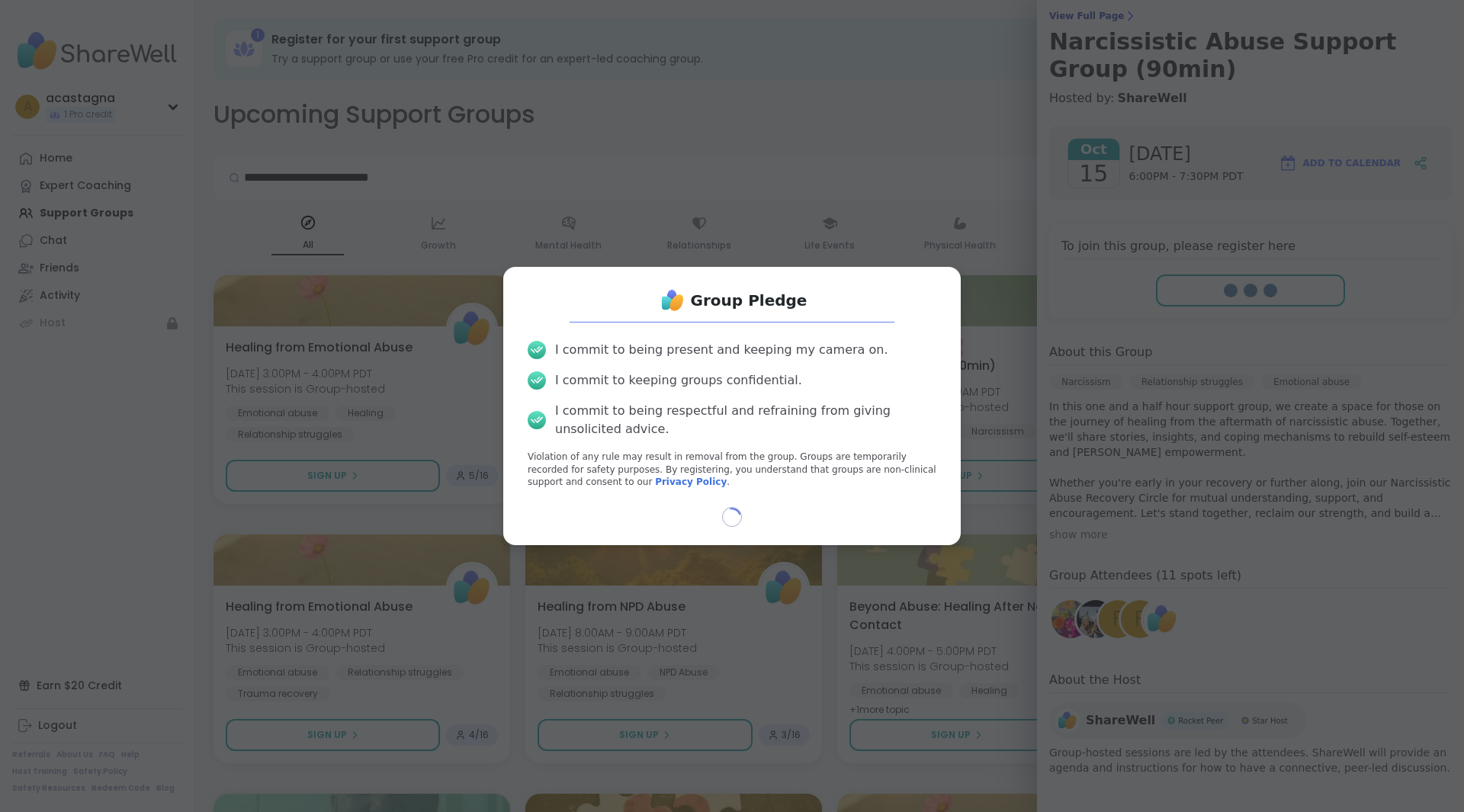
select select "**"
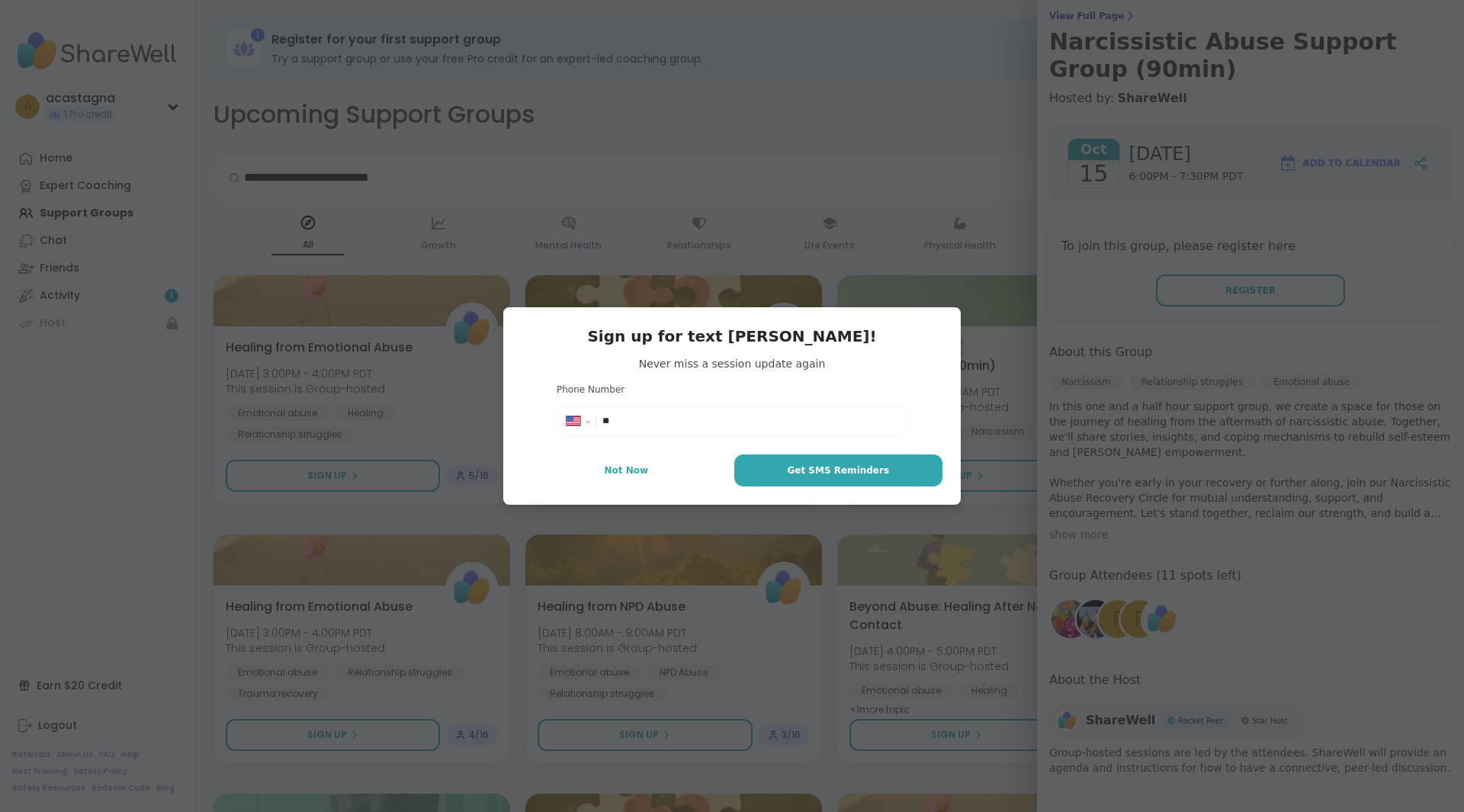
click at [652, 413] on input "**" at bounding box center [750, 421] width 295 height 15
type input "**********"
click at [837, 471] on span "Get SMS Reminders" at bounding box center [837, 470] width 102 height 14
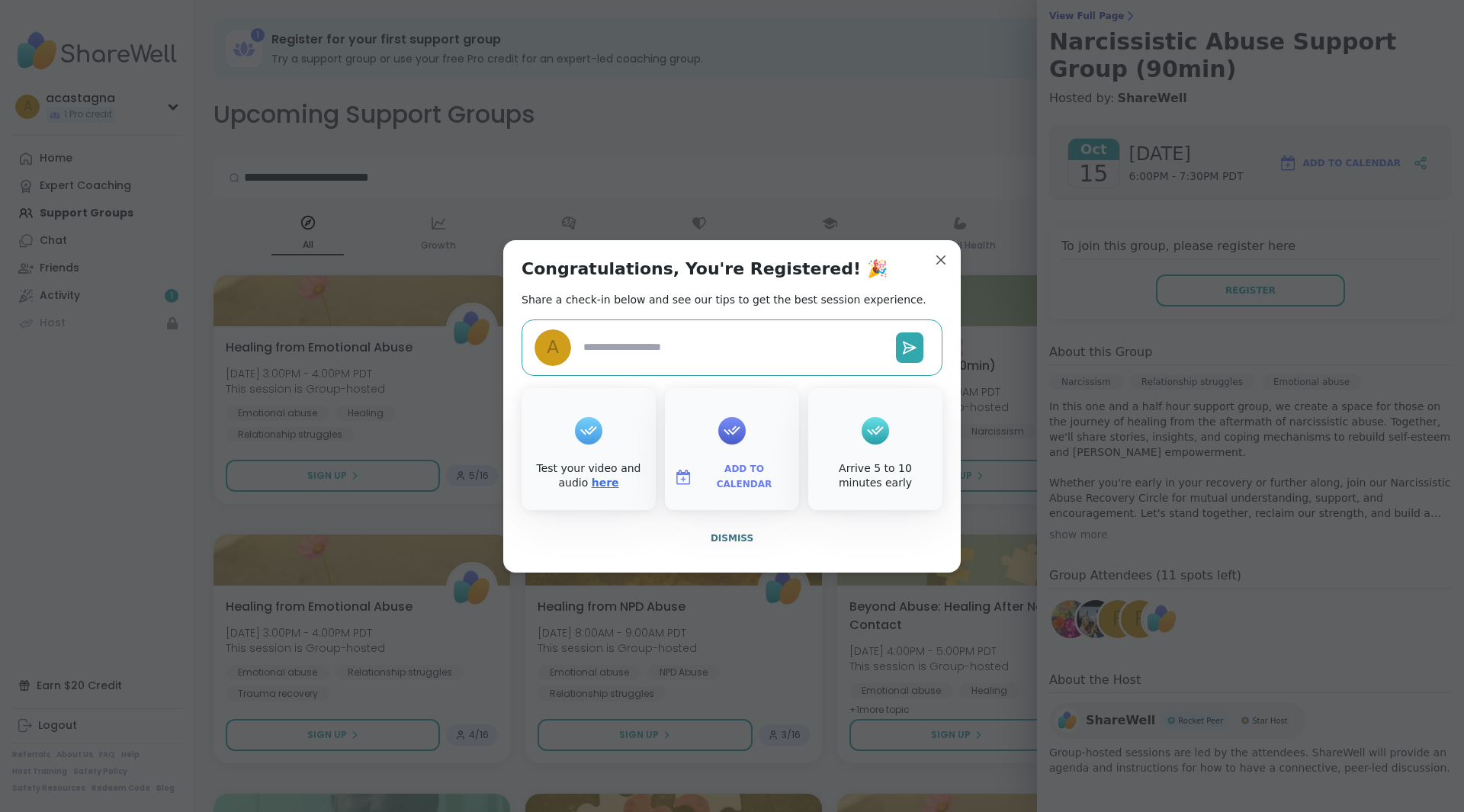
click at [592, 486] on link "here" at bounding box center [605, 482] width 27 height 12
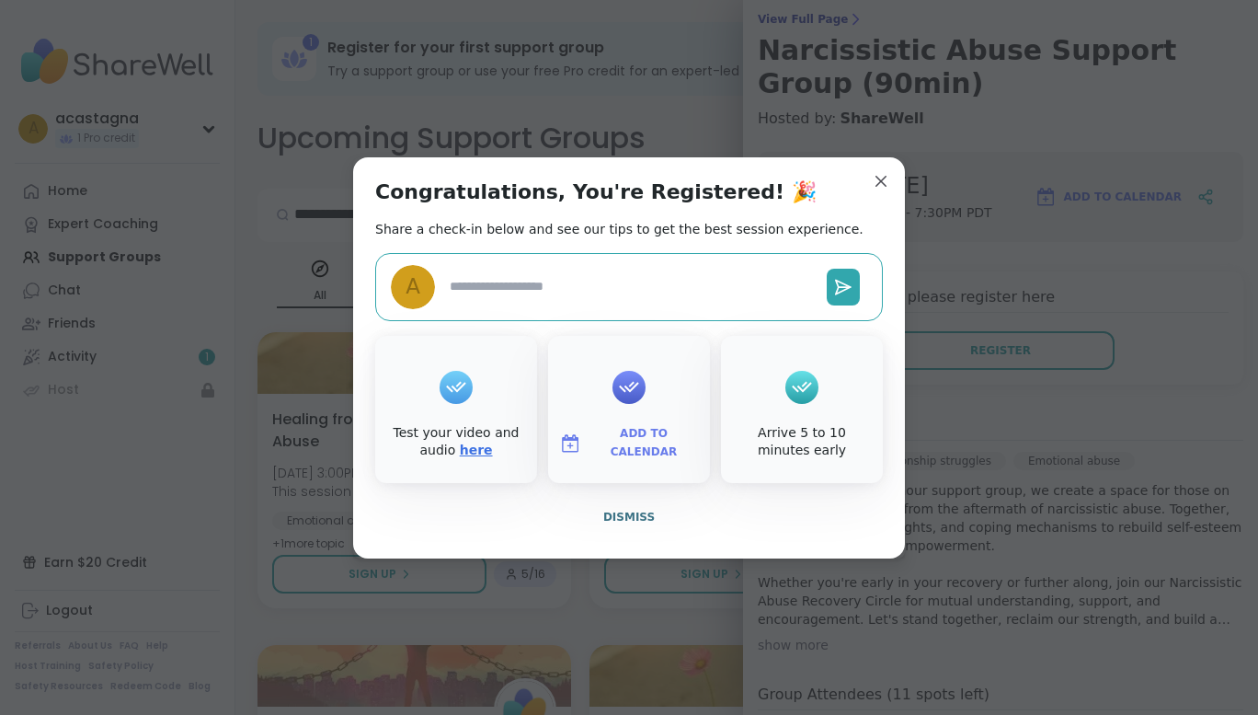
type textarea "*"
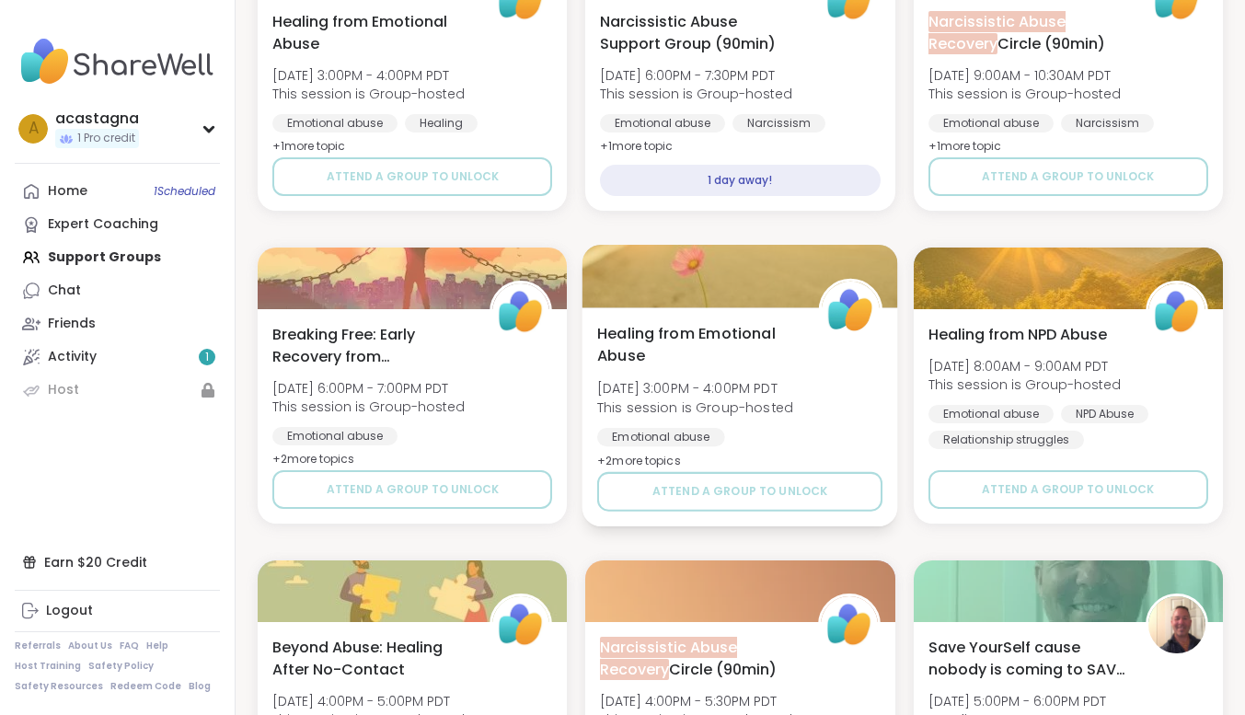
scroll to position [276, 0]
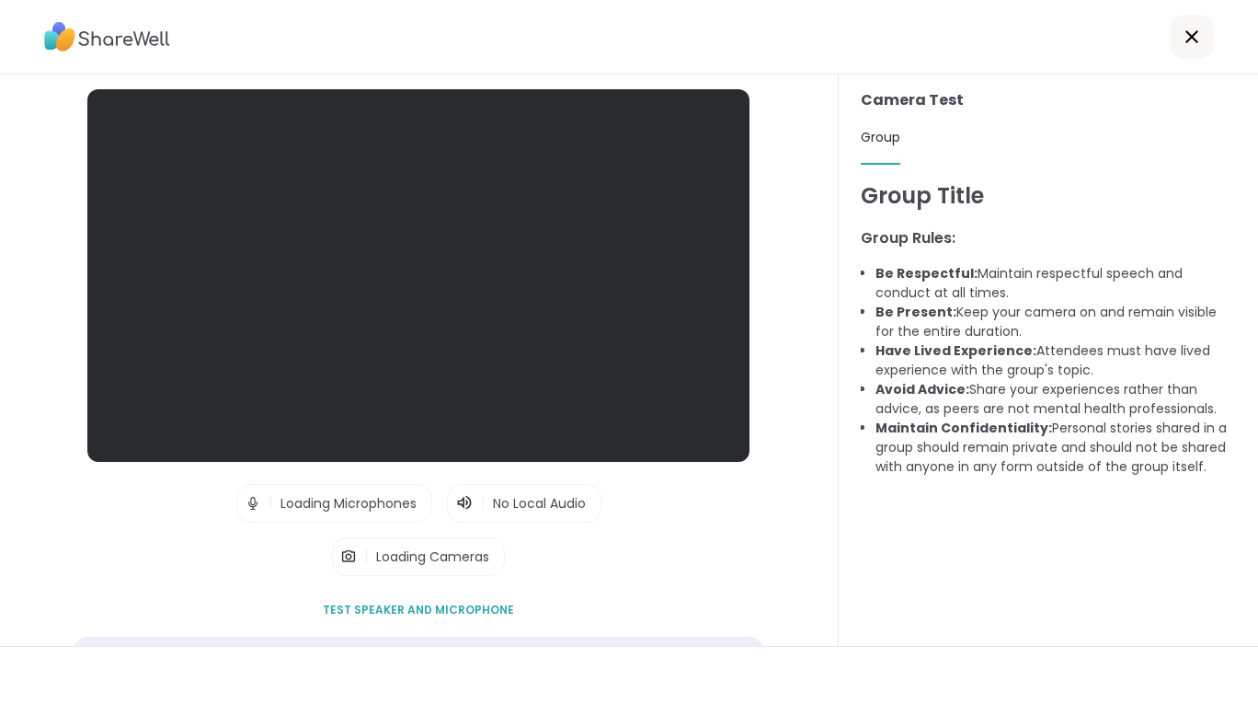
click at [646, 534] on div "Lobby | Loading Microphones | No Local Audio | Loading Cameras Test speaker and…" at bounding box center [419, 390] width 754 height 603
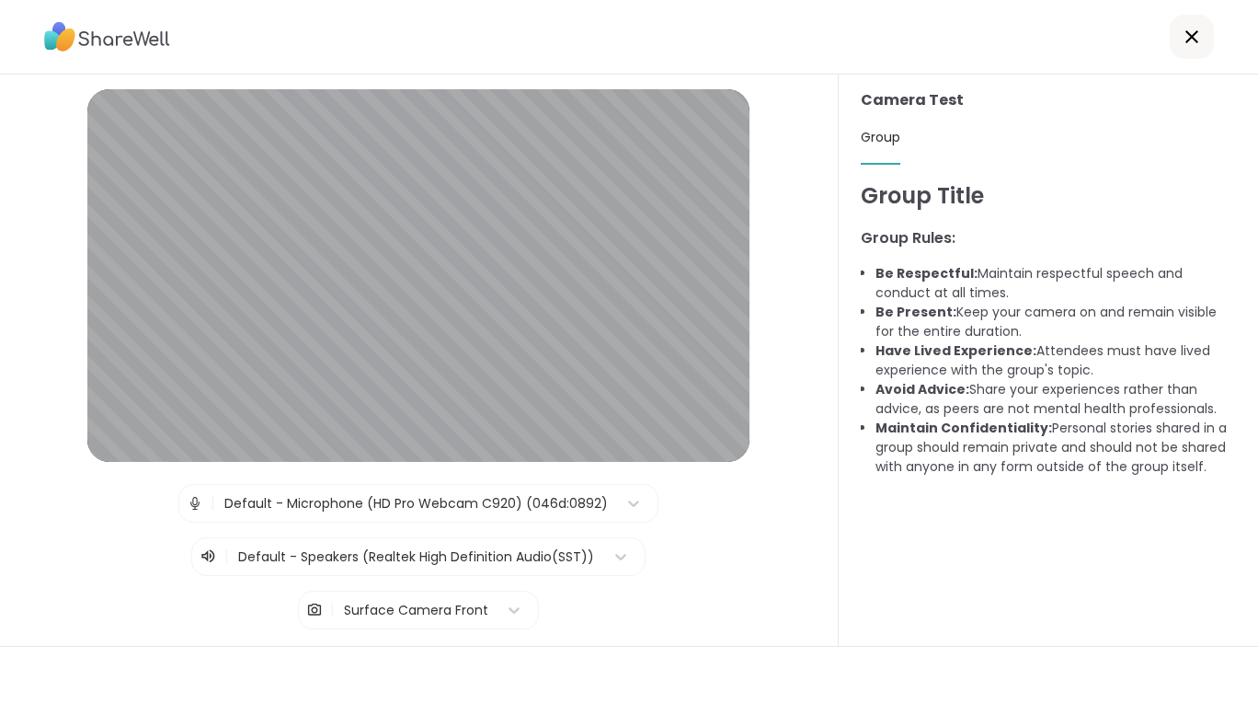
click at [187, 504] on img at bounding box center [195, 503] width 17 height 37
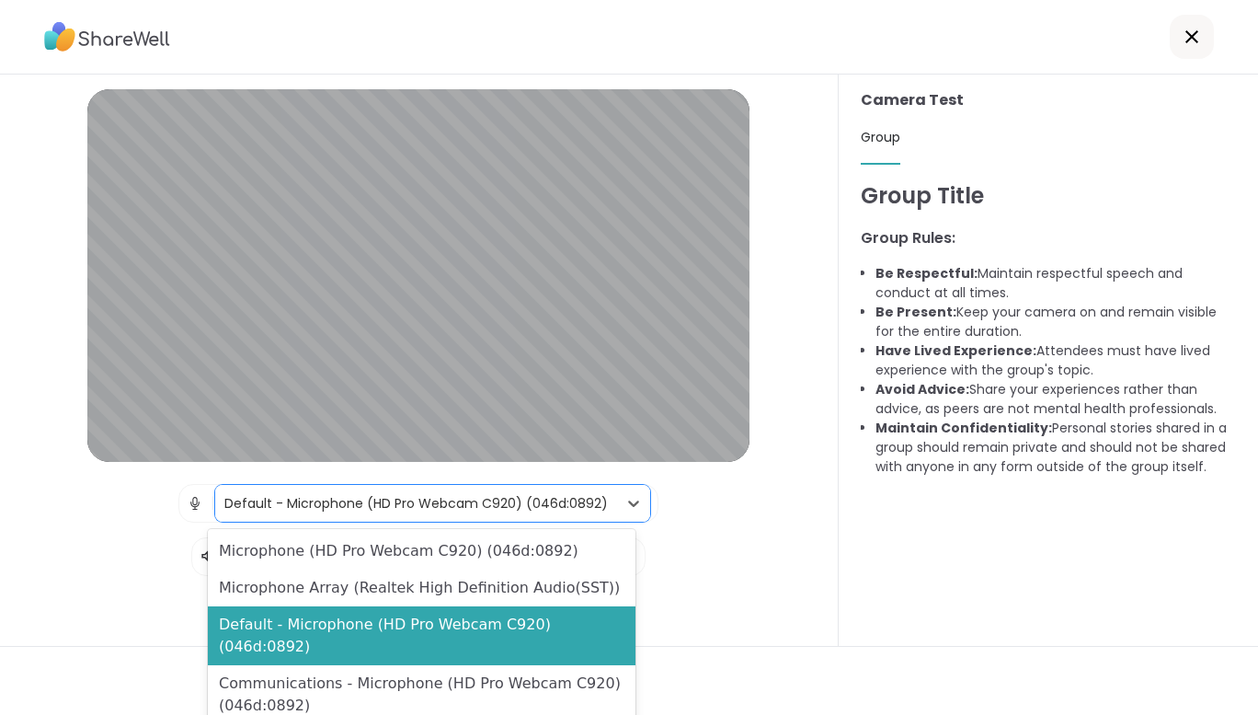
click at [432, 504] on div "Default - Microphone (HD Pro Webcam C920) (046d:0892)" at bounding box center [416, 503] width 384 height 19
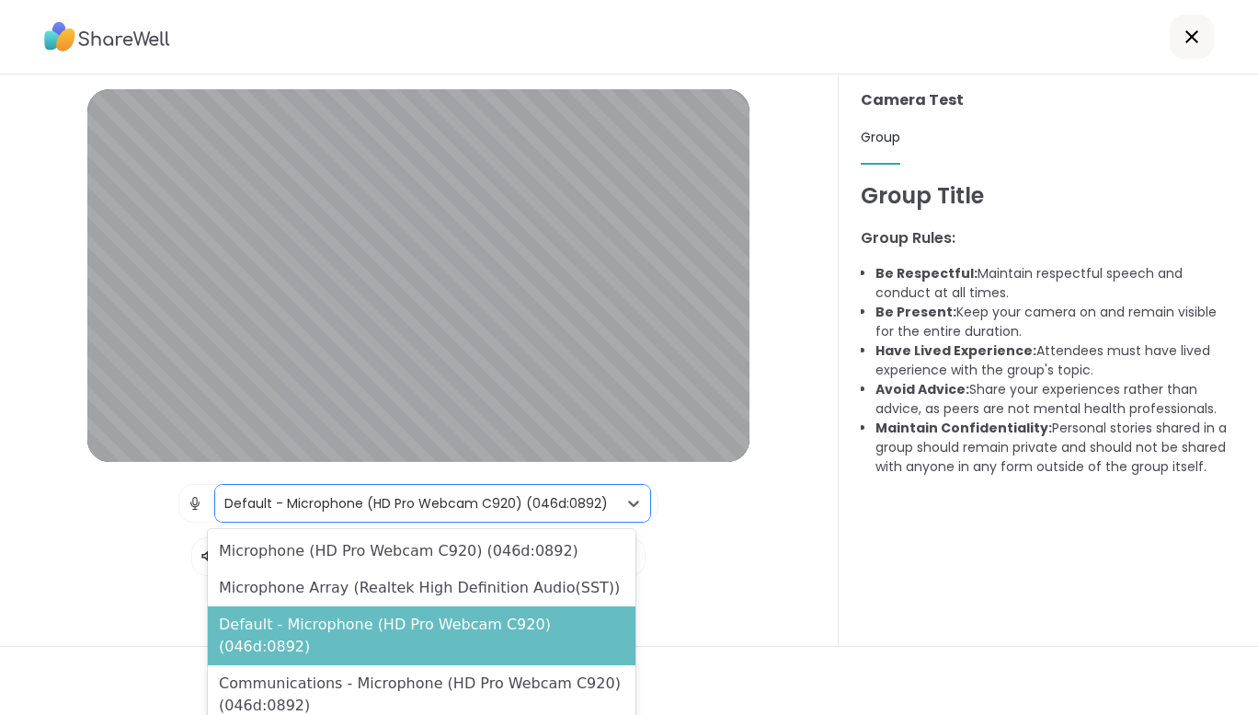
click at [420, 626] on div "Default - Microphone (HD Pro Webcam C920) (046d:0892)" at bounding box center [422, 635] width 428 height 59
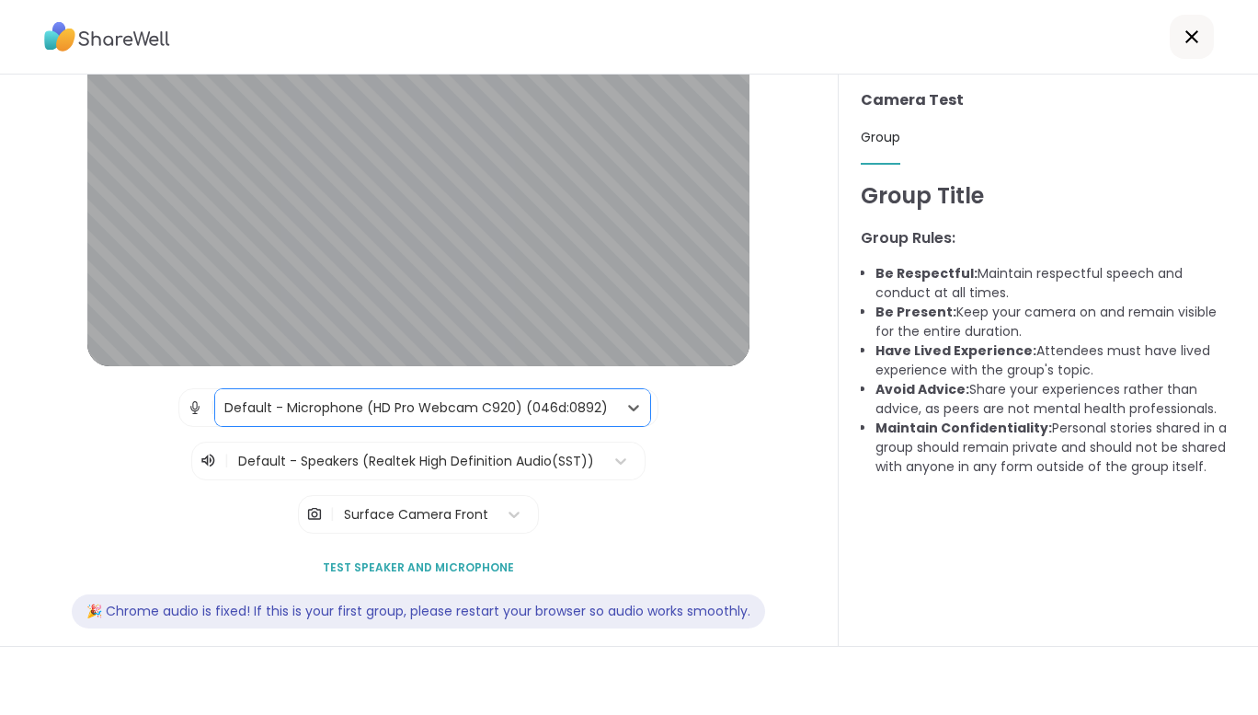
scroll to position [98, 0]
click at [408, 563] on span "Test speaker and microphone" at bounding box center [418, 565] width 191 height 17
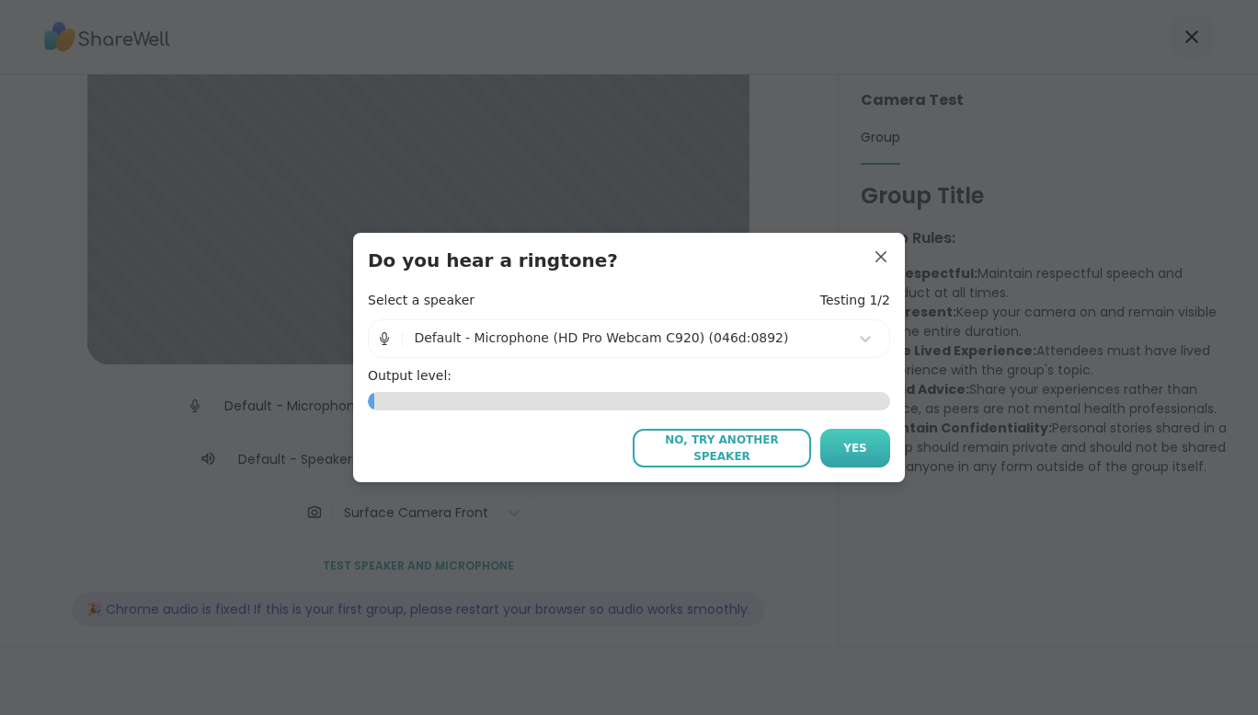
click at [854, 446] on span "Yes" at bounding box center [856, 448] width 24 height 17
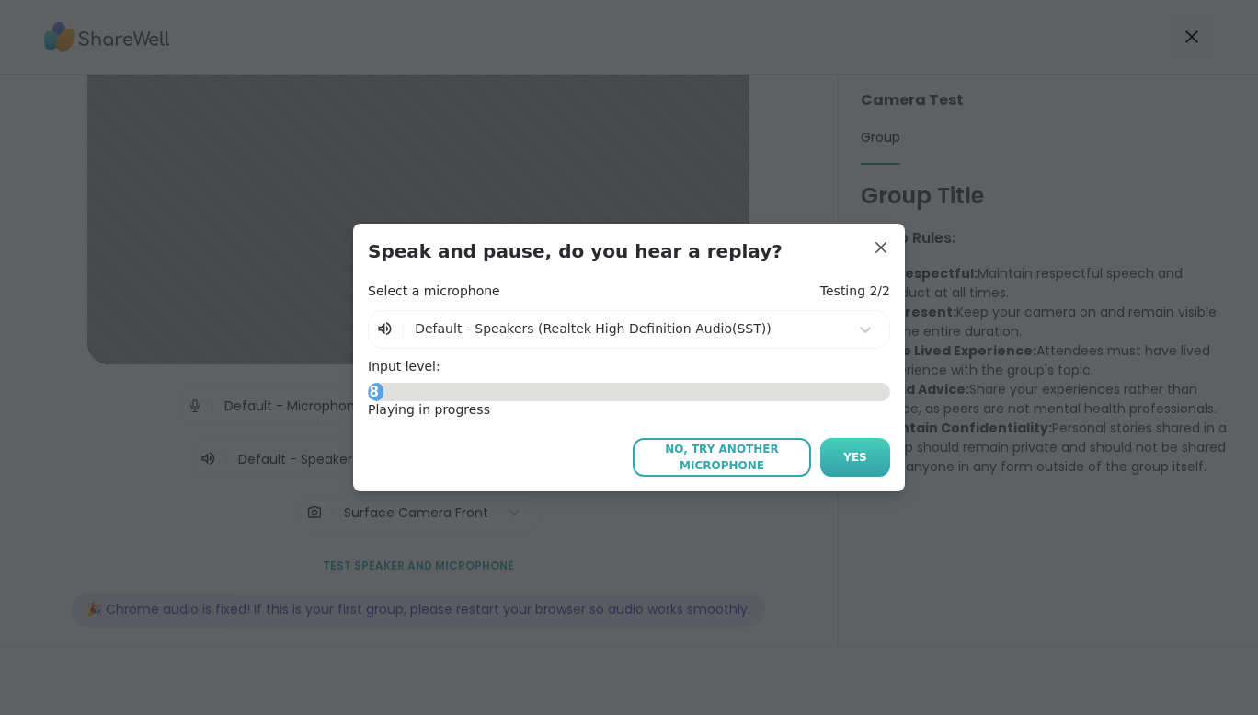
click at [846, 461] on span "Yes" at bounding box center [856, 457] width 24 height 17
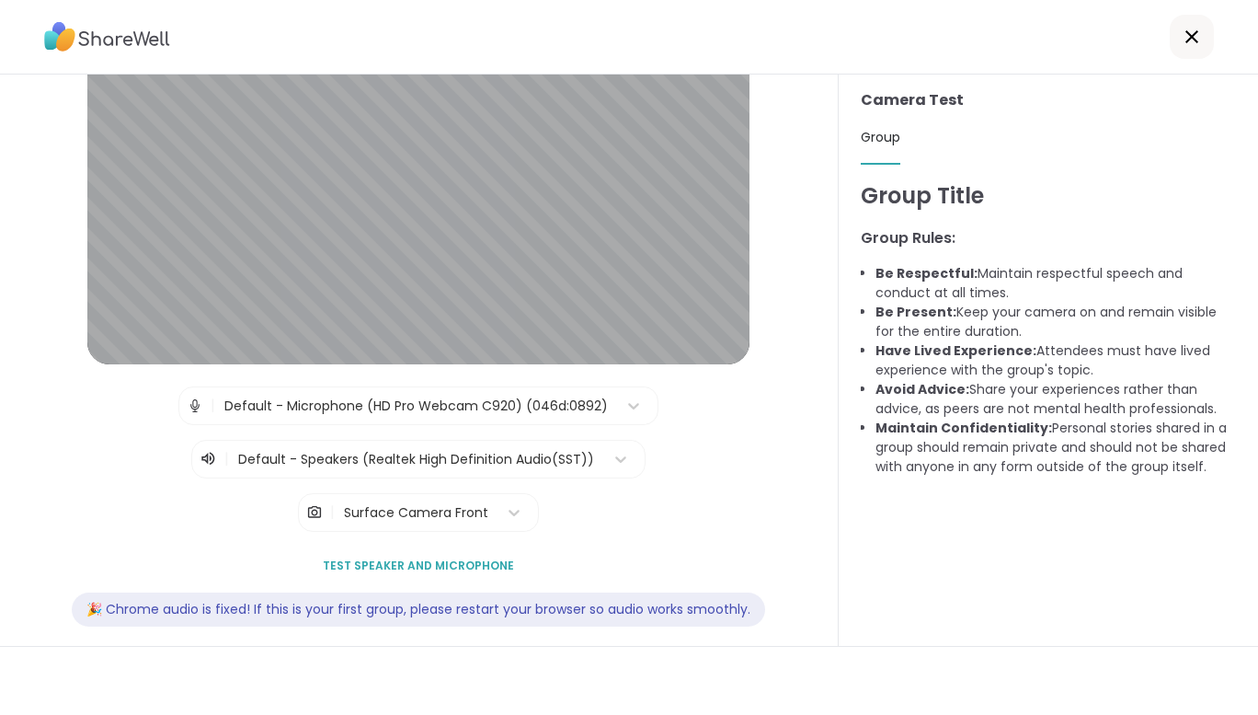
scroll to position [115, 0]
